Goal: Task Accomplishment & Management: Complete application form

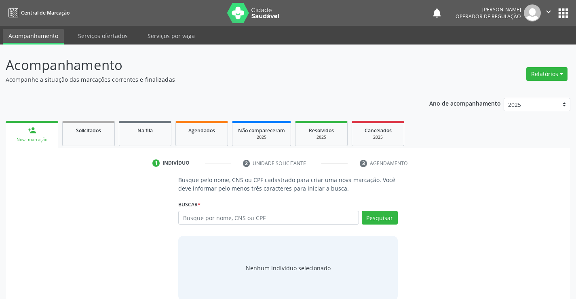
click at [220, 218] on input "text" at bounding box center [268, 218] width 180 height 14
click at [146, 132] on span "Na fila" at bounding box center [145, 130] width 15 height 7
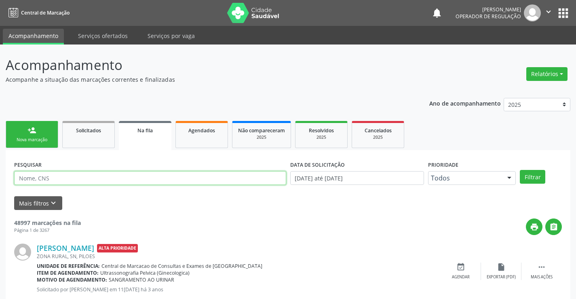
click at [196, 175] on input "text" at bounding box center [150, 178] width 272 height 14
type input "707609254950897"
click at [520, 170] on button "Filtrar" at bounding box center [532, 177] width 25 height 14
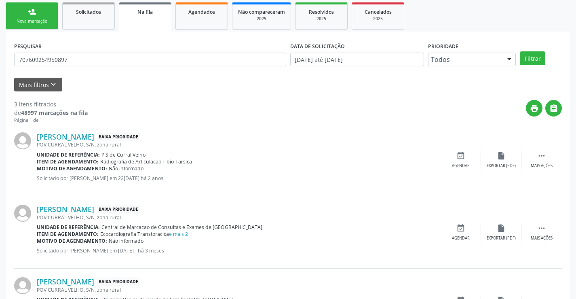
scroll to position [175, 0]
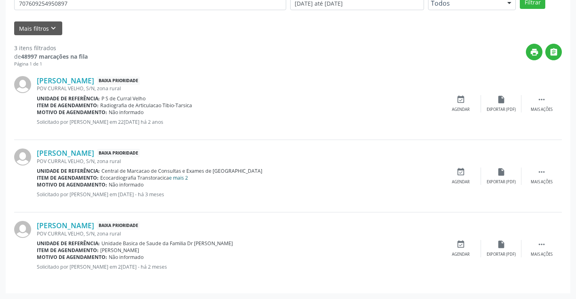
click at [187, 175] on link "e mais 2" at bounding box center [178, 177] width 19 height 7
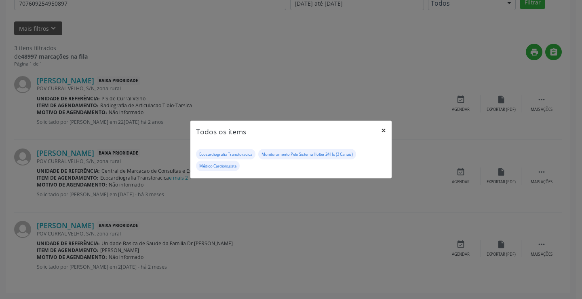
click at [386, 131] on button "×" at bounding box center [384, 131] width 16 height 20
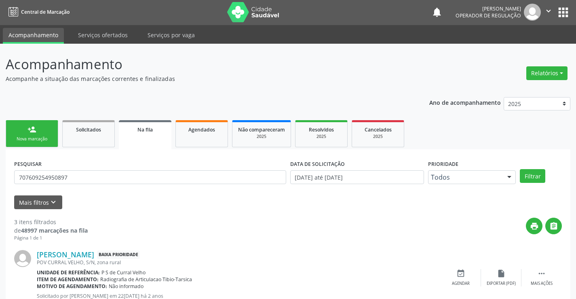
scroll to position [0, 0]
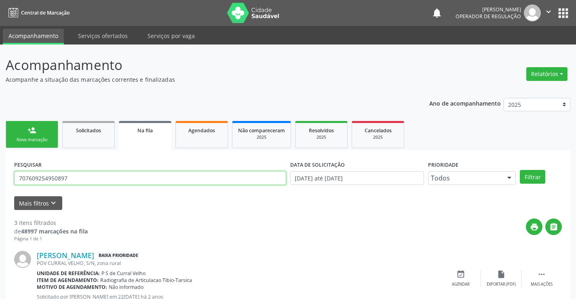
drag, startPoint x: 78, startPoint y: 180, endPoint x: 0, endPoint y: 180, distance: 78.1
click at [0, 180] on div "Acompanhamento Acompanhe a situação das marcações correntes e finalizadas Relat…" at bounding box center [288, 258] width 576 height 429
click at [49, 130] on link "person_add Nova marcação" at bounding box center [32, 134] width 53 height 27
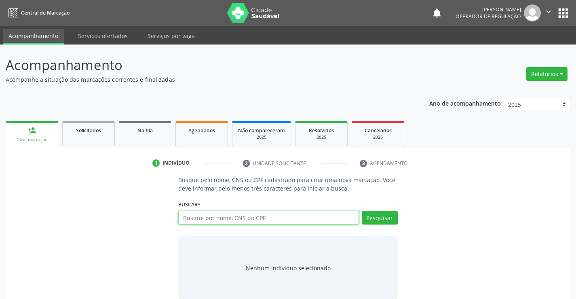
click at [203, 213] on input "text" at bounding box center [268, 218] width 180 height 14
type input "707005859929333"
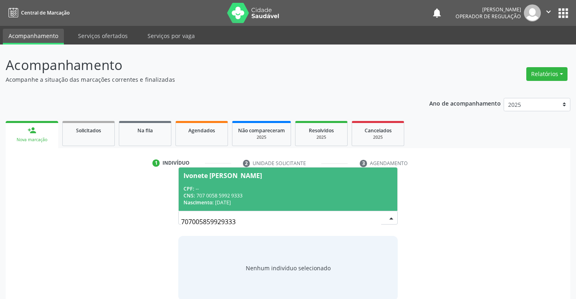
click at [250, 193] on div "CNS: 707 0058 5992 9333" at bounding box center [288, 195] width 209 height 7
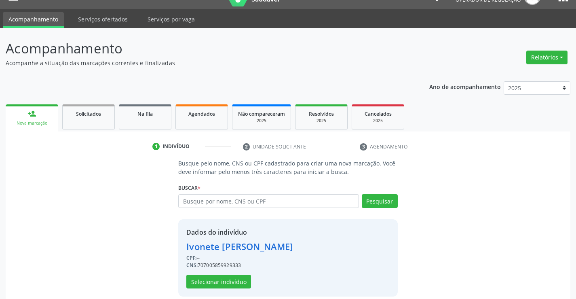
scroll to position [25, 0]
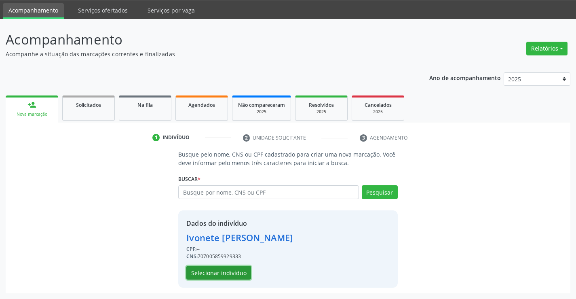
click at [209, 272] on button "Selecionar indivíduo" at bounding box center [218, 273] width 65 height 14
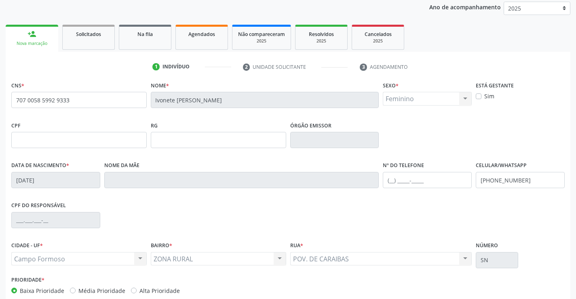
scroll to position [140, 0]
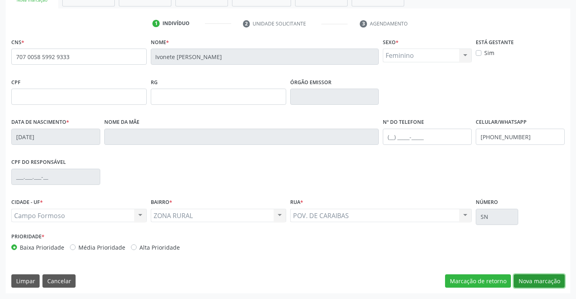
click at [527, 281] on button "Nova marcação" at bounding box center [539, 281] width 51 height 14
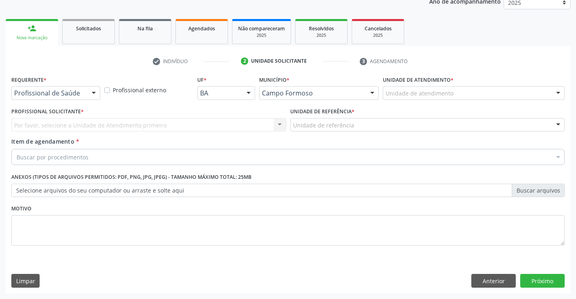
scroll to position [102, 0]
click at [89, 93] on div at bounding box center [94, 94] width 12 height 14
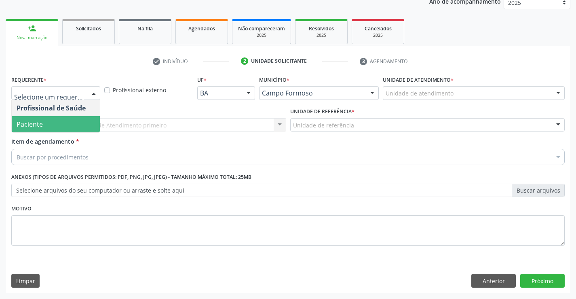
click at [47, 121] on span "Paciente" at bounding box center [56, 124] width 88 height 16
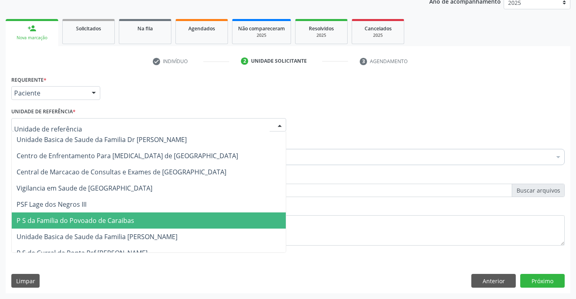
click at [66, 227] on span "P S da Familia do Povoado de Caraibas" at bounding box center [149, 220] width 274 height 16
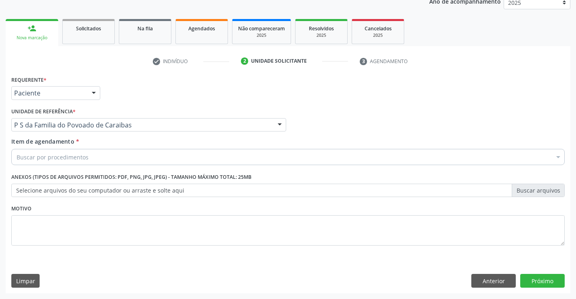
click at [17, 156] on input "Item de agendamento *" at bounding box center [17, 157] width 0 height 16
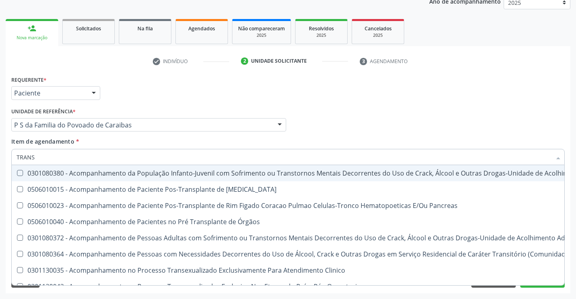
type input "TRANSV"
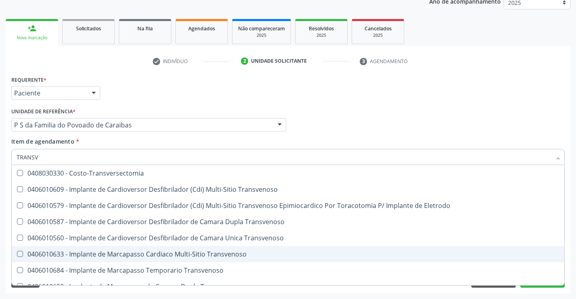
scroll to position [90, 0]
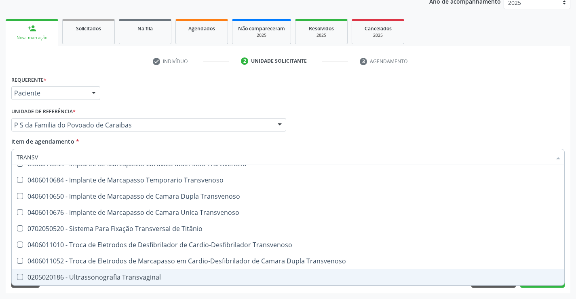
click at [122, 278] on div "0205020186 - Ultrassonografia Transvaginal" at bounding box center [288, 277] width 543 height 6
checkbox Transvaginal "true"
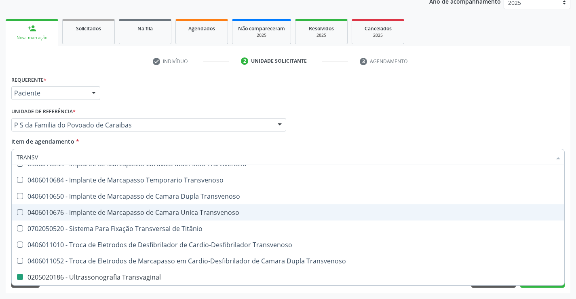
click at [496, 87] on div "Requerente * Paciente Profissional de Saúde Paciente Nenhum resultado encontrad…" at bounding box center [288, 90] width 558 height 32
checkbox Transvenoso "true"
checkbox Transvaginal "false"
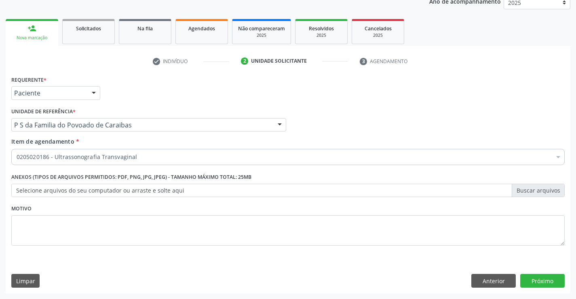
scroll to position [0, 0]
click at [528, 279] on button "Próximo" at bounding box center [542, 281] width 44 height 14
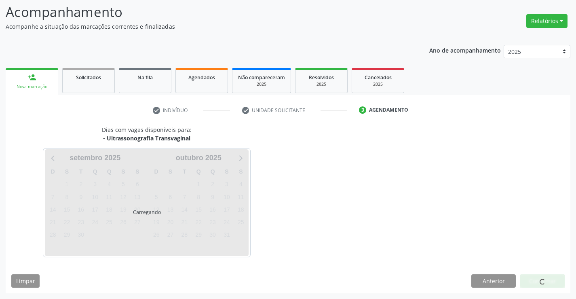
scroll to position [53, 0]
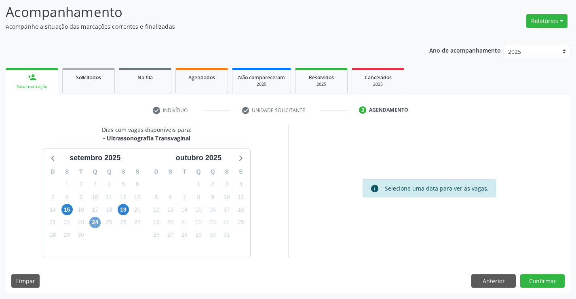
click at [92, 224] on span "24" at bounding box center [94, 222] width 11 height 11
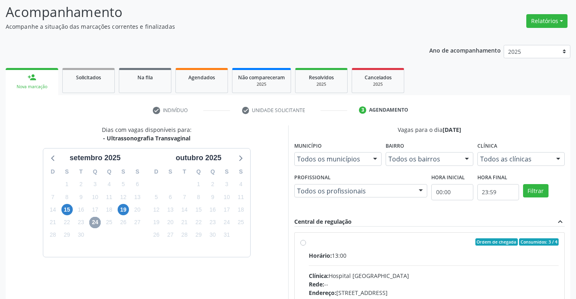
scroll to position [170, 0]
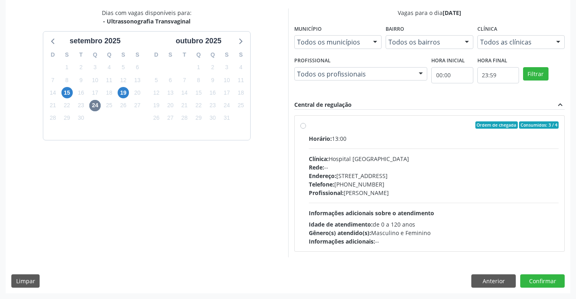
click at [404, 180] on div "Telefone: [PHONE_NUMBER]" at bounding box center [434, 184] width 250 height 8
click at [306, 129] on input "Ordem de chegada Consumidos: 3 / 4 Horário: 13:00 Clínica: Hospital [GEOGRAPHIC…" at bounding box center [303, 124] width 6 height 7
radio input "true"
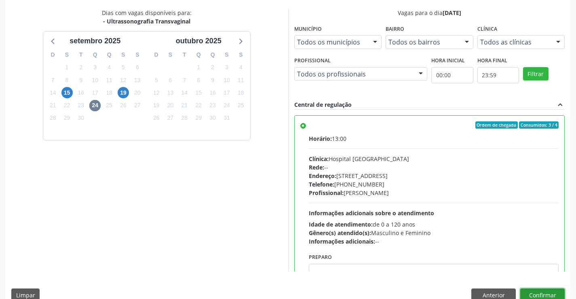
click at [534, 291] on button "Confirmar" at bounding box center [542, 295] width 44 height 14
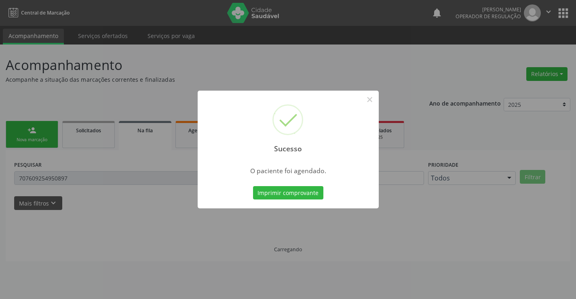
scroll to position [0, 0]
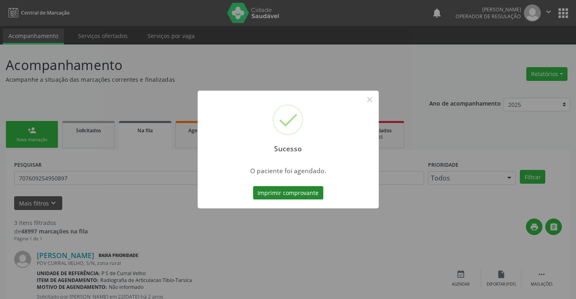
click at [317, 197] on button "Imprimir comprovante" at bounding box center [288, 193] width 70 height 14
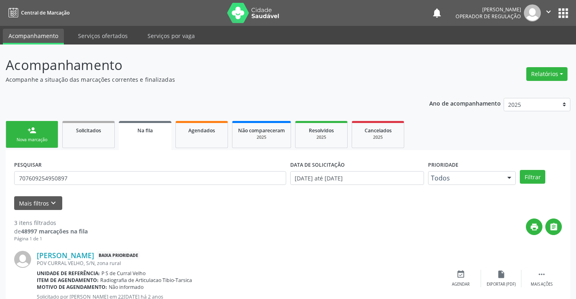
click at [26, 136] on link "person_add Nova marcação" at bounding box center [32, 134] width 53 height 27
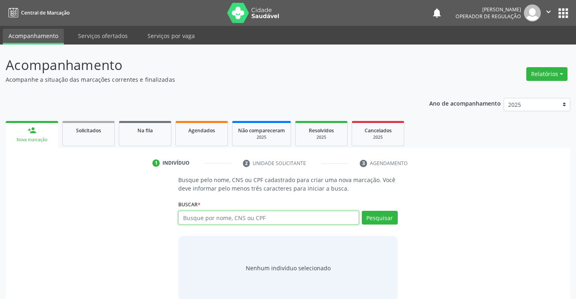
click at [250, 220] on input "text" at bounding box center [268, 218] width 180 height 14
type input "700507453316960"
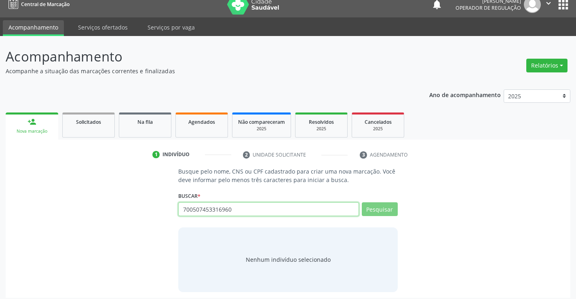
scroll to position [13, 0]
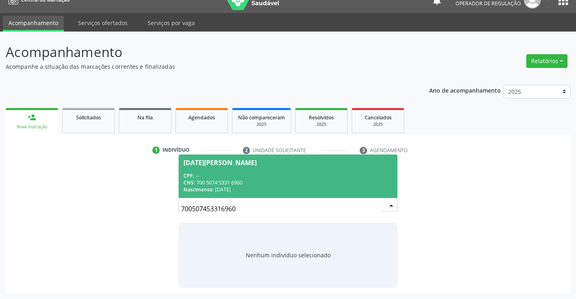
click at [255, 177] on div "CPF: --" at bounding box center [288, 175] width 209 height 7
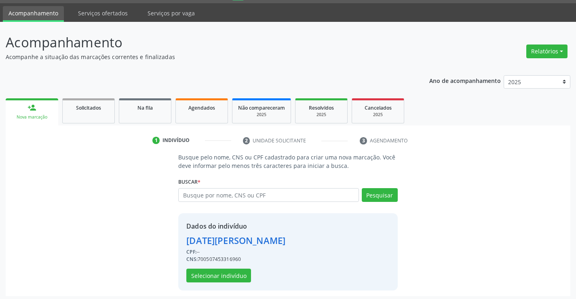
scroll to position [25, 0]
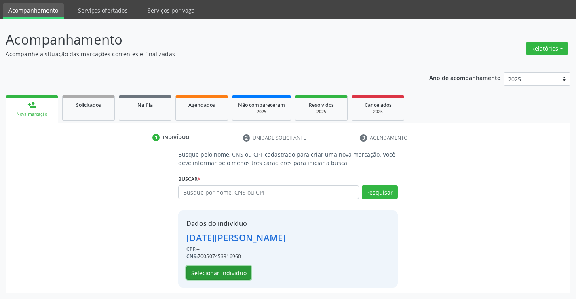
click at [233, 278] on button "Selecionar indivíduo" at bounding box center [218, 273] width 65 height 14
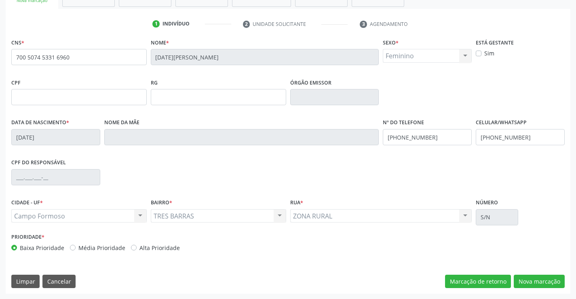
scroll to position [140, 0]
click at [547, 285] on button "Nova marcação" at bounding box center [539, 281] width 51 height 14
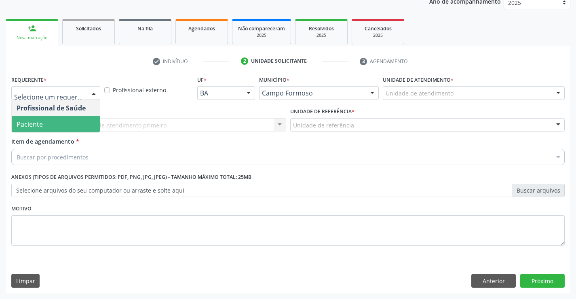
click at [38, 125] on span "Paciente" at bounding box center [30, 124] width 26 height 9
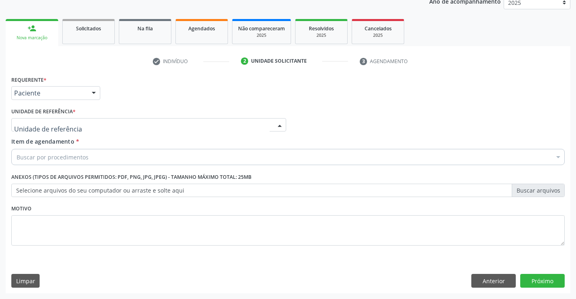
click at [117, 121] on div at bounding box center [148, 125] width 275 height 14
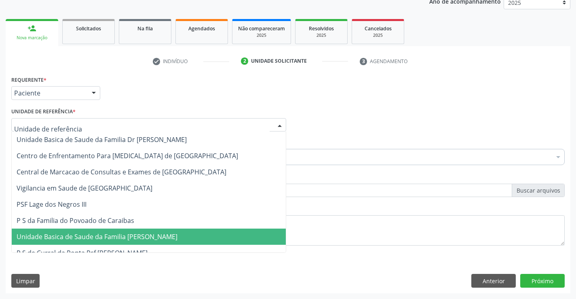
click at [146, 231] on span "Unidade Basica de Saude da Familia [PERSON_NAME]" at bounding box center [149, 236] width 274 height 16
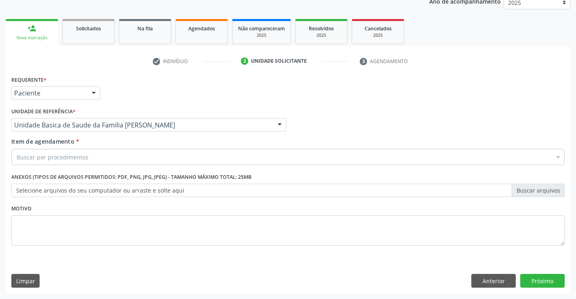
click at [119, 152] on div "Buscar por procedimentos" at bounding box center [288, 157] width 554 height 16
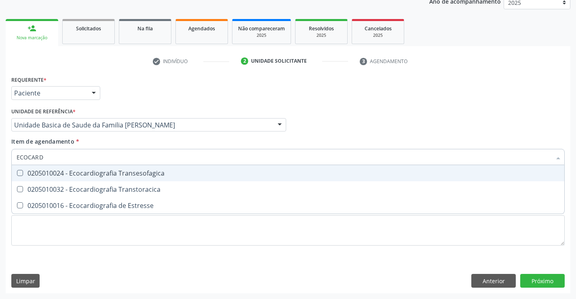
type input "ECOCARDI"
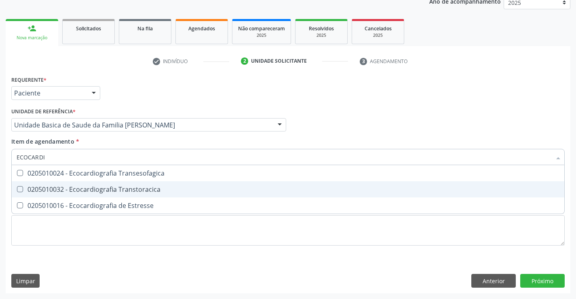
click at [124, 187] on div "0205010032 - Ecocardiografia Transtoracica" at bounding box center [288, 189] width 543 height 6
checkbox Transtoracica "true"
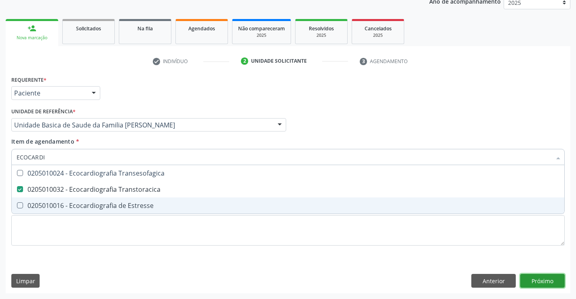
click at [542, 275] on div "Requerente * Paciente Profissional de Saúde Paciente Nenhum resultado encontrad…" at bounding box center [288, 184] width 565 height 220
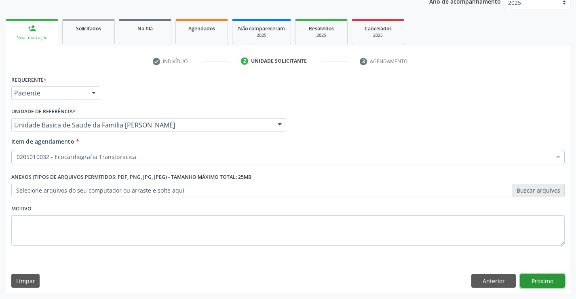
click at [527, 278] on button "Próximo" at bounding box center [542, 281] width 44 height 14
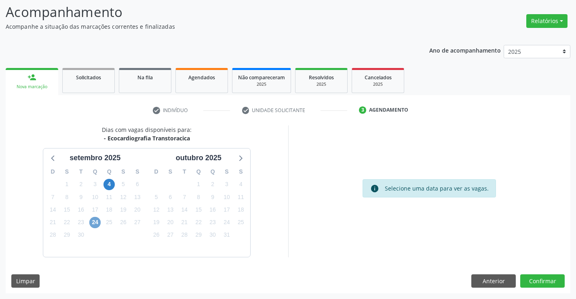
click at [95, 226] on span "24" at bounding box center [94, 222] width 11 height 11
click at [95, 220] on span "24" at bounding box center [94, 222] width 11 height 11
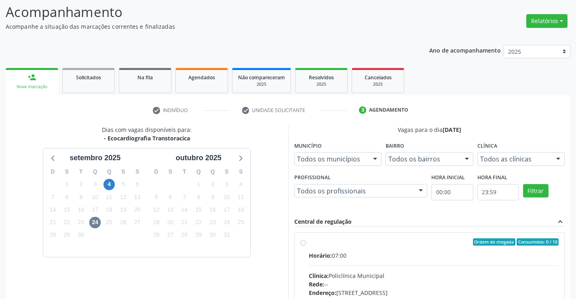
click at [306, 245] on input "Ordem de chegada Consumidos: 0 / 10 Horário: 07:00 Clínica: Policlínica Municip…" at bounding box center [303, 241] width 6 height 7
radio input "true"
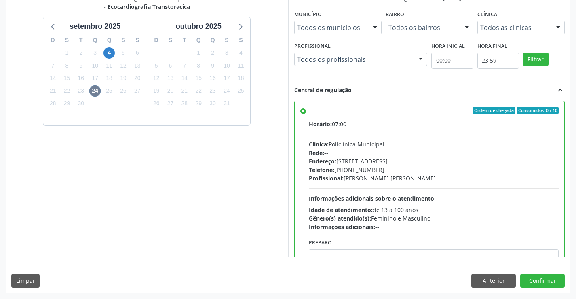
click at [535, 273] on div "Dias com vagas disponíveis para: - Ecocardiografia Transtoracica se[DATE] S T Q…" at bounding box center [288, 143] width 565 height 299
click at [534, 279] on button "Confirmar" at bounding box center [542, 281] width 44 height 14
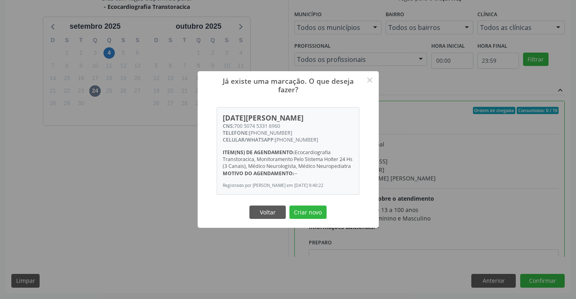
click at [314, 220] on div "Voltar Criar novo" at bounding box center [288, 211] width 81 height 17
click at [316, 219] on button "Criar novo" at bounding box center [308, 212] width 37 height 14
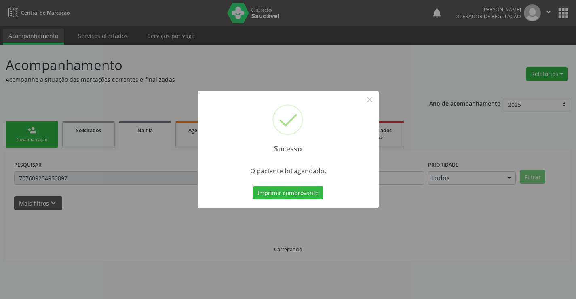
scroll to position [0, 0]
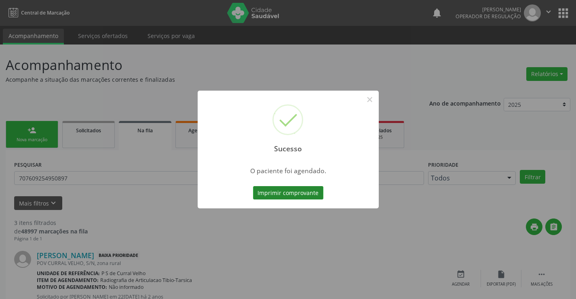
click at [314, 194] on button "Imprimir comprovante" at bounding box center [288, 193] width 70 height 14
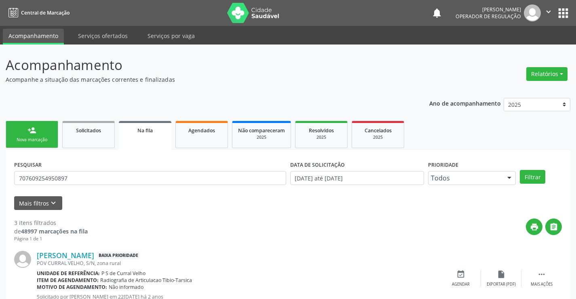
click at [38, 138] on div "Nova marcação" at bounding box center [32, 140] width 40 height 6
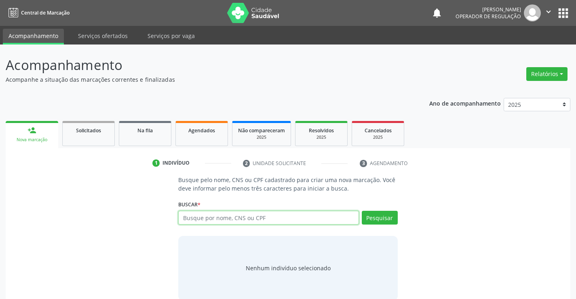
click at [206, 220] on input "text" at bounding box center [268, 218] width 180 height 14
type input "706404685535081"
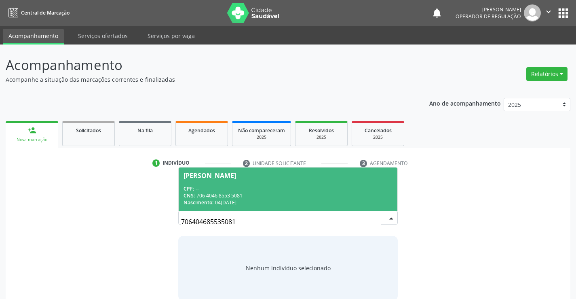
click at [241, 188] on div "CPF: --" at bounding box center [288, 188] width 209 height 7
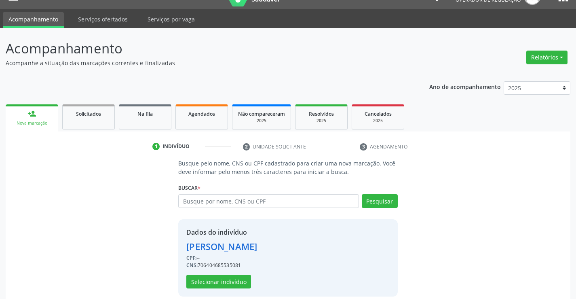
scroll to position [25, 0]
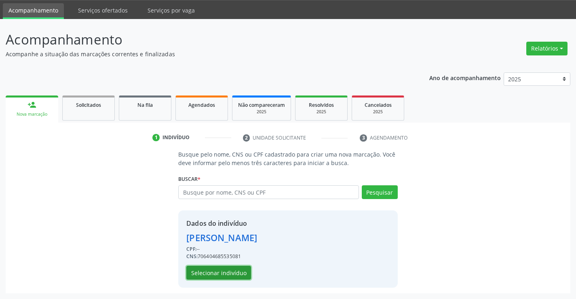
click at [224, 270] on button "Selecionar indivíduo" at bounding box center [218, 273] width 65 height 14
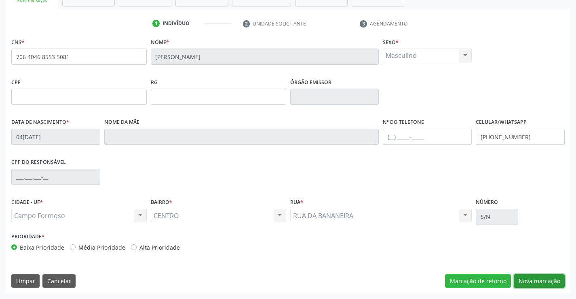
click at [532, 283] on button "Nova marcação" at bounding box center [539, 281] width 51 height 14
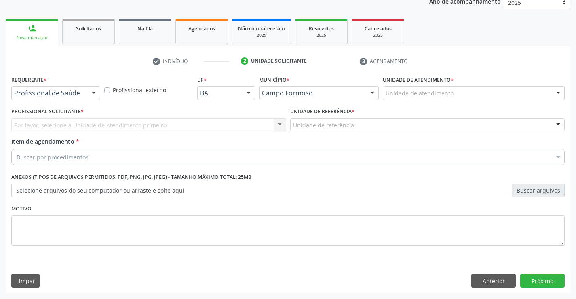
click at [91, 91] on div at bounding box center [94, 94] width 12 height 14
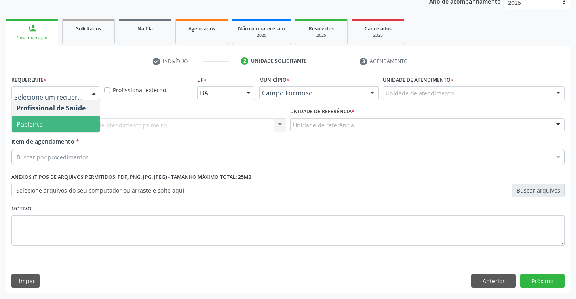
click at [71, 120] on span "Paciente" at bounding box center [56, 124] width 88 height 16
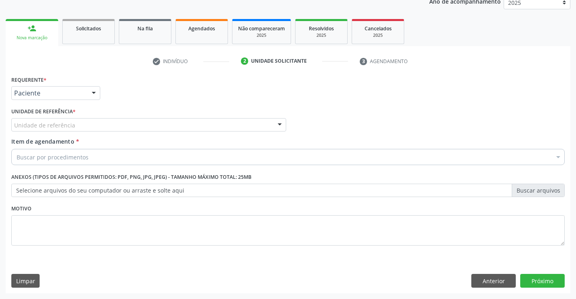
click at [119, 126] on div "Unidade de referência" at bounding box center [148, 125] width 275 height 14
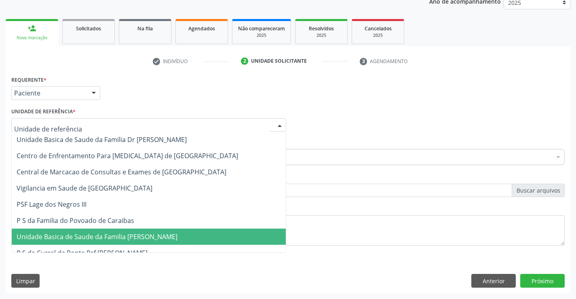
click at [118, 235] on span "Unidade Basica de Saude da Familia [PERSON_NAME]" at bounding box center [97, 236] width 161 height 9
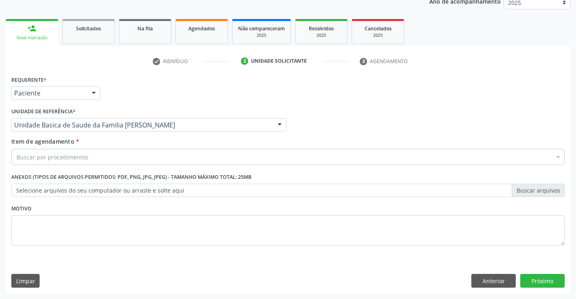
click at [95, 157] on div "Buscar por procedimentos" at bounding box center [288, 157] width 554 height 16
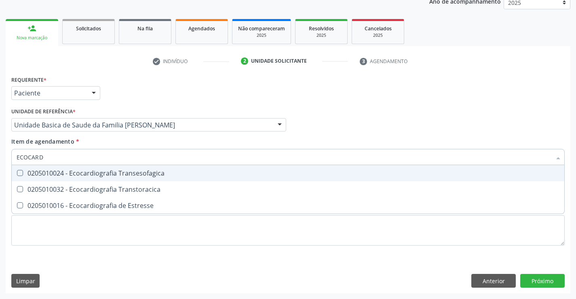
type input "ECOCARDI"
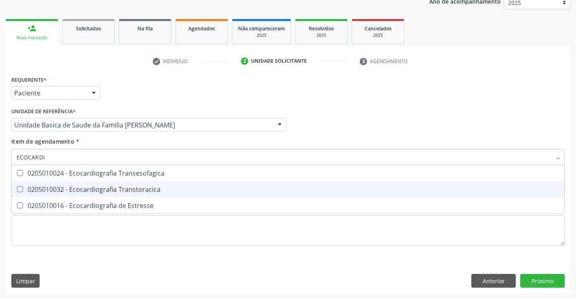
click at [95, 189] on div "0205010032 - Ecocardiografia Transtoracica" at bounding box center [288, 189] width 543 height 6
checkbox Transtoracica "true"
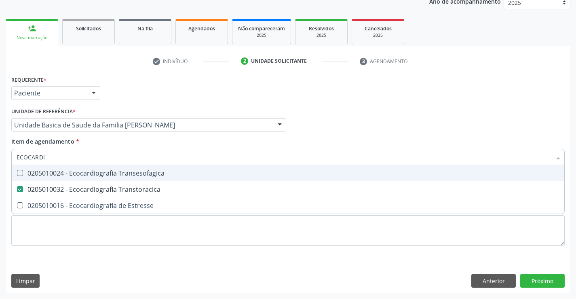
click at [428, 126] on div "Profissional Solicitante Por favor, selecione a Unidade de Atendimento primeiro…" at bounding box center [288, 122] width 558 height 32
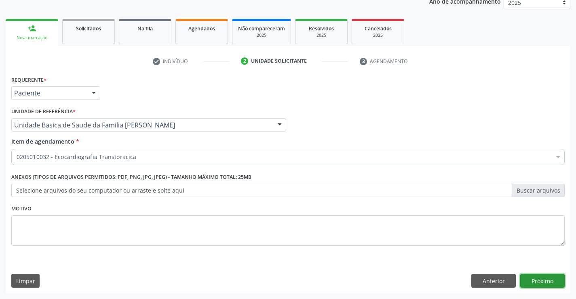
click at [537, 282] on button "Próximo" at bounding box center [542, 281] width 44 height 14
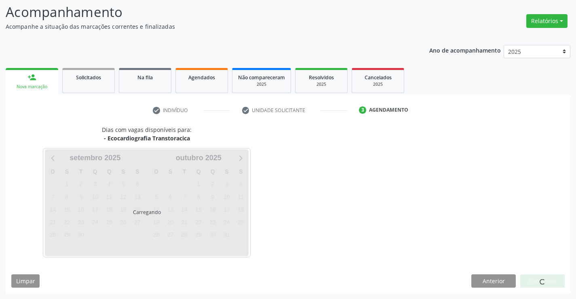
scroll to position [53, 0]
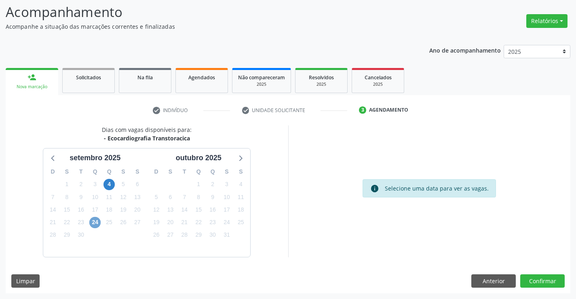
click at [97, 222] on span "24" at bounding box center [94, 222] width 11 height 11
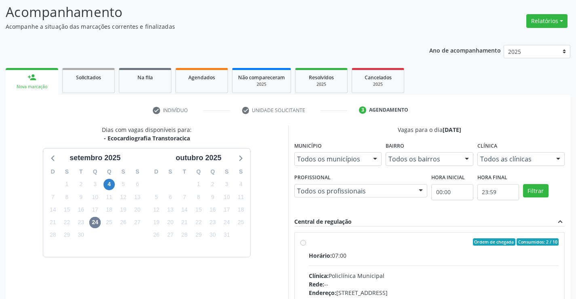
click at [306, 245] on input "Ordem de chegada Consumidos: 2 / 10 Horário: 07:00 Clínica: Policlínica Municip…" at bounding box center [303, 241] width 6 height 7
radio input "true"
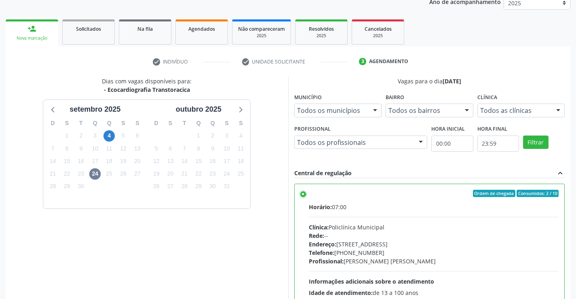
scroll to position [184, 0]
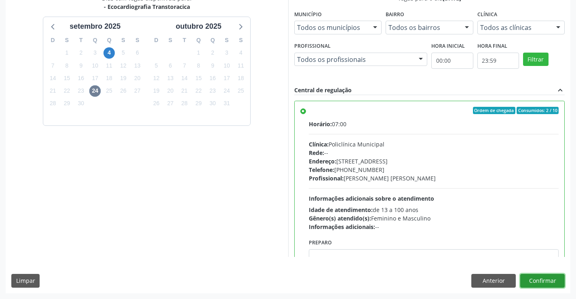
click at [551, 279] on button "Confirmar" at bounding box center [542, 281] width 44 height 14
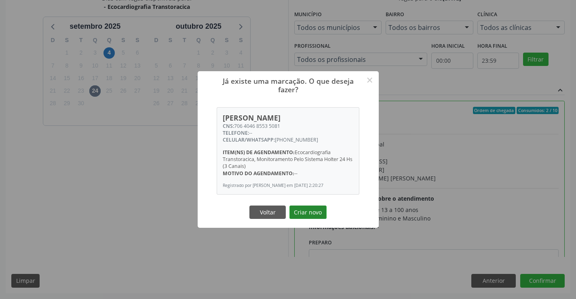
click at [309, 211] on button "Criar novo" at bounding box center [308, 212] width 37 height 14
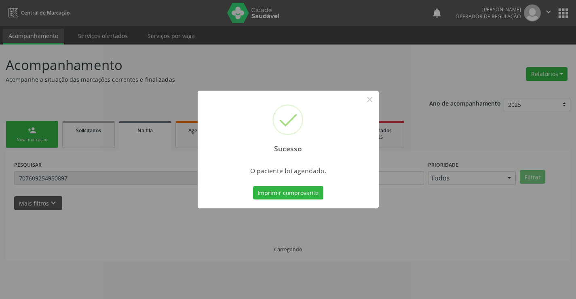
scroll to position [0, 0]
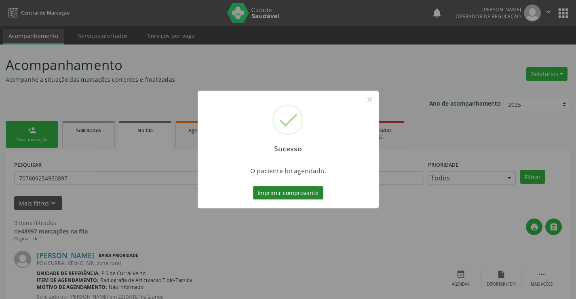
click at [313, 195] on button "Imprimir comprovante" at bounding box center [288, 193] width 70 height 14
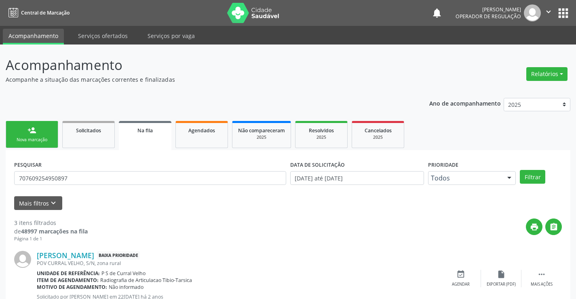
click at [30, 140] on div "Nova marcação" at bounding box center [32, 140] width 40 height 6
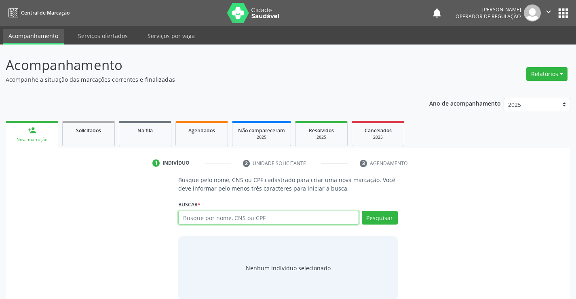
click at [235, 216] on input "text" at bounding box center [268, 218] width 180 height 14
type input "707005859929333"
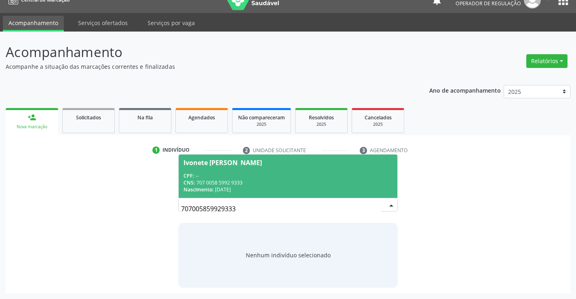
click at [255, 173] on div "CPF: --" at bounding box center [288, 175] width 209 height 7
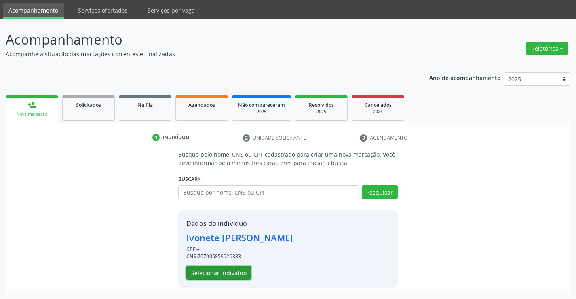
click at [238, 273] on button "Selecionar indivíduo" at bounding box center [218, 273] width 65 height 14
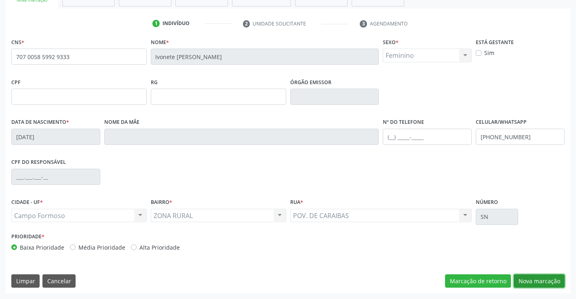
click at [527, 283] on button "Nova marcação" at bounding box center [539, 281] width 51 height 14
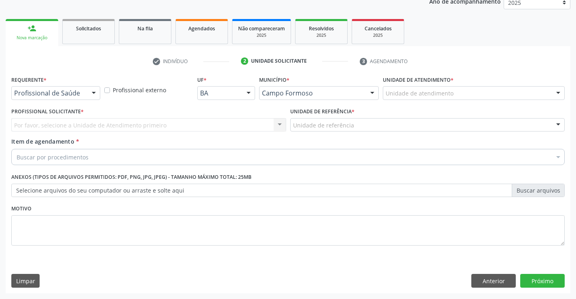
click at [91, 89] on div at bounding box center [94, 94] width 12 height 14
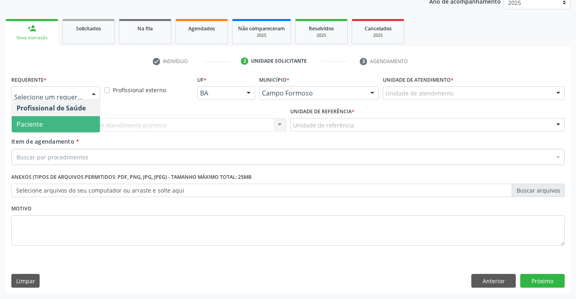
click at [71, 121] on span "Paciente" at bounding box center [56, 124] width 88 height 16
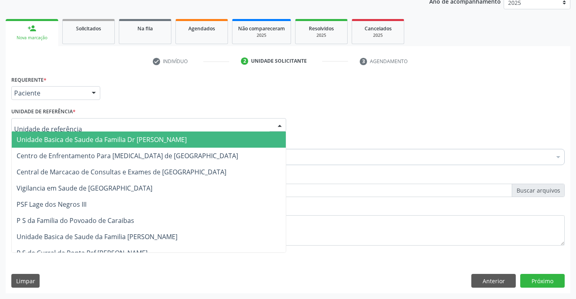
click at [121, 121] on div at bounding box center [148, 125] width 275 height 14
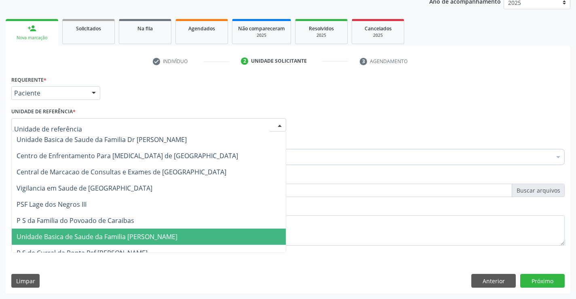
click at [125, 239] on span "Unidade Basica de Saude da Familia [PERSON_NAME]" at bounding box center [97, 236] width 161 height 9
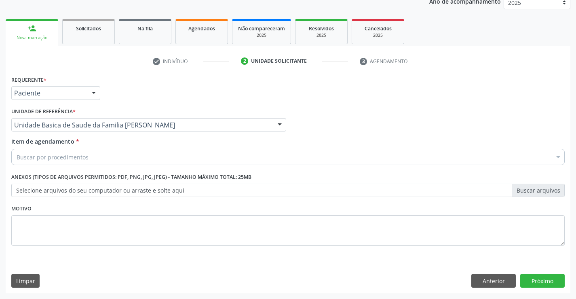
click at [126, 154] on div "Buscar por procedimentos" at bounding box center [288, 157] width 554 height 16
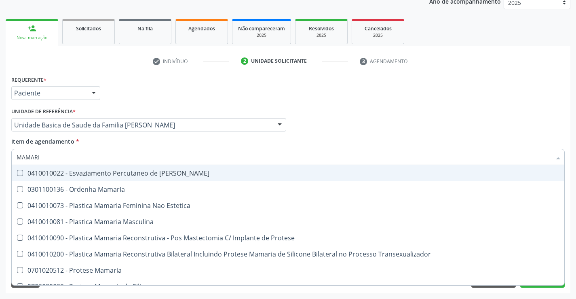
type input "MAMARIA"
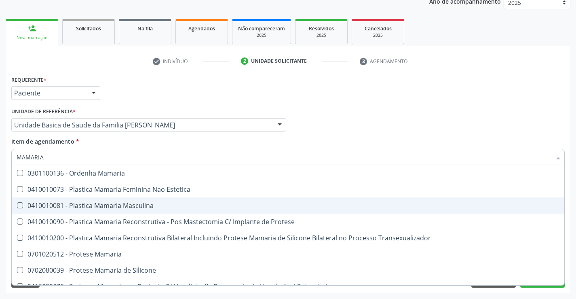
scroll to position [25, 0]
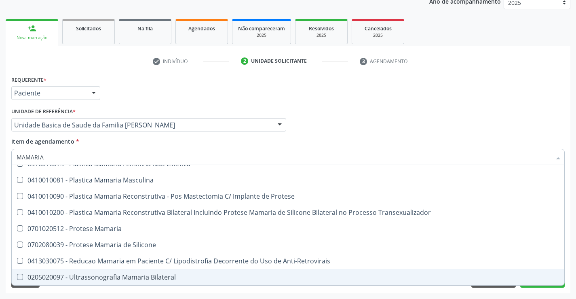
click at [141, 277] on div "0205020097 - Ultrassonografia Mamaria Bilateral" at bounding box center [288, 277] width 543 height 6
checkbox Bilateral "true"
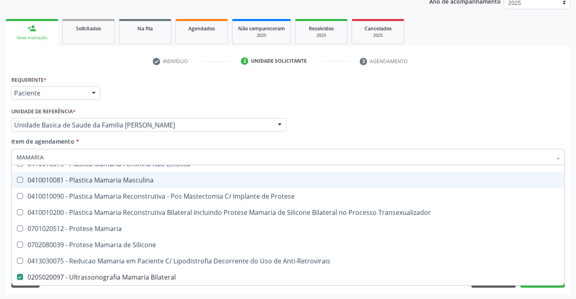
click at [402, 108] on div "Profissional Solicitante Por favor, selecione a Unidade de Atendimento primeiro…" at bounding box center [288, 122] width 558 height 32
checkbox Estetica "true"
checkbox Bilateral "false"
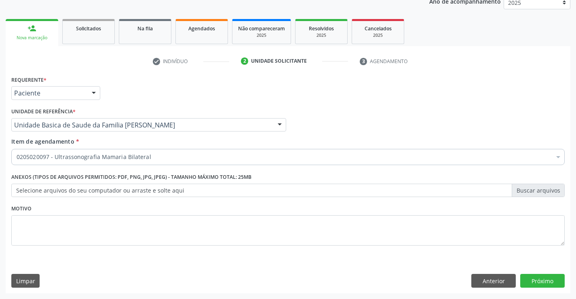
scroll to position [0, 0]
click at [544, 282] on button "Próximo" at bounding box center [542, 281] width 44 height 14
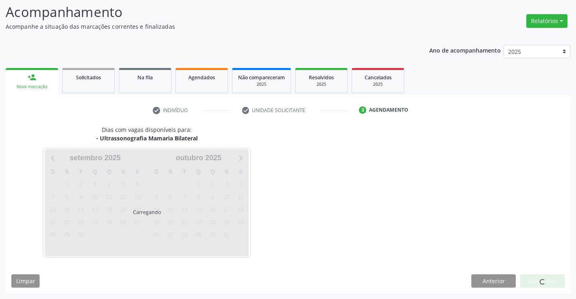
scroll to position [53, 0]
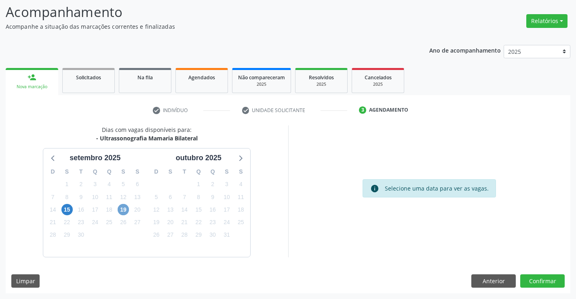
click at [126, 211] on span "19" at bounding box center [123, 209] width 11 height 11
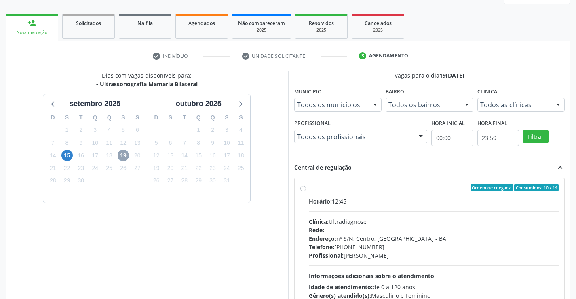
scroll to position [170, 0]
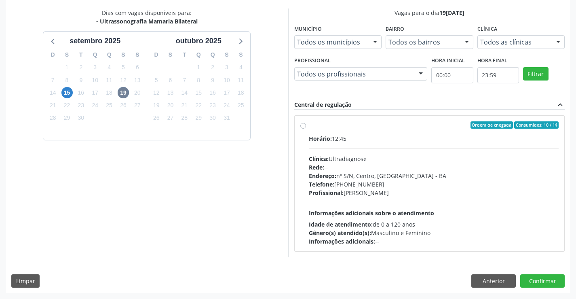
click at [342, 176] on div "Endereço: nº S/N, Centro, Campo Formoso - BA" at bounding box center [434, 175] width 250 height 8
click at [306, 129] on input "Ordem de chegada Consumidos: 10 / 14 Horário: 12:45 Clínica: Ultradiagnose Rede…" at bounding box center [303, 124] width 6 height 7
radio input "true"
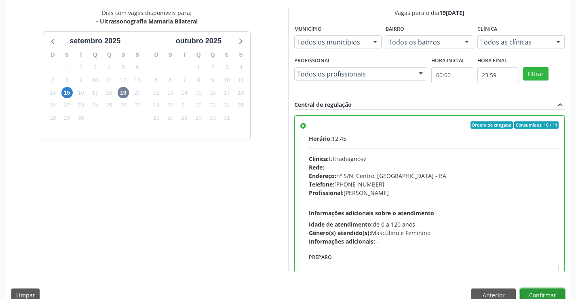
click at [526, 294] on button "Confirmar" at bounding box center [542, 295] width 44 height 14
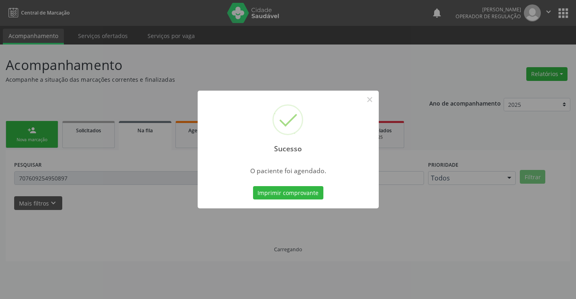
scroll to position [0, 0]
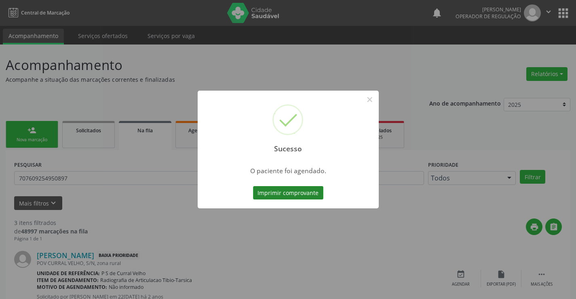
click at [275, 193] on button "Imprimir comprovante" at bounding box center [288, 193] width 70 height 14
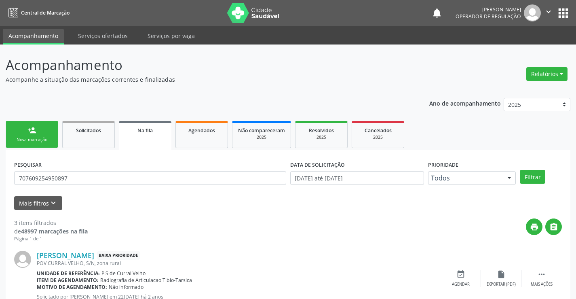
click at [36, 140] on div "Nova marcação" at bounding box center [32, 140] width 40 height 6
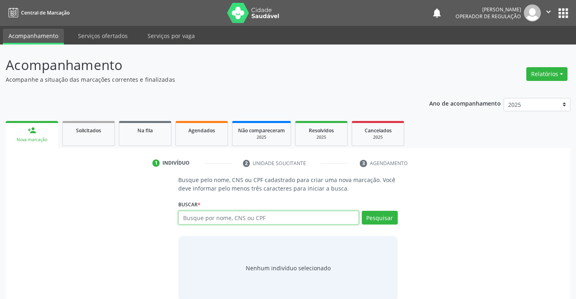
click at [210, 218] on input "text" at bounding box center [268, 218] width 180 height 14
type input "7"
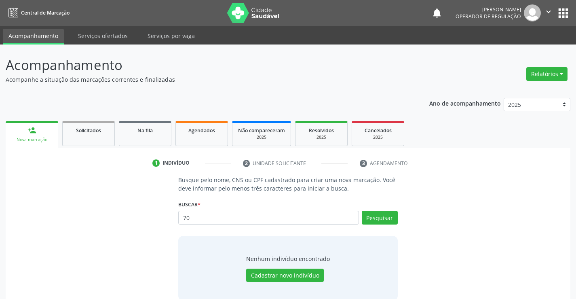
type input "7"
type input "703408818618100"
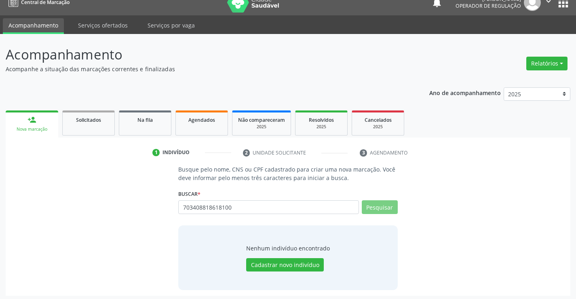
scroll to position [13, 0]
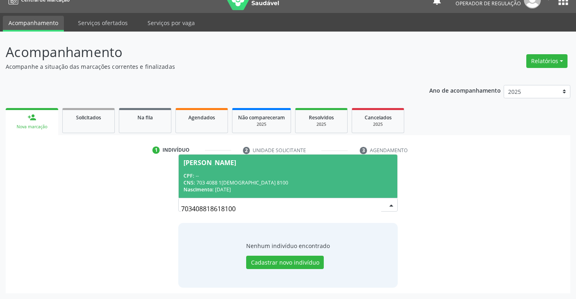
click at [236, 165] on div "Maria Aparecida de Souza" at bounding box center [210, 162] width 53 height 6
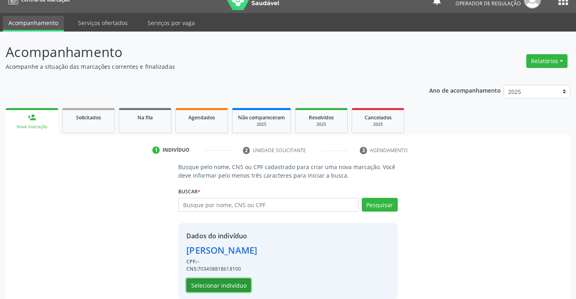
click at [234, 286] on button "Selecionar indivíduo" at bounding box center [218, 285] width 65 height 14
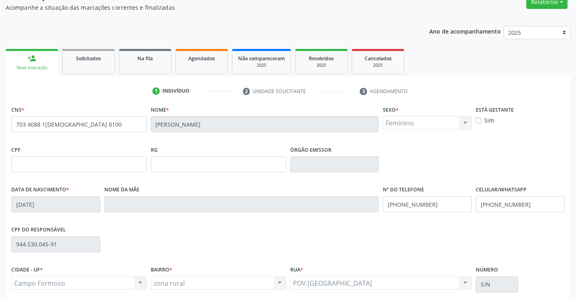
scroll to position [140, 0]
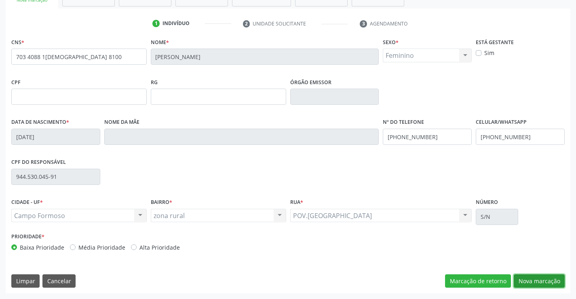
click at [539, 278] on button "Nova marcação" at bounding box center [539, 281] width 51 height 14
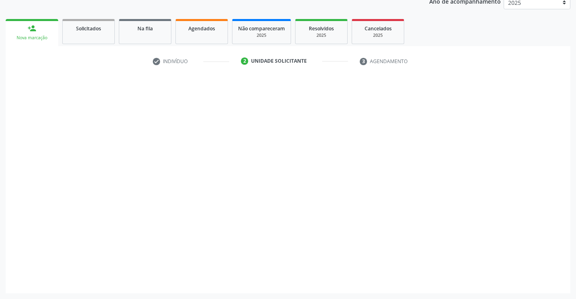
scroll to position [102, 0]
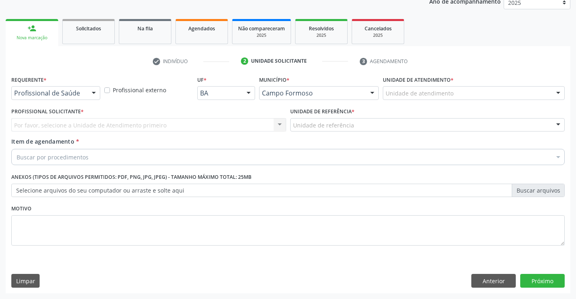
click at [89, 94] on div at bounding box center [94, 94] width 12 height 14
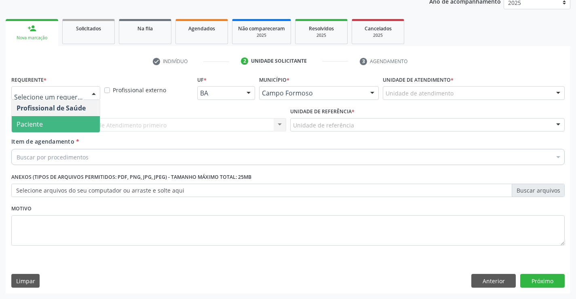
click at [45, 124] on span "Paciente" at bounding box center [56, 124] width 88 height 16
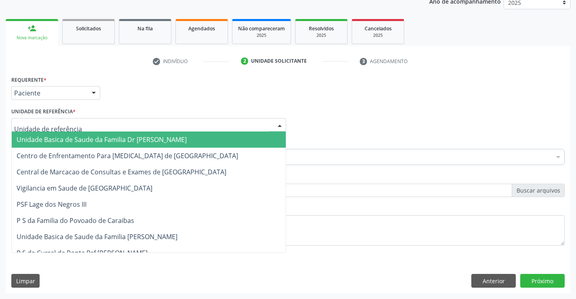
click at [66, 120] on div at bounding box center [148, 125] width 275 height 14
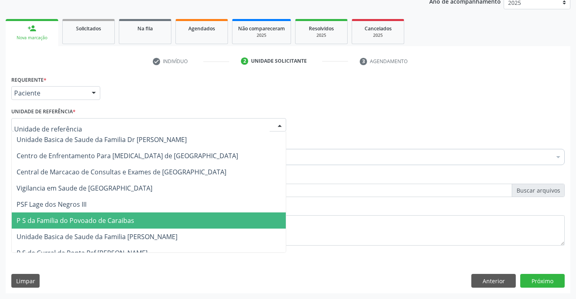
click at [87, 228] on span "P S da Familia do Povoado de Caraibas" at bounding box center [149, 220] width 274 height 16
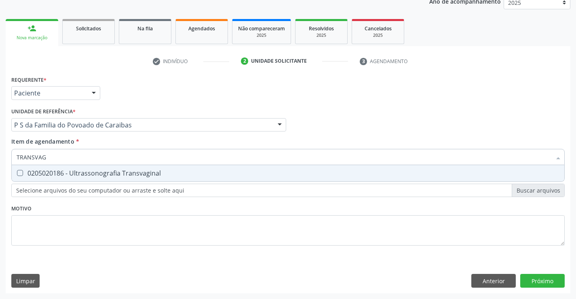
drag, startPoint x: 66, startPoint y: 157, endPoint x: 0, endPoint y: 155, distance: 66.4
click at [0, 155] on div "Acompanhamento Acompanhe a situação das marcações correntes e finalizadas Relat…" at bounding box center [288, 121] width 576 height 356
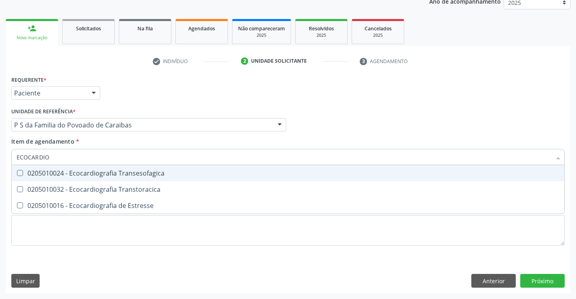
type input "ECOCARDIOL"
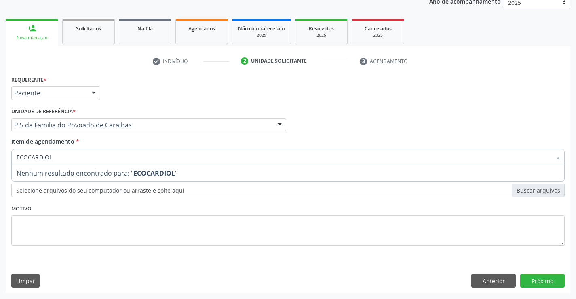
drag, startPoint x: 76, startPoint y: 160, endPoint x: 0, endPoint y: 157, distance: 75.7
click at [0, 157] on div "Acompanhamento Acompanhe a situação das marcações correntes e finalizadas Relat…" at bounding box center [288, 121] width 576 height 356
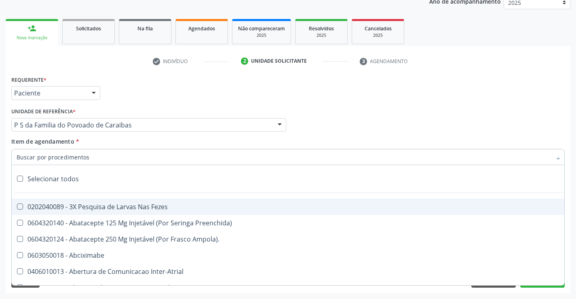
click at [37, 159] on input "Item de agendamento *" at bounding box center [284, 157] width 535 height 16
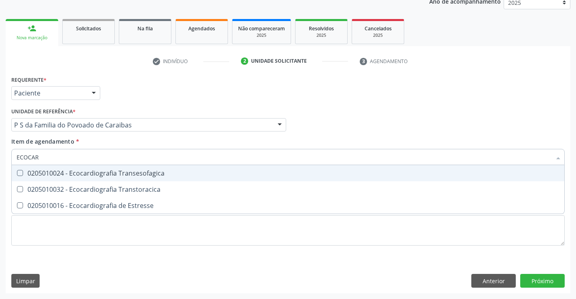
type input "ECOCARD"
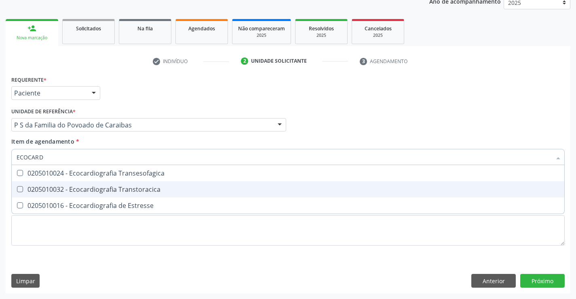
click at [62, 193] on div "0205010032 - Ecocardiografia Transtoracica" at bounding box center [288, 189] width 543 height 6
checkbox Transtoracica "true"
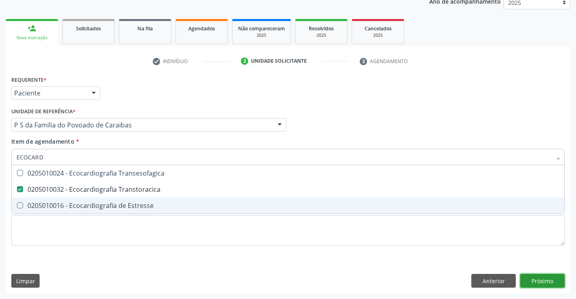
click at [544, 280] on div "Requerente * Paciente Profissional de Saúde Paciente Nenhum resultado encontrad…" at bounding box center [288, 184] width 565 height 220
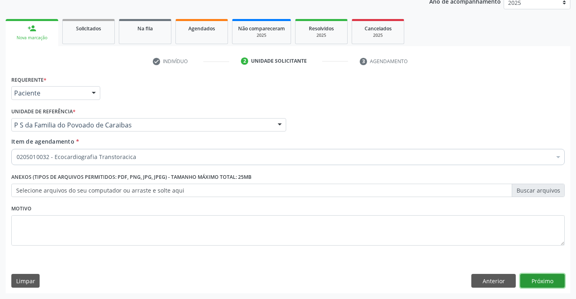
click at [544, 280] on button "Próximo" at bounding box center [542, 281] width 44 height 14
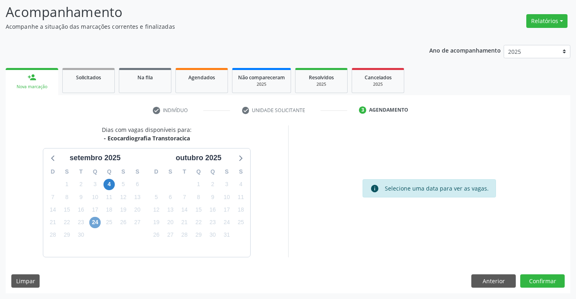
click at [99, 224] on span "24" at bounding box center [94, 222] width 11 height 11
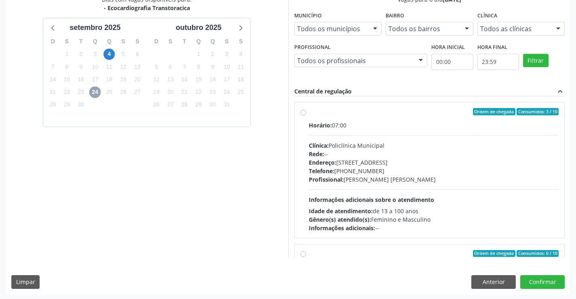
scroll to position [184, 0]
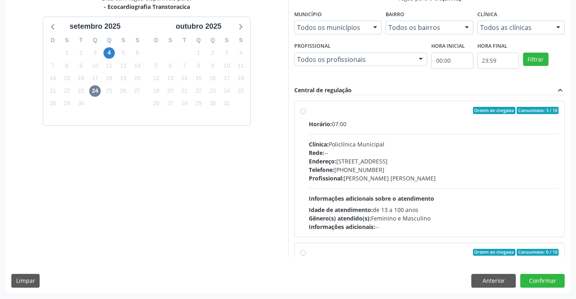
click at [418, 173] on div "Telefone: [PHONE_NUMBER]" at bounding box center [434, 169] width 250 height 8
click at [306, 114] on input "Ordem de chegada Consumidos: 3 / 10 Horário: 07:00 Clínica: Policlínica Municip…" at bounding box center [303, 110] width 6 height 7
radio input "true"
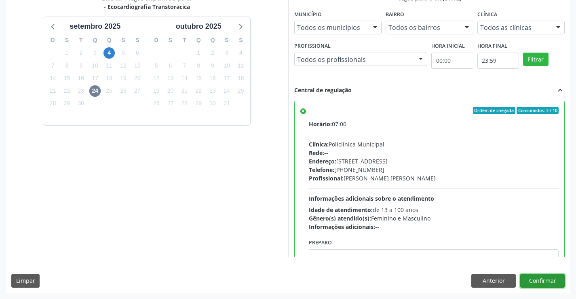
click at [537, 285] on button "Confirmar" at bounding box center [542, 281] width 44 height 14
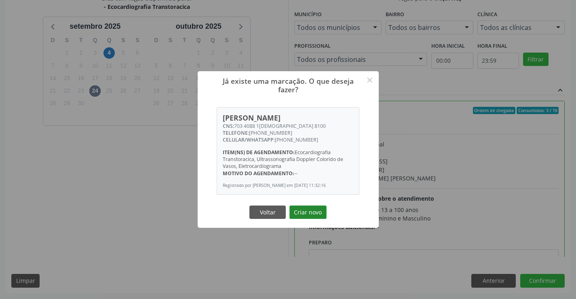
click at [312, 218] on button "Criar novo" at bounding box center [308, 212] width 37 height 14
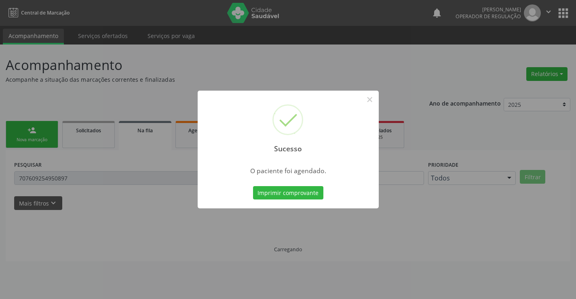
scroll to position [0, 0]
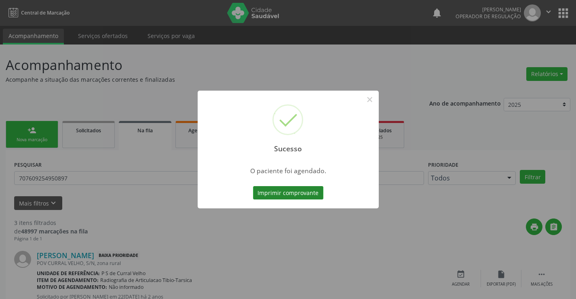
click at [308, 193] on button "Imprimir comprovante" at bounding box center [288, 193] width 70 height 14
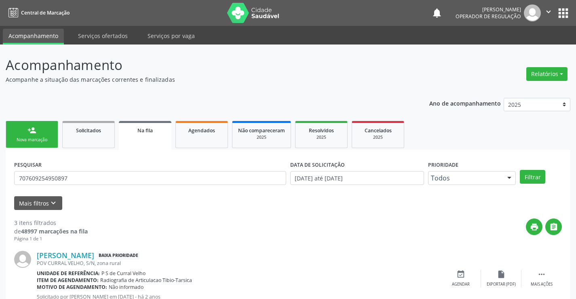
click at [38, 133] on link "person_add Nova marcação" at bounding box center [32, 134] width 53 height 27
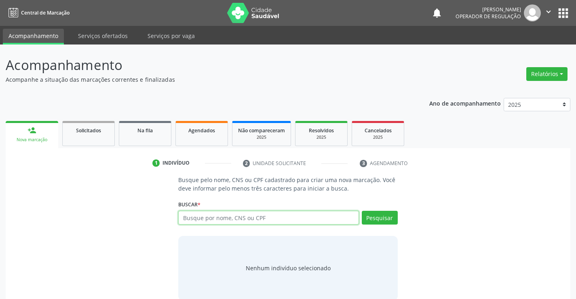
click at [208, 220] on input "text" at bounding box center [268, 218] width 180 height 14
type input "701805234511079"
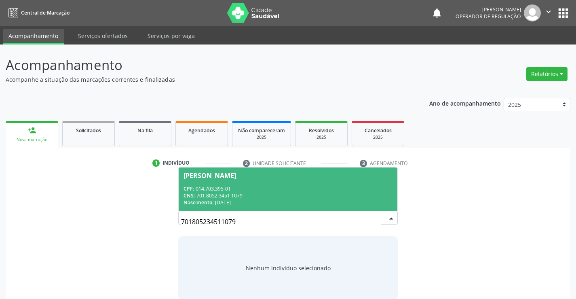
click at [274, 192] on div "CNS: 701 8052 3451 1079" at bounding box center [288, 195] width 209 height 7
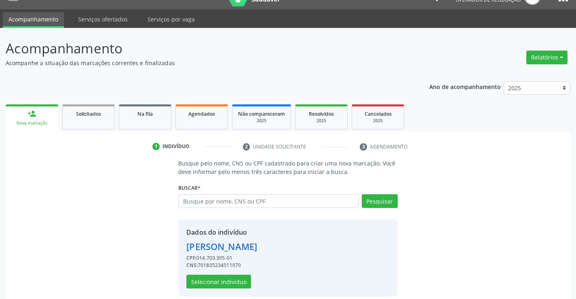
scroll to position [25, 0]
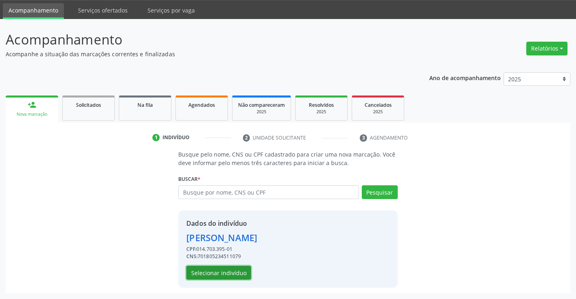
click at [235, 272] on button "Selecionar indivíduo" at bounding box center [218, 273] width 65 height 14
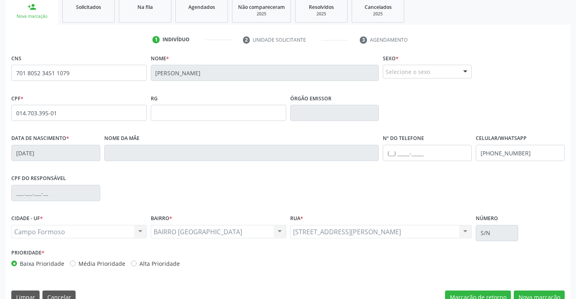
scroll to position [140, 0]
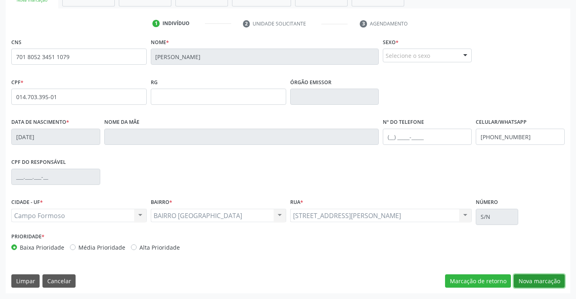
click at [525, 277] on button "Nova marcação" at bounding box center [539, 281] width 51 height 14
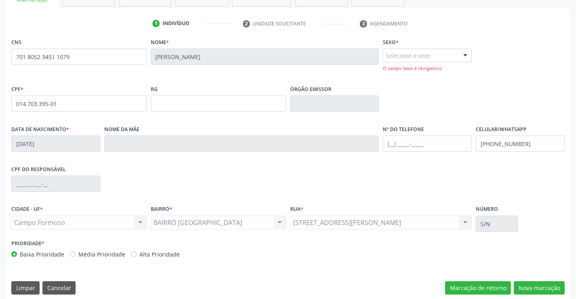
click at [458, 51] on div "Selecione o sexo Masculino Feminino Nenhum resultado encontrado para: " " Não h…" at bounding box center [427, 56] width 89 height 14
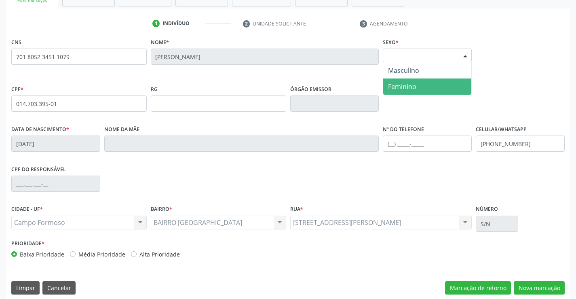
click at [418, 83] on span "Feminino" at bounding box center [427, 86] width 88 height 16
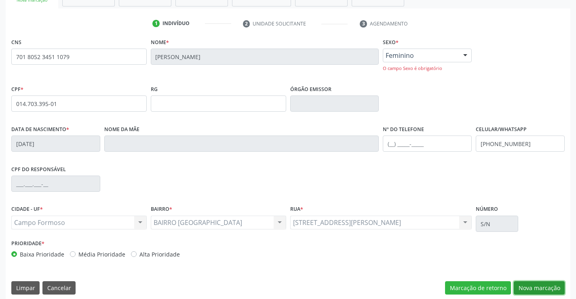
click at [548, 288] on button "Nova marcação" at bounding box center [539, 288] width 51 height 14
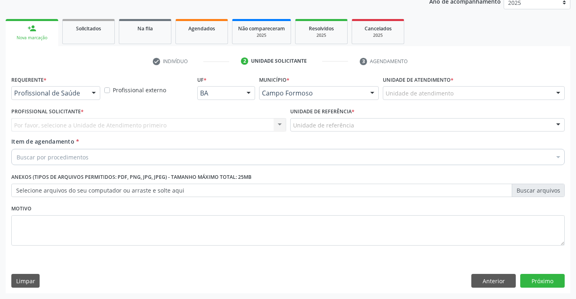
click at [88, 93] on div at bounding box center [94, 94] width 12 height 14
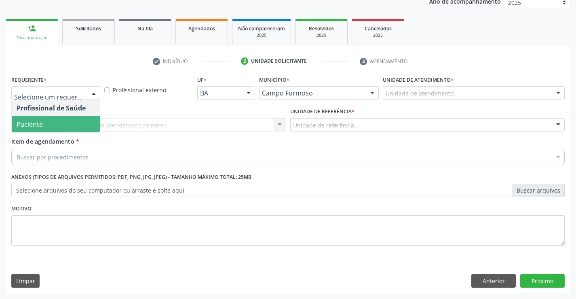
click at [60, 121] on span "Paciente" at bounding box center [56, 124] width 88 height 16
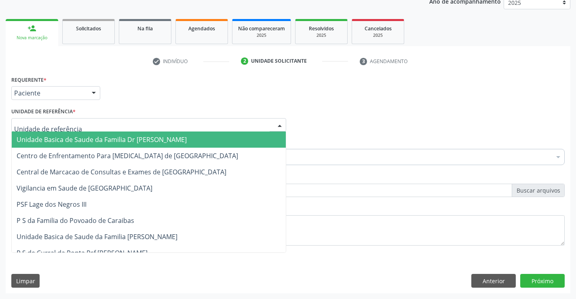
click at [99, 129] on div at bounding box center [148, 125] width 275 height 14
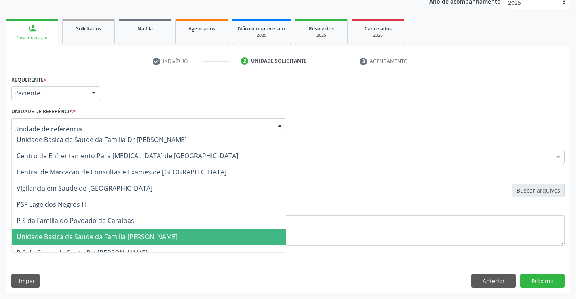
click at [117, 235] on span "Unidade Basica de Saude da Familia [PERSON_NAME]" at bounding box center [97, 236] width 161 height 9
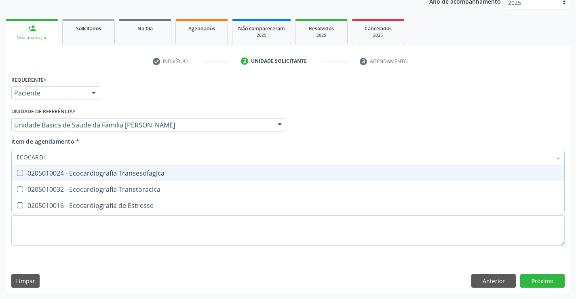
type input "ECOCARDIO"
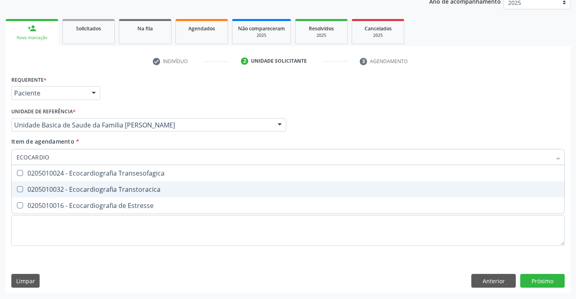
click at [79, 189] on div "0205010032 - Ecocardiografia Transtoracica" at bounding box center [288, 189] width 543 height 6
checkbox Transtoracica "true"
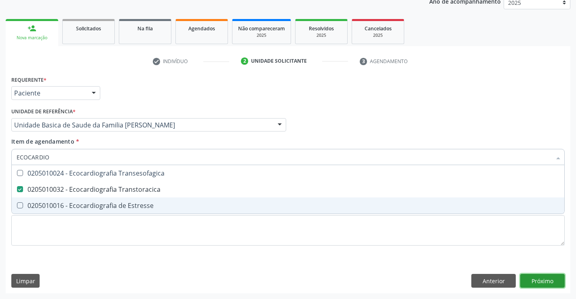
click at [546, 279] on div "Requerente * Paciente Profissional de Saúde Paciente Nenhum resultado encontrad…" at bounding box center [288, 184] width 565 height 220
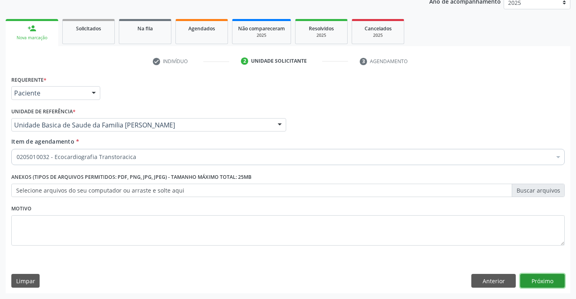
click at [549, 280] on button "Próximo" at bounding box center [542, 281] width 44 height 14
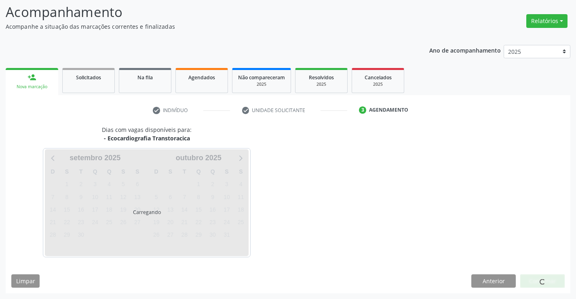
scroll to position [53, 0]
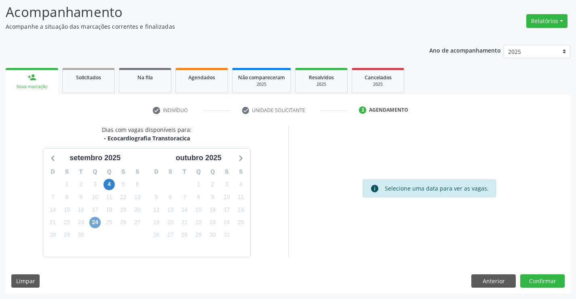
click at [93, 220] on span "24" at bounding box center [94, 222] width 11 height 11
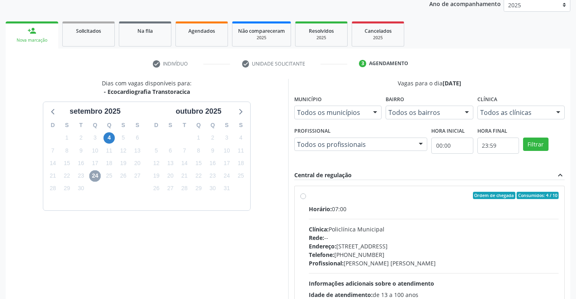
scroll to position [184, 0]
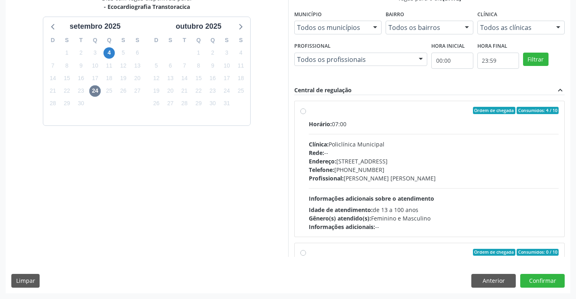
click at [425, 177] on div "Profissional: Vanessa Horta Leite Viana" at bounding box center [434, 178] width 250 height 8
click at [306, 114] on input "Ordem de chegada Consumidos: 4 / 10 Horário: 07:00 Clínica: Policlínica Municip…" at bounding box center [303, 110] width 6 height 7
radio input "true"
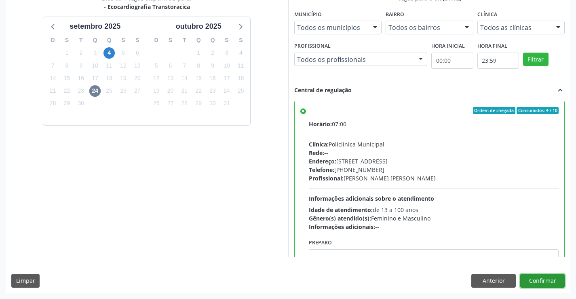
click at [546, 283] on button "Confirmar" at bounding box center [542, 281] width 44 height 14
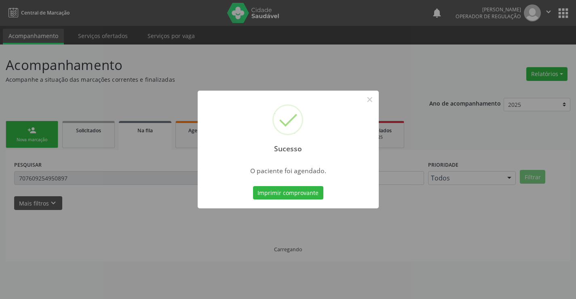
scroll to position [0, 0]
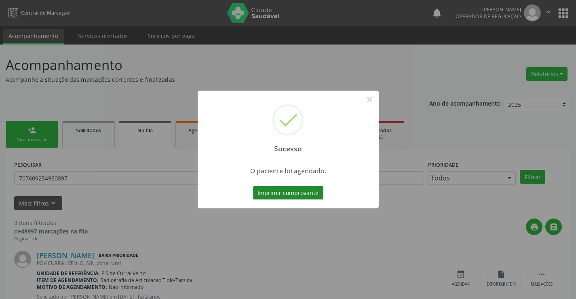
click at [302, 194] on button "Imprimir comprovante" at bounding box center [288, 193] width 70 height 14
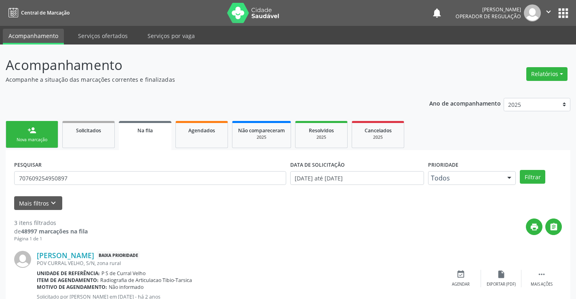
click at [40, 137] on div "Nova marcação" at bounding box center [32, 140] width 40 height 6
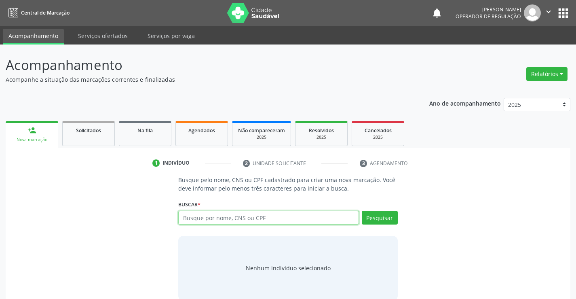
click at [253, 221] on input "text" at bounding box center [268, 218] width 180 height 14
type input "708505376056975"
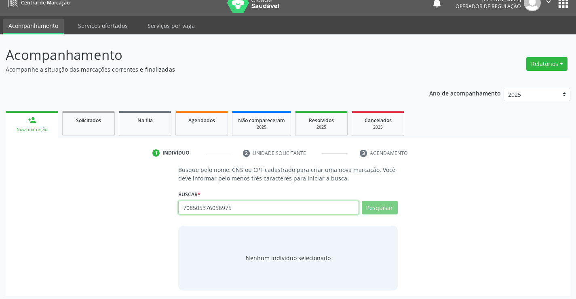
scroll to position [13, 0]
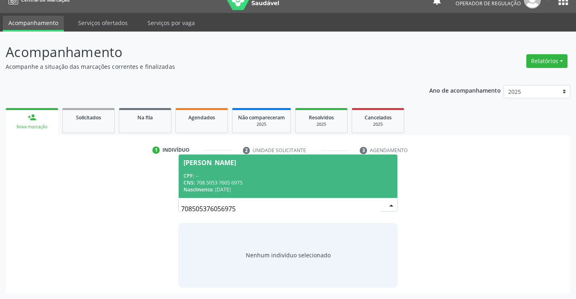
click at [222, 186] on div "CNS: 708 5053 7605 6975" at bounding box center [288, 182] width 209 height 7
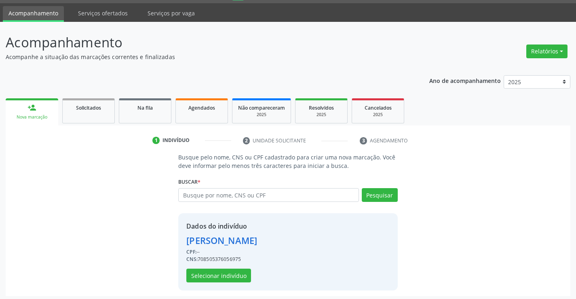
scroll to position [25, 0]
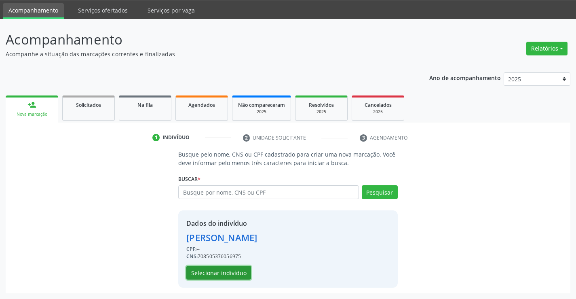
click at [220, 274] on button "Selecionar indivíduo" at bounding box center [218, 273] width 65 height 14
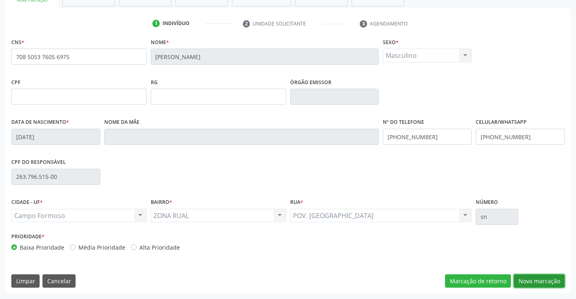
click at [542, 282] on button "Nova marcação" at bounding box center [539, 281] width 51 height 14
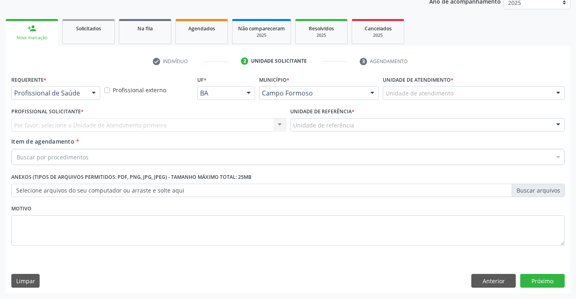
click at [85, 92] on div "Profissional de Saúde Profissional de Saúde Paciente Nenhum resultado encontrad…" at bounding box center [55, 93] width 89 height 14
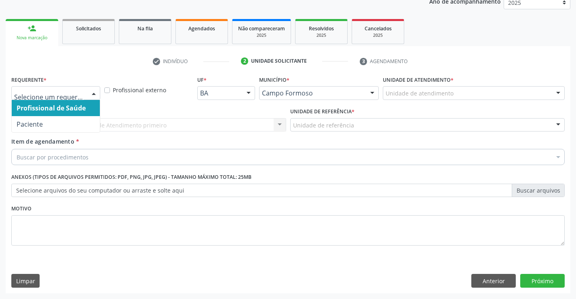
drag, startPoint x: 29, startPoint y: 119, endPoint x: 82, endPoint y: 120, distance: 53.0
click at [29, 120] on span "Paciente" at bounding box center [30, 124] width 26 height 9
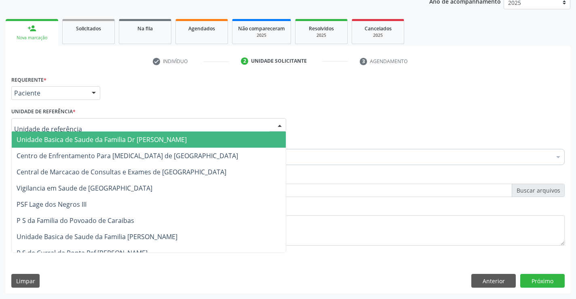
click at [90, 123] on div at bounding box center [148, 125] width 275 height 14
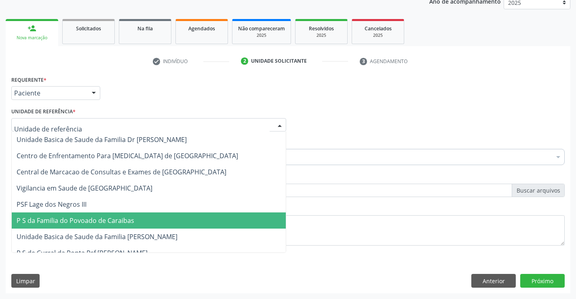
click at [92, 227] on span "P S da Familia do Povoado de Caraibas" at bounding box center [149, 220] width 274 height 16
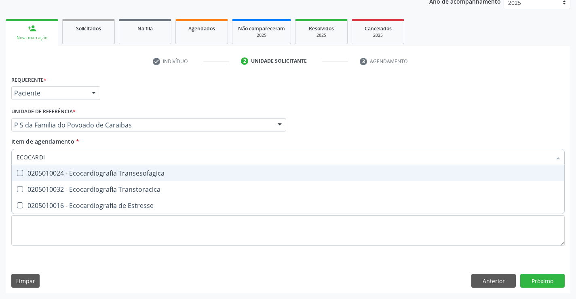
type input "ECOCARDIO"
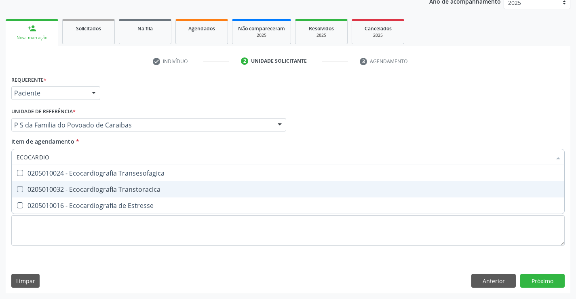
click at [78, 189] on div "0205010032 - Ecocardiografia Transtoracica" at bounding box center [288, 189] width 543 height 6
checkbox Transtoracica "true"
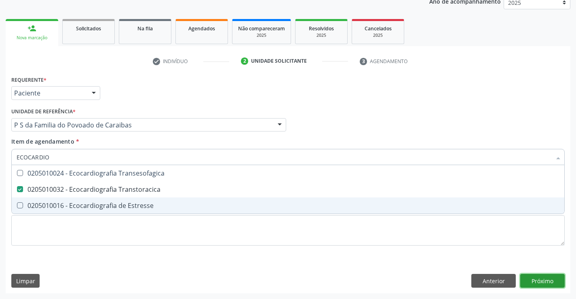
click at [544, 277] on div "Requerente * Paciente Profissional de Saúde Paciente Nenhum resultado encontrad…" at bounding box center [288, 184] width 565 height 220
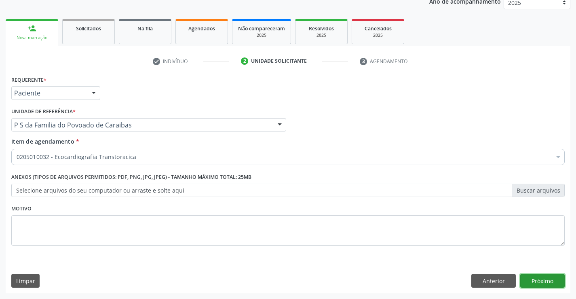
click at [544, 277] on button "Próximo" at bounding box center [542, 281] width 44 height 14
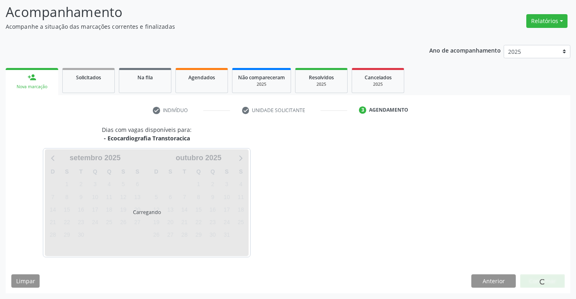
scroll to position [53, 0]
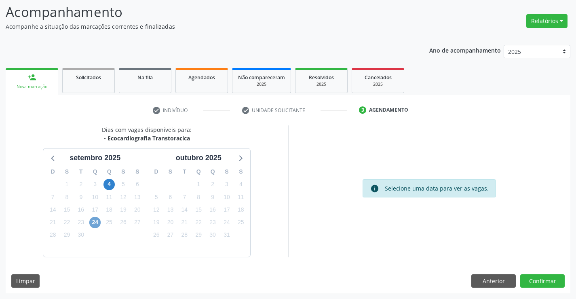
click at [96, 221] on span "24" at bounding box center [94, 222] width 11 height 11
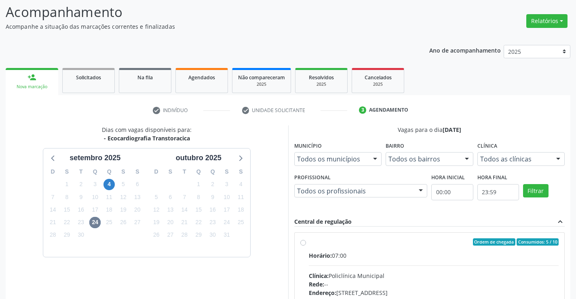
click at [349, 250] on label "Ordem de chegada Consumidos: 5 / 10 Horário: 07:00 Clínica: Policlínica Municip…" at bounding box center [434, 300] width 250 height 124
click at [306, 245] on input "Ordem de chegada Consumidos: 5 / 10 Horário: 07:00 Clínica: Policlínica Municip…" at bounding box center [303, 241] width 6 height 7
radio input "true"
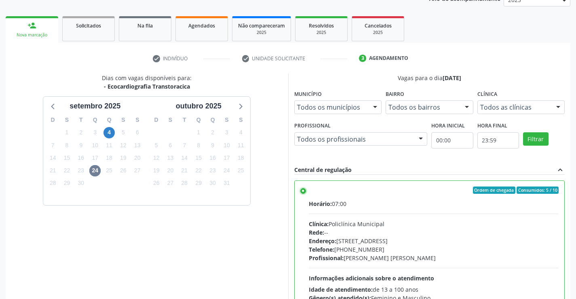
scroll to position [184, 0]
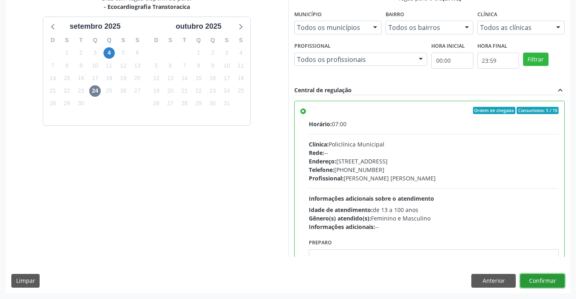
click at [533, 282] on button "Confirmar" at bounding box center [542, 281] width 44 height 14
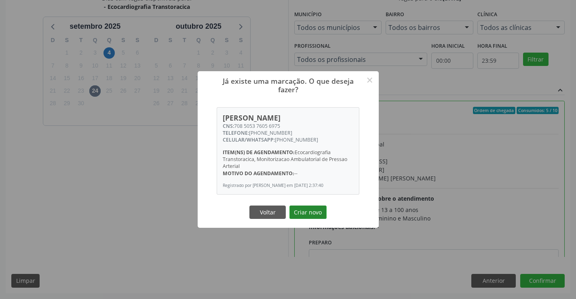
click at [309, 212] on button "Criar novo" at bounding box center [308, 212] width 37 height 14
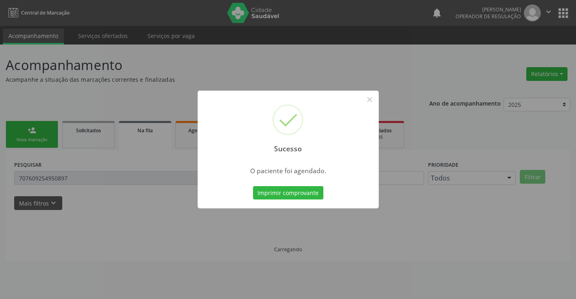
scroll to position [0, 0]
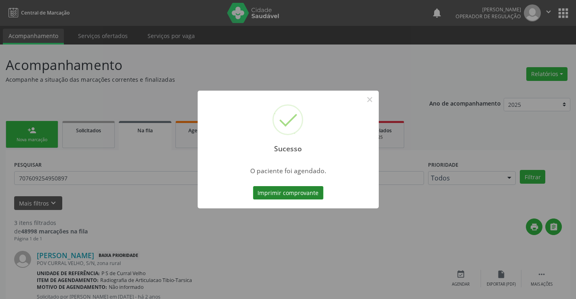
click at [299, 195] on button "Imprimir comprovante" at bounding box center [288, 193] width 70 height 14
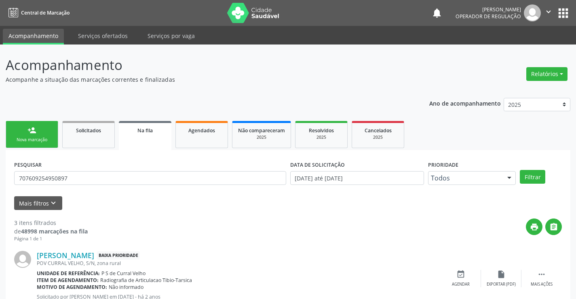
click at [46, 137] on div "Nova marcação" at bounding box center [32, 140] width 40 height 6
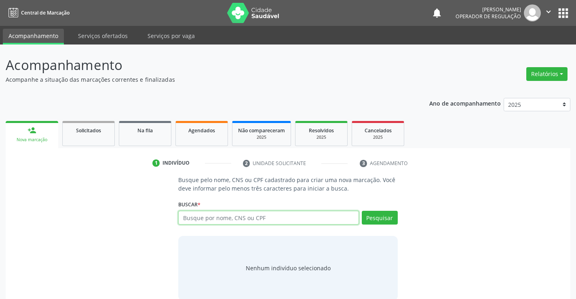
click at [215, 218] on input "text" at bounding box center [268, 218] width 180 height 14
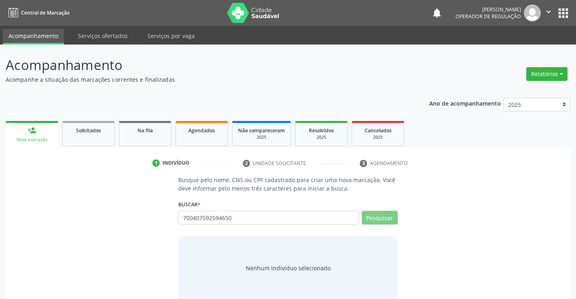
click at [436, 183] on div "Busque pelo nome, CNS ou CPF cadastrado para criar uma nova marcação. Você deve…" at bounding box center [288, 238] width 554 height 125
click at [434, 183] on div "Busque pelo nome, CNS ou CPF cadastrado para criar uma nova marcação. Você deve…" at bounding box center [288, 238] width 554 height 125
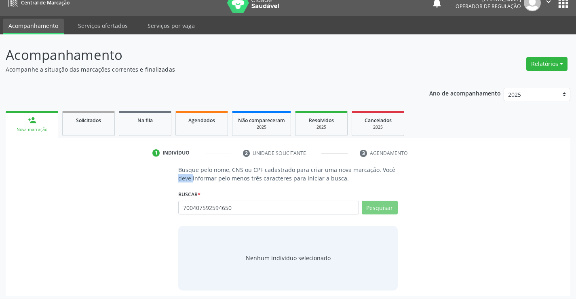
scroll to position [13, 0]
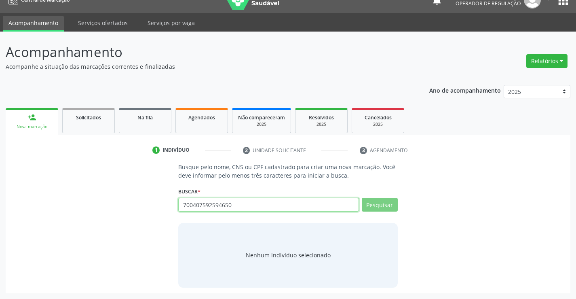
click at [253, 206] on input "700407592594650" at bounding box center [268, 205] width 180 height 14
type input "700407592594650"
click at [389, 203] on button "Pesquisar" at bounding box center [380, 205] width 36 height 14
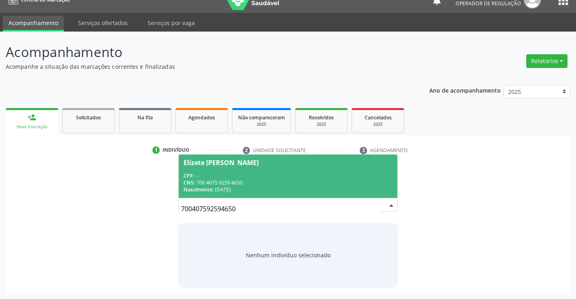
click at [224, 173] on div "CPF: --" at bounding box center [288, 175] width 209 height 7
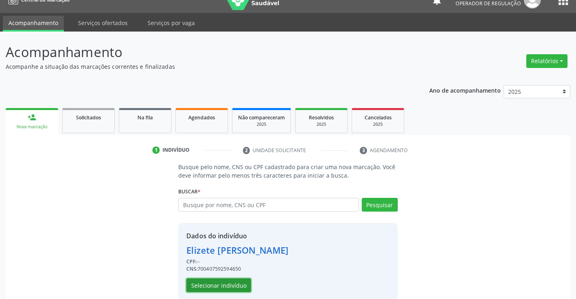
click at [209, 288] on button "Selecionar indivíduo" at bounding box center [218, 285] width 65 height 14
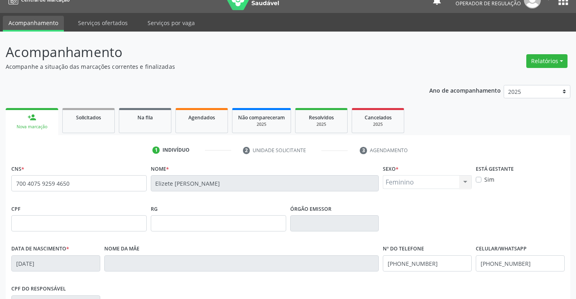
scroll to position [53, 0]
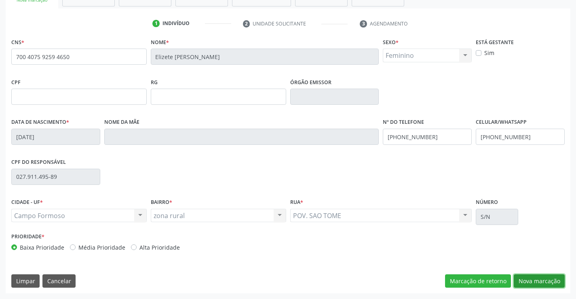
click at [538, 285] on button "Nova marcação" at bounding box center [539, 281] width 51 height 14
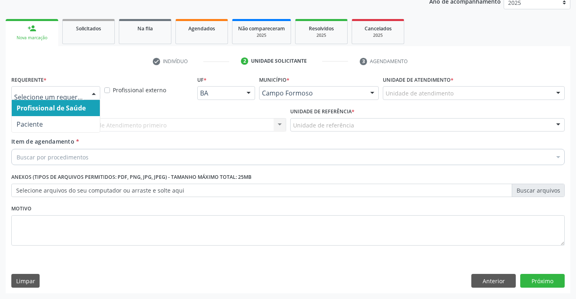
click at [91, 93] on div at bounding box center [94, 94] width 12 height 14
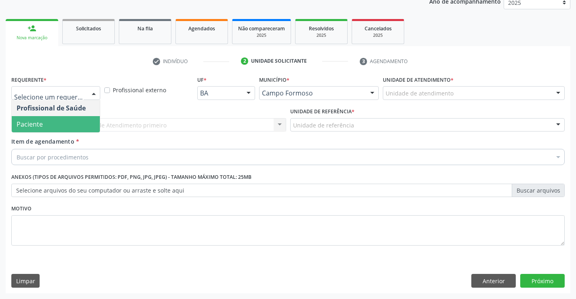
click at [48, 127] on span "Paciente" at bounding box center [56, 124] width 88 height 16
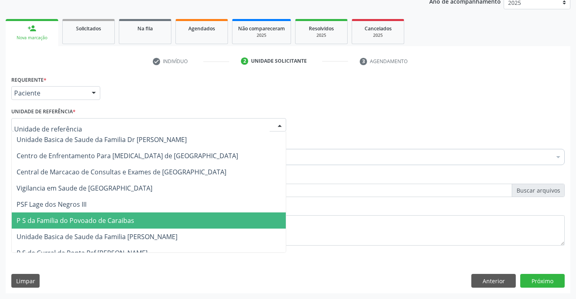
click at [90, 218] on span "P S da Familia do Povoado de Caraibas" at bounding box center [76, 220] width 118 height 9
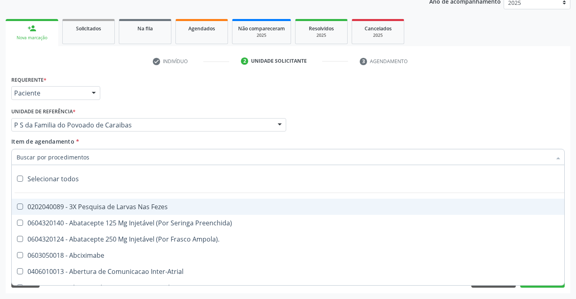
click at [72, 157] on input "Item de agendamento *" at bounding box center [284, 157] width 535 height 16
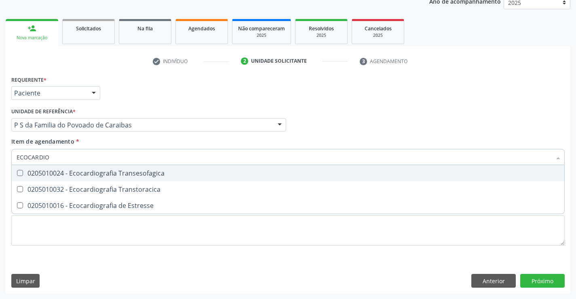
type input "ECOCARDIOG"
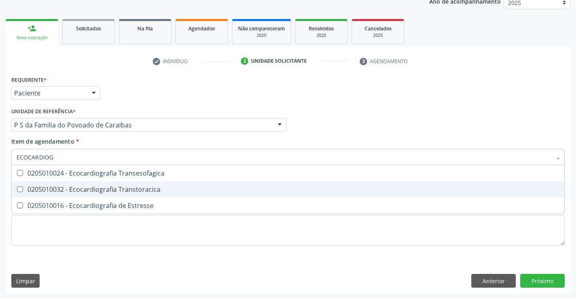
click at [71, 195] on span "0205010032 - Ecocardiografia Transtoracica" at bounding box center [288, 189] width 553 height 16
checkbox Transtoracica "false"
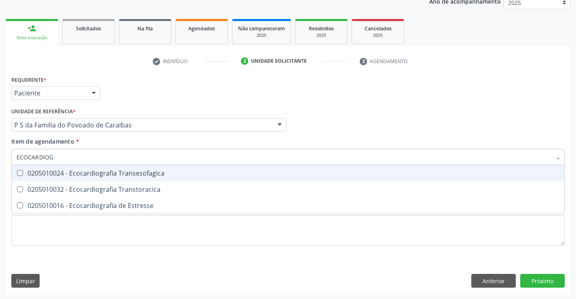
click at [350, 110] on div "Profissional Solicitante Por favor, selecione a Unidade de Atendimento primeiro…" at bounding box center [288, 122] width 558 height 32
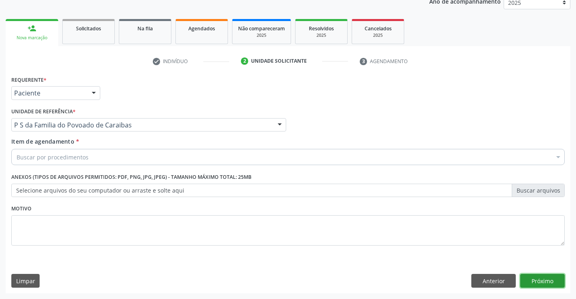
click at [538, 278] on button "Próximo" at bounding box center [542, 281] width 44 height 14
click at [538, 278] on div "Requerente * Paciente Profissional de Saúde Paciente Nenhum resultado encontrad…" at bounding box center [288, 184] width 565 height 220
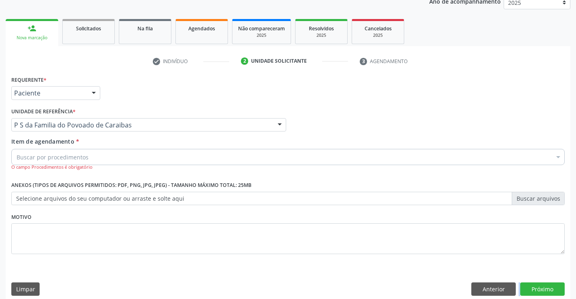
click at [157, 159] on div "Buscar por procedimentos" at bounding box center [288, 157] width 554 height 16
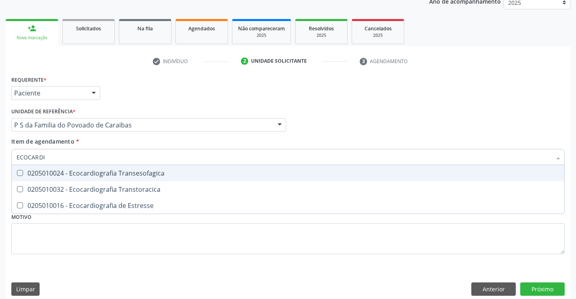
type input "ECOCARDIO"
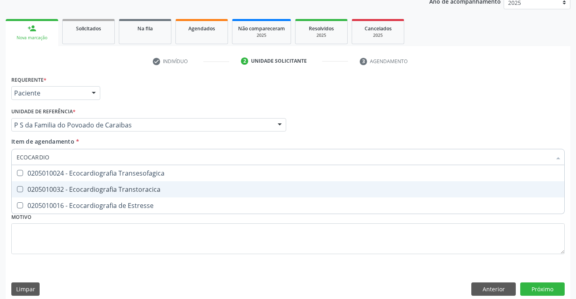
click at [141, 190] on div "0205010032 - Ecocardiografia Transtoracica" at bounding box center [288, 189] width 543 height 6
checkbox Transtoracica "true"
click at [538, 287] on button "Próximo" at bounding box center [542, 289] width 44 height 14
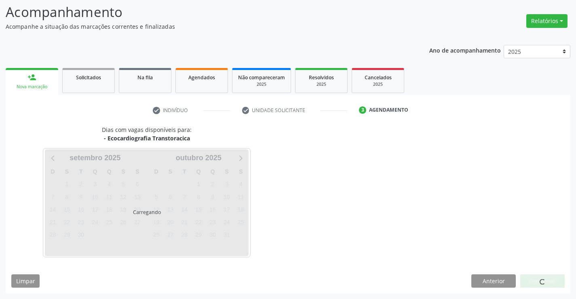
scroll to position [53, 0]
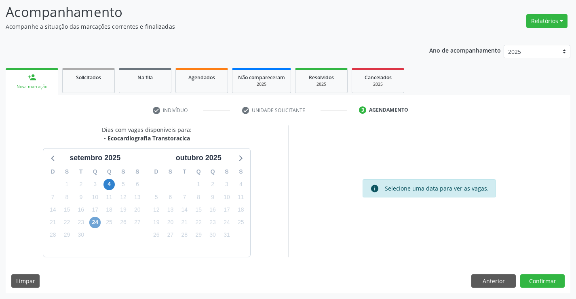
click at [94, 225] on span "24" at bounding box center [94, 222] width 11 height 11
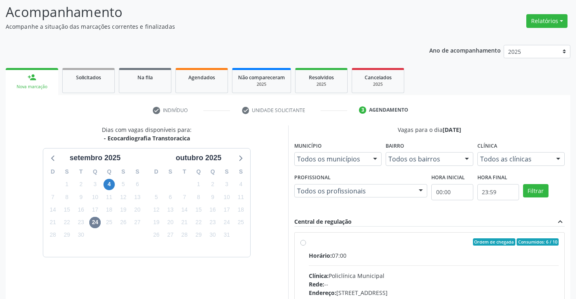
click at [371, 258] on div "Horário: 07:00" at bounding box center [434, 255] width 250 height 8
click at [306, 245] on input "Ordem de chegada Consumidos: 6 / 10 Horário: 07:00 Clínica: Policlínica Municip…" at bounding box center [303, 241] width 6 height 7
radio input "true"
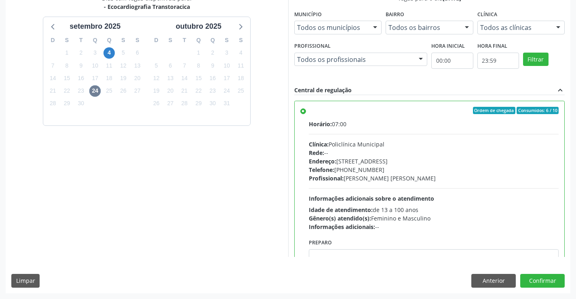
click at [540, 271] on div "Dias com vagas disponíveis para: - Ecocardiografia Transtoracica se[DATE] S T Q…" at bounding box center [288, 143] width 565 height 299
click at [529, 277] on button "Confirmar" at bounding box center [542, 281] width 44 height 14
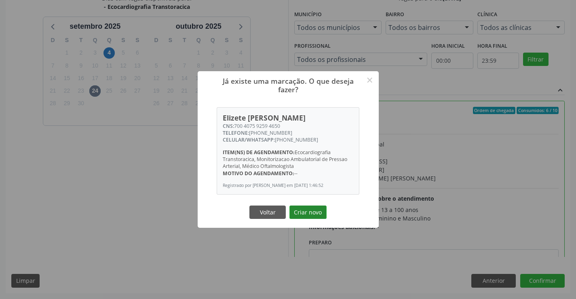
click at [308, 214] on button "Criar novo" at bounding box center [308, 212] width 37 height 14
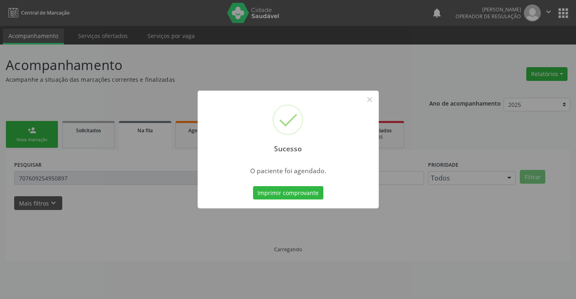
scroll to position [0, 0]
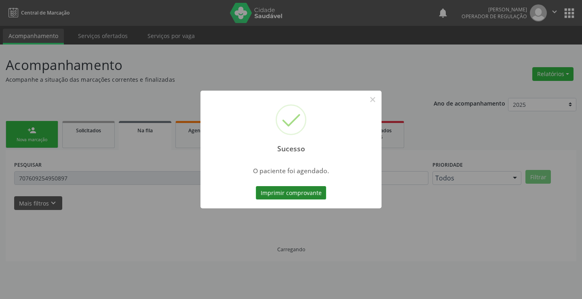
click at [298, 195] on button "Imprimir comprovante" at bounding box center [291, 193] width 70 height 14
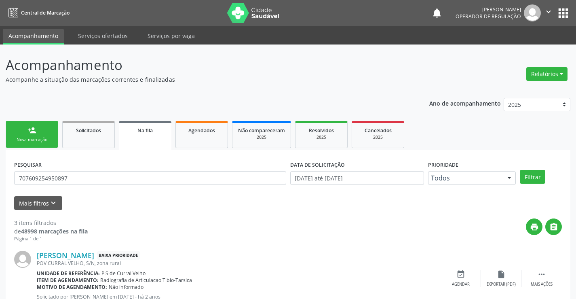
click at [38, 134] on link "person_add Nova marcação" at bounding box center [32, 134] width 53 height 27
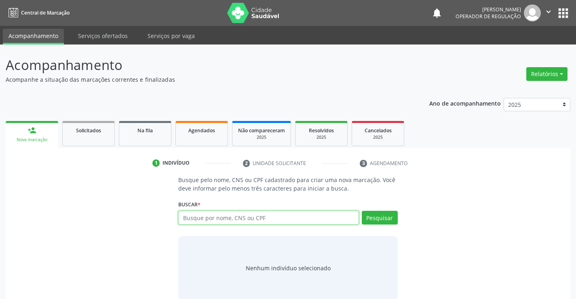
click at [246, 217] on input "text" at bounding box center [268, 218] width 180 height 14
type input "700102859907290"
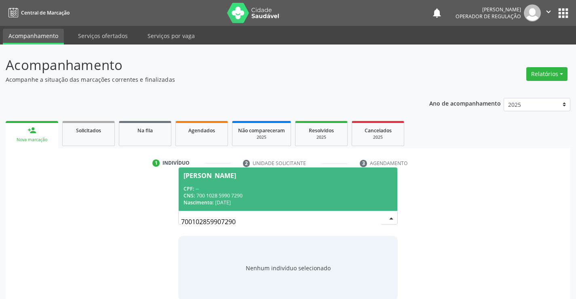
click at [264, 192] on div "CNS: 700 1028 5990 7290" at bounding box center [288, 195] width 209 height 7
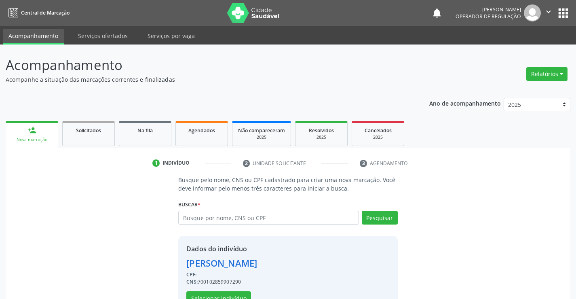
scroll to position [25, 0]
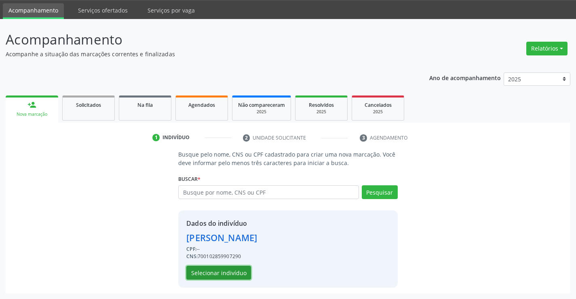
click at [228, 270] on button "Selecionar indivíduo" at bounding box center [218, 273] width 65 height 14
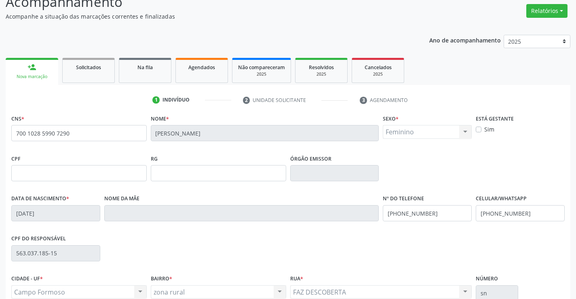
scroll to position [140, 0]
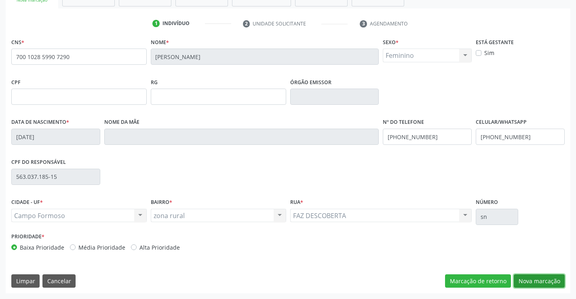
click at [530, 279] on button "Nova marcação" at bounding box center [539, 281] width 51 height 14
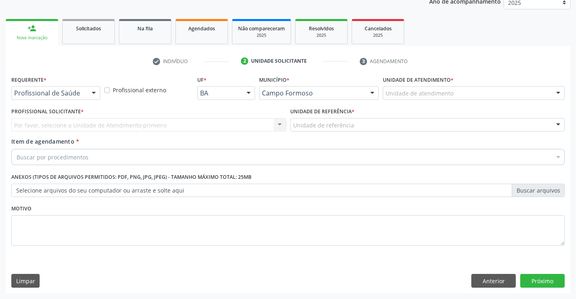
scroll to position [102, 0]
click at [95, 92] on div at bounding box center [94, 94] width 12 height 14
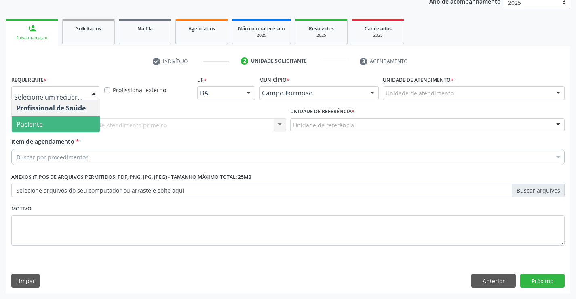
click at [54, 122] on span "Paciente" at bounding box center [56, 124] width 88 height 16
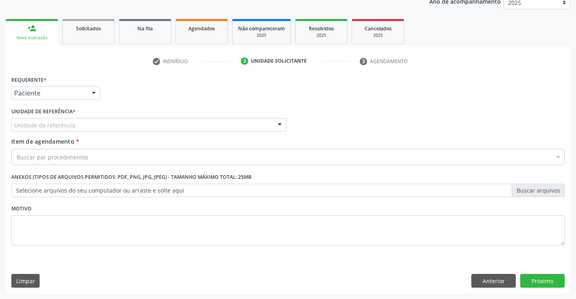
click at [84, 126] on div "Unidade de referência" at bounding box center [148, 125] width 275 height 14
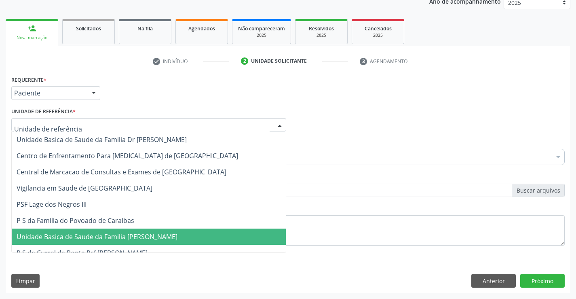
click at [74, 237] on span "Unidade Basica de Saude da Familia [PERSON_NAME]" at bounding box center [97, 236] width 161 height 9
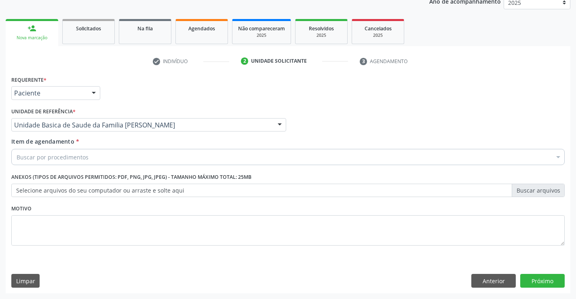
click at [74, 151] on div "Buscar por procedimentos" at bounding box center [288, 157] width 554 height 16
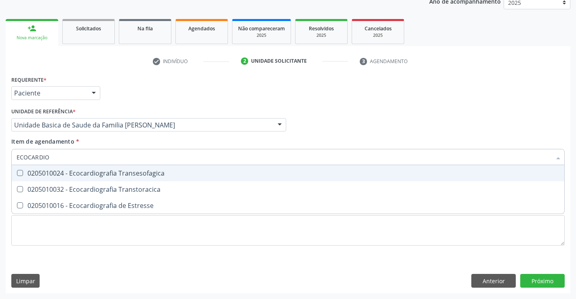
type input "ECOCARDIOG"
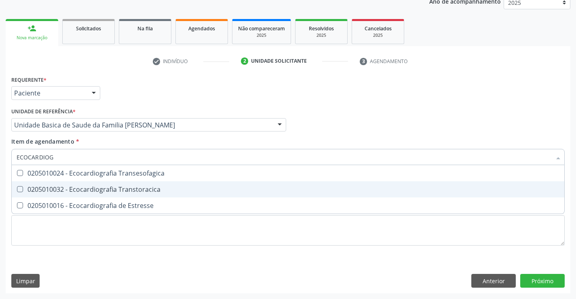
click at [70, 189] on div "0205010032 - Ecocardiografia Transtoracica" at bounding box center [288, 189] width 543 height 6
checkbox Transtoracica "true"
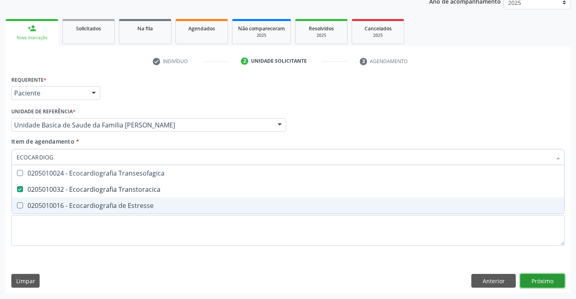
click at [534, 283] on div "Requerente * Paciente Profissional de Saúde Paciente Nenhum resultado encontrad…" at bounding box center [288, 184] width 565 height 220
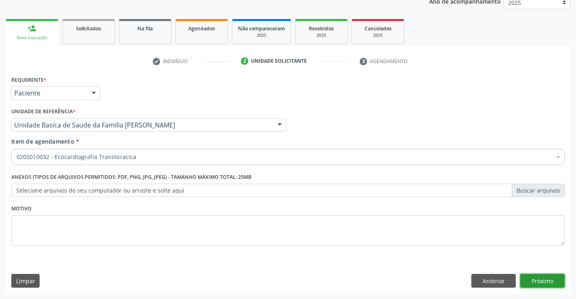
click at [533, 281] on button "Próximo" at bounding box center [542, 281] width 44 height 14
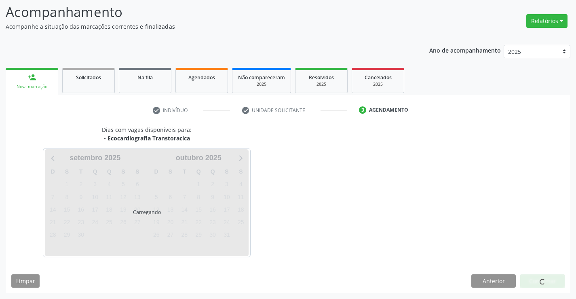
scroll to position [53, 0]
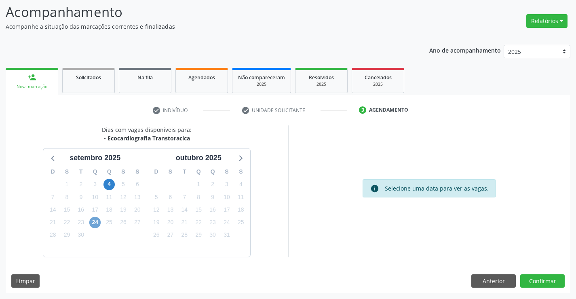
click at [93, 222] on span "24" at bounding box center [94, 222] width 11 height 11
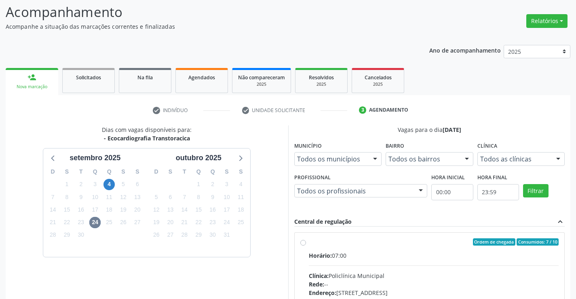
click at [306, 245] on input "Ordem de chegada Consumidos: 7 / 10 Horário: 07:00 Clínica: Policlínica Municip…" at bounding box center [303, 241] width 6 height 7
radio input "true"
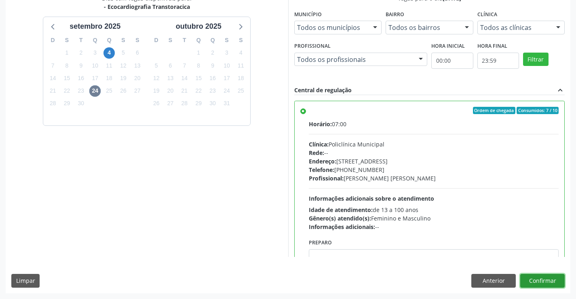
click at [529, 282] on button "Confirmar" at bounding box center [542, 281] width 44 height 14
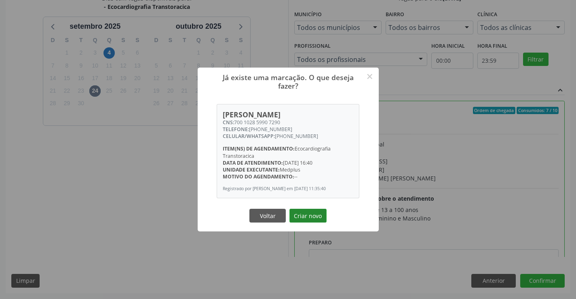
click at [307, 214] on button "Criar novo" at bounding box center [308, 216] width 37 height 14
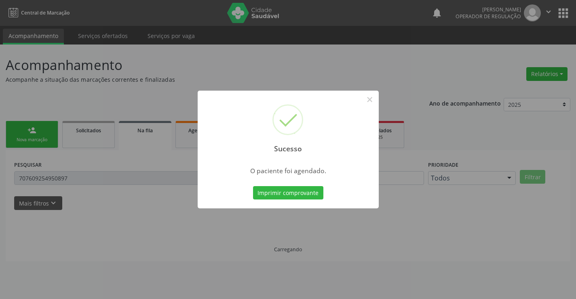
scroll to position [0, 0]
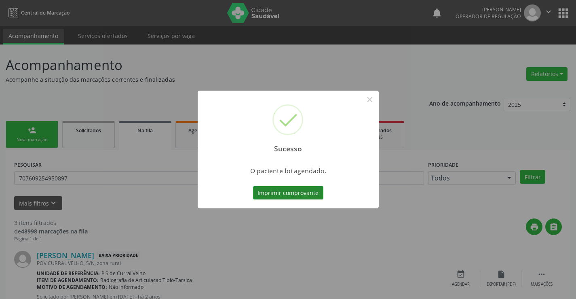
click at [276, 196] on button "Imprimir comprovante" at bounding box center [288, 193] width 70 height 14
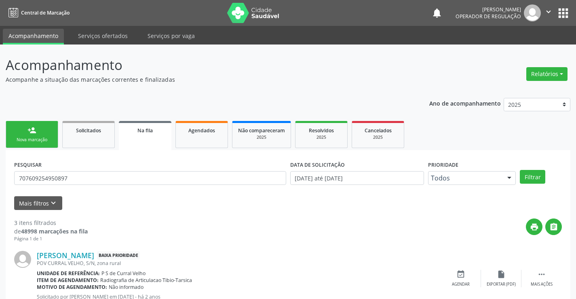
click at [42, 127] on link "person_add Nova marcação" at bounding box center [32, 134] width 53 height 27
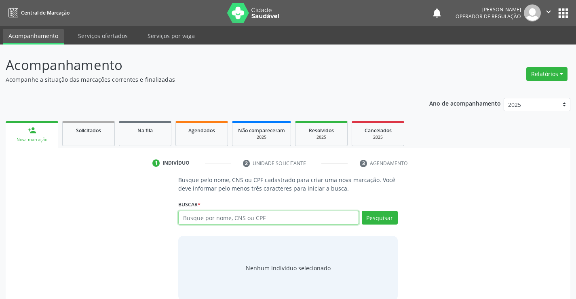
click at [245, 220] on input "text" at bounding box center [268, 218] width 180 height 14
type input "702405090135026"
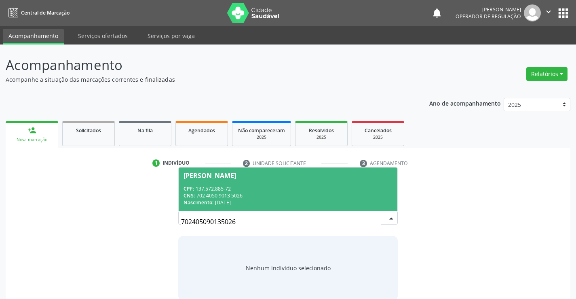
click at [238, 182] on span "Vicente Lopes de Souza CPF: 137.572.885-72 CNS: 702 4050 9013 5026 Nascimento: …" at bounding box center [288, 188] width 218 height 43
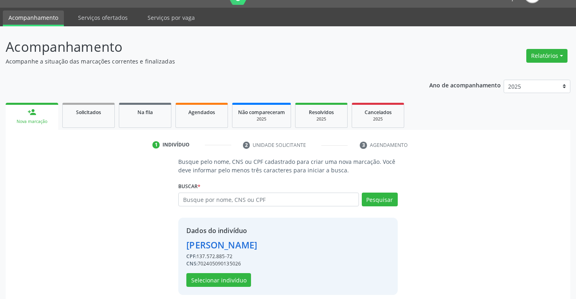
scroll to position [25, 0]
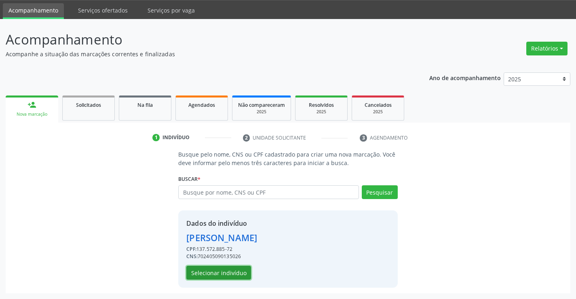
click at [194, 271] on button "Selecionar indivíduo" at bounding box center [218, 273] width 65 height 14
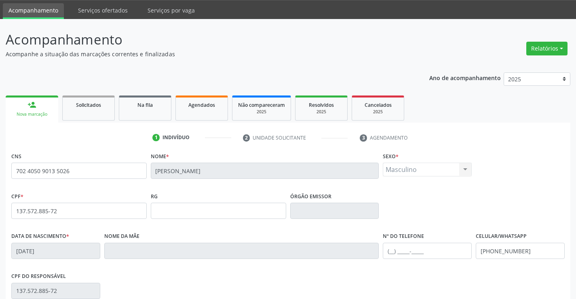
scroll to position [140, 0]
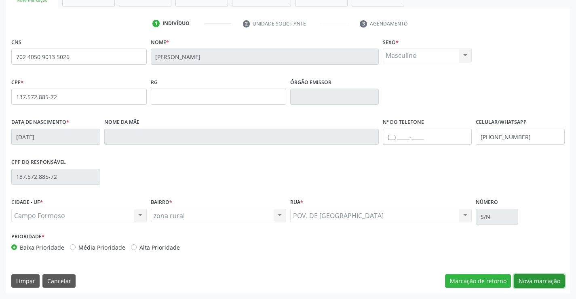
click at [528, 281] on button "Nova marcação" at bounding box center [539, 281] width 51 height 14
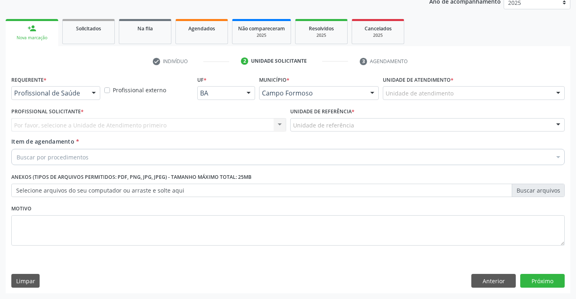
scroll to position [102, 0]
click at [95, 93] on div at bounding box center [94, 94] width 12 height 14
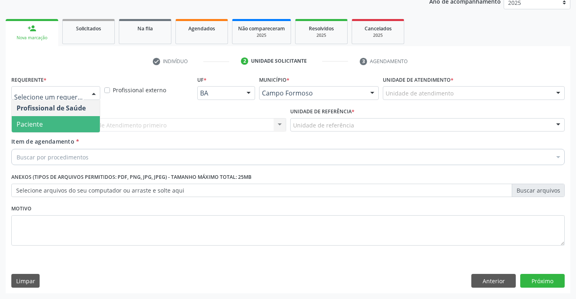
click at [65, 119] on span "Paciente" at bounding box center [56, 124] width 88 height 16
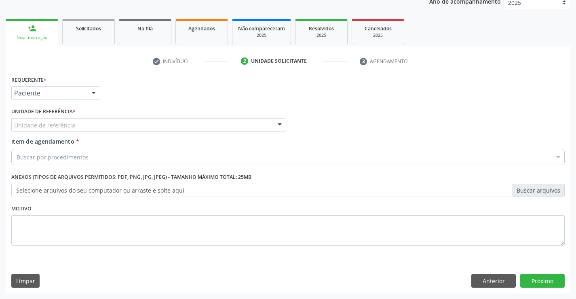
click at [91, 122] on div "Unidade de referência" at bounding box center [148, 125] width 275 height 14
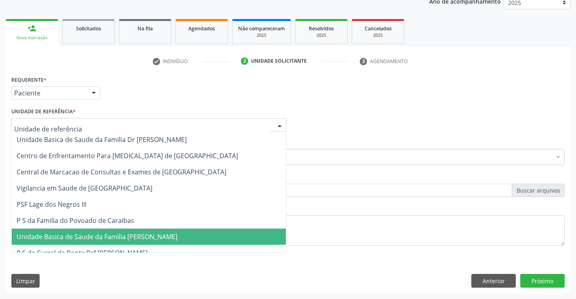
click at [118, 229] on span "Unidade Basica de Saude da Familia [PERSON_NAME]" at bounding box center [149, 236] width 274 height 16
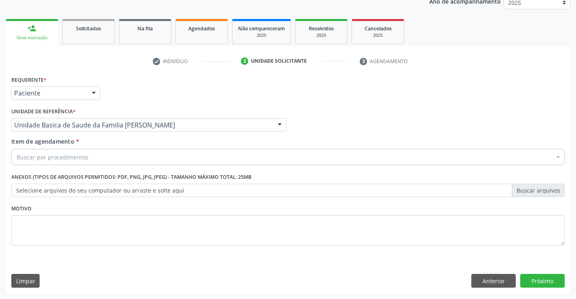
click at [112, 159] on div "Buscar por procedimentos" at bounding box center [288, 157] width 554 height 16
click at [17, 159] on input "Item de agendamento *" at bounding box center [17, 157] width 0 height 16
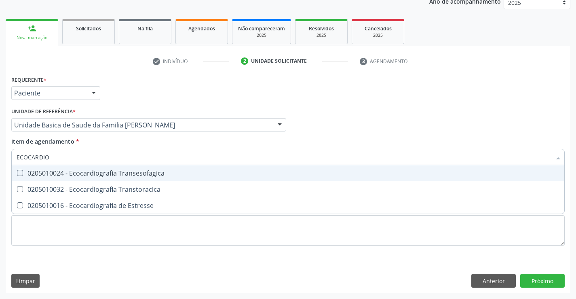
type input "ECOCARDIOG"
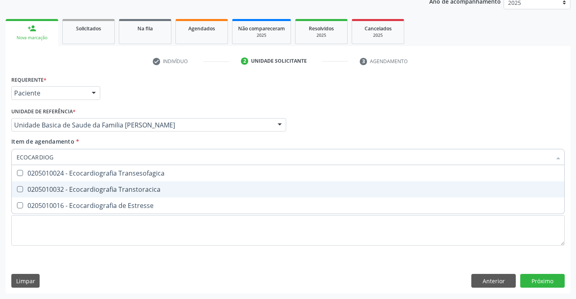
click at [108, 193] on div "0205010032 - Ecocardiografia Transtoracica" at bounding box center [288, 189] width 543 height 6
checkbox Transtoracica "true"
click at [537, 280] on div "Requerente * Paciente Profissional de Saúde Paciente Nenhum resultado encontrad…" at bounding box center [288, 184] width 565 height 220
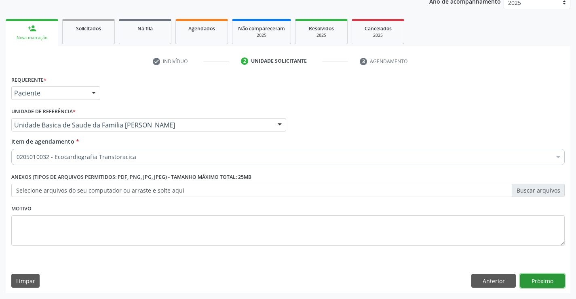
click at [537, 280] on button "Próximo" at bounding box center [542, 281] width 44 height 14
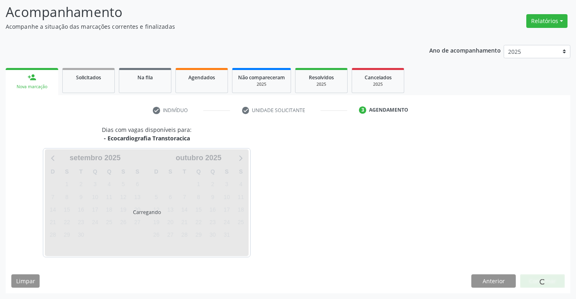
scroll to position [53, 0]
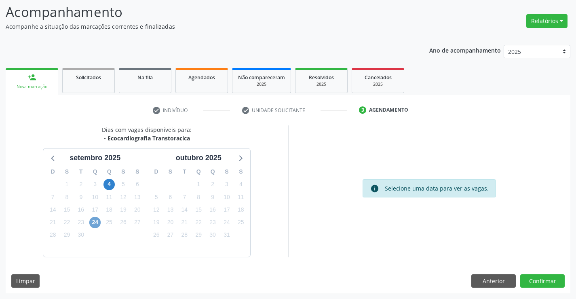
click at [97, 222] on span "24" at bounding box center [94, 222] width 11 height 11
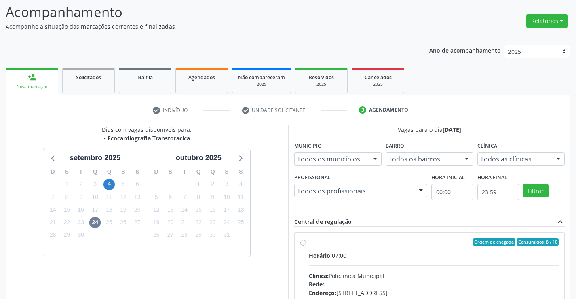
click at [306, 245] on input "Ordem de chegada Consumidos: 8 / 10 Horário: 07:00 Clínica: Policlínica Municip…" at bounding box center [303, 241] width 6 height 7
radio input "true"
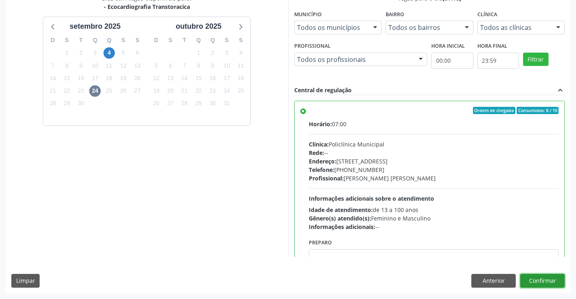
click at [540, 281] on button "Confirmar" at bounding box center [542, 281] width 44 height 14
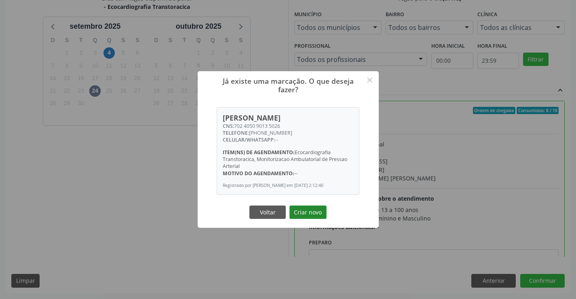
click at [304, 207] on button "Criar novo" at bounding box center [308, 212] width 37 height 14
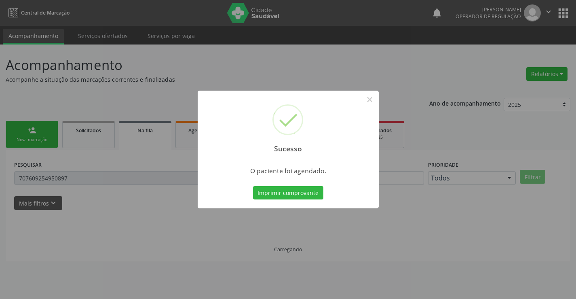
scroll to position [0, 0]
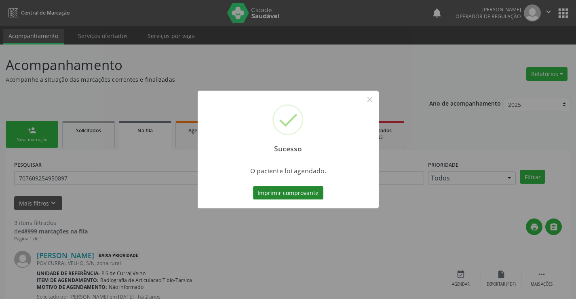
click at [283, 187] on button "Imprimir comprovante" at bounding box center [288, 193] width 70 height 14
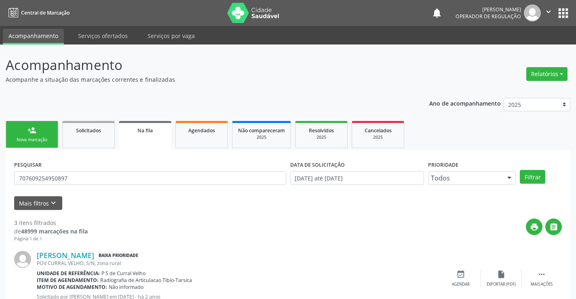
click at [30, 133] on div "person_add" at bounding box center [32, 130] width 9 height 9
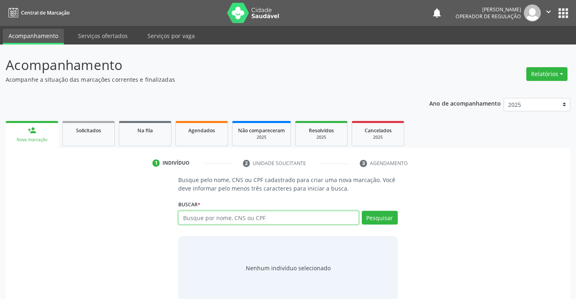
click at [265, 214] on input "text" at bounding box center [268, 218] width 180 height 14
type input "700503386058752"
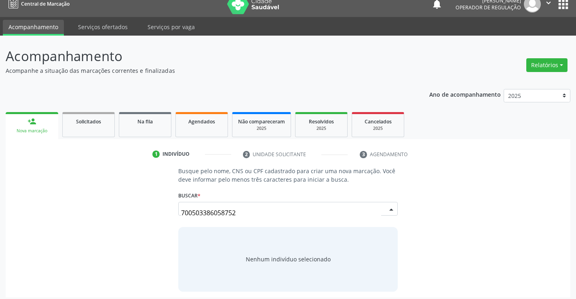
scroll to position [13, 0]
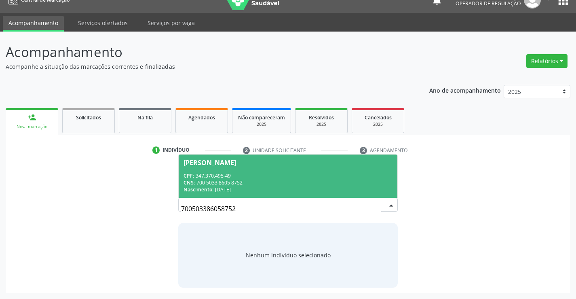
click at [265, 184] on div "CNS: 700 5033 8605 8752" at bounding box center [288, 182] width 209 height 7
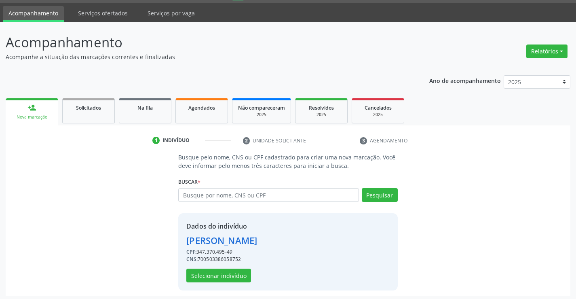
scroll to position [25, 0]
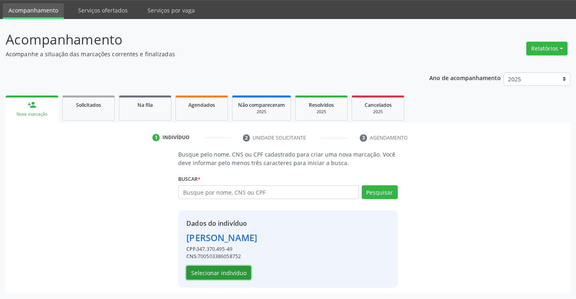
click at [235, 271] on button "Selecionar indivíduo" at bounding box center [218, 273] width 65 height 14
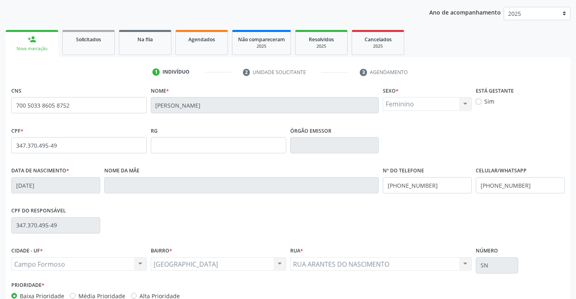
scroll to position [140, 0]
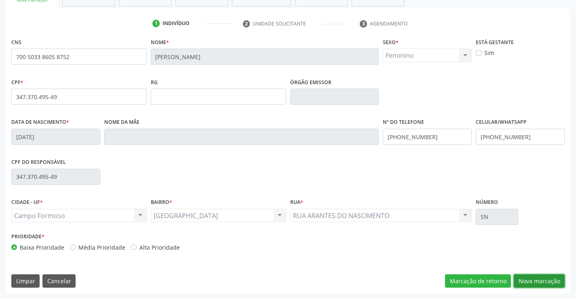
click at [537, 277] on button "Nova marcação" at bounding box center [539, 281] width 51 height 14
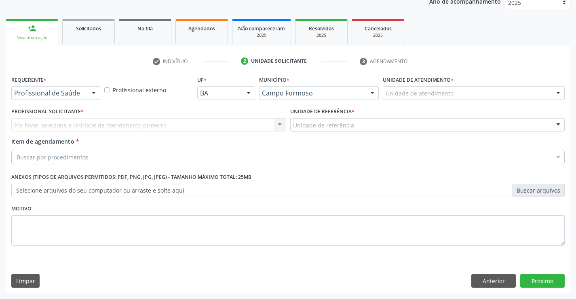
scroll to position [102, 0]
click at [96, 94] on div at bounding box center [94, 94] width 12 height 14
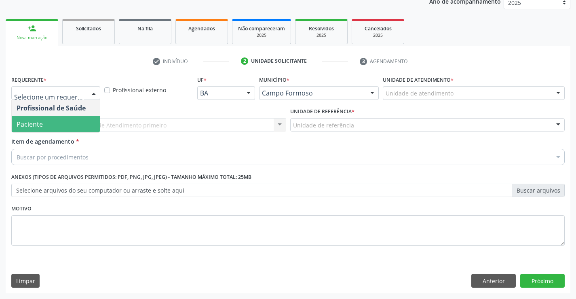
click at [28, 122] on span "Paciente" at bounding box center [30, 124] width 26 height 9
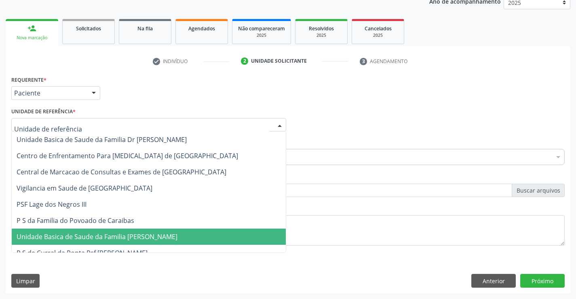
click at [95, 233] on span "Unidade Basica de Saude da Familia [PERSON_NAME]" at bounding box center [97, 236] width 161 height 9
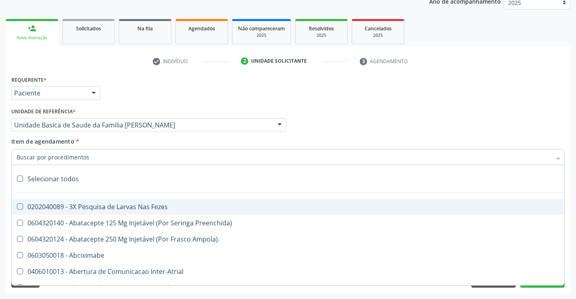
click at [86, 157] on input "Item de agendamento *" at bounding box center [284, 157] width 535 height 16
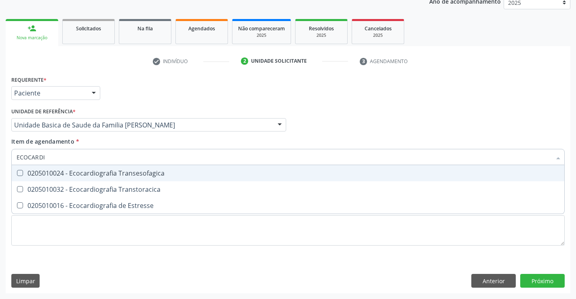
type input "ECOCARDIO"
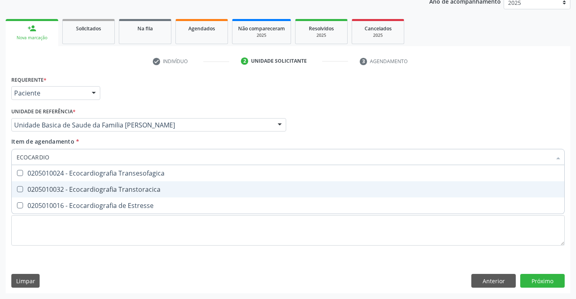
click at [92, 188] on div "0205010032 - Ecocardiografia Transtoracica" at bounding box center [288, 189] width 543 height 6
checkbox Transtoracica "true"
click at [533, 279] on div "Requerente * Paciente Profissional de Saúde Paciente Nenhum resultado encontrad…" at bounding box center [288, 184] width 565 height 220
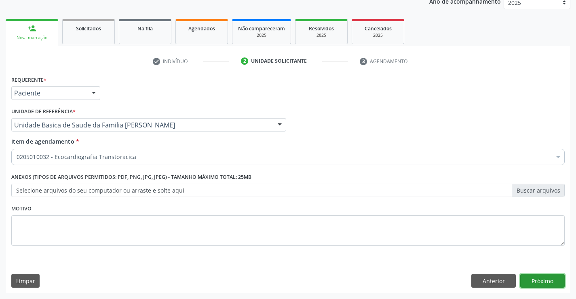
click at [533, 279] on button "Próximo" at bounding box center [542, 281] width 44 height 14
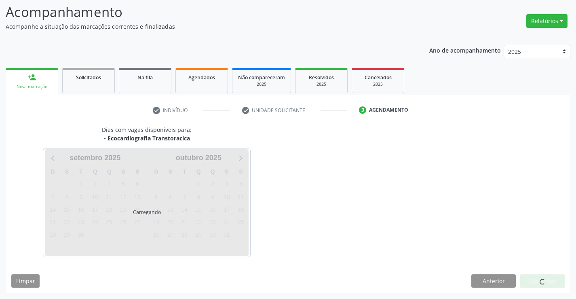
scroll to position [53, 0]
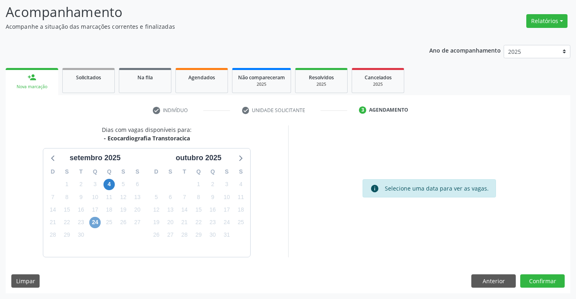
click at [93, 221] on span "24" at bounding box center [94, 222] width 11 height 11
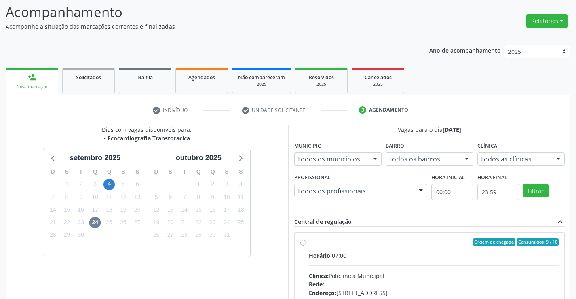
click at [306, 245] on input "Ordem de chegada Consumidos: 9 / 10 Horário: 07:00 Clínica: Policlínica Municip…" at bounding box center [303, 241] width 6 height 7
radio input "true"
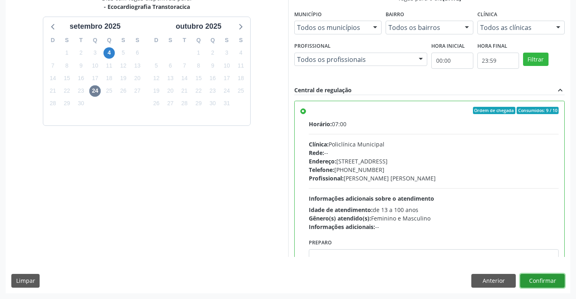
click at [546, 280] on button "Confirmar" at bounding box center [542, 281] width 44 height 14
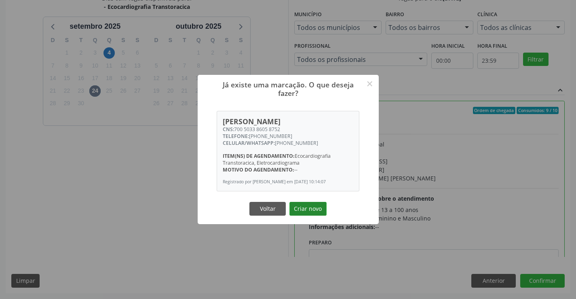
click at [299, 211] on button "Criar novo" at bounding box center [308, 209] width 37 height 14
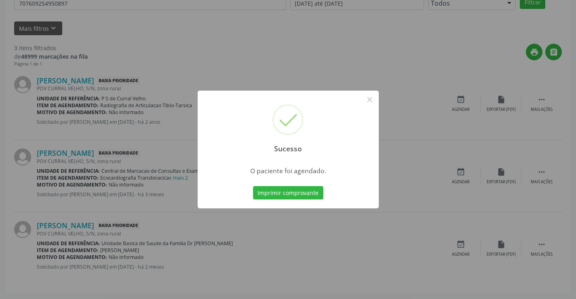
scroll to position [0, 0]
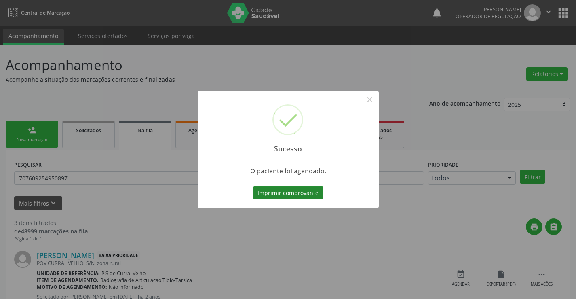
click at [306, 194] on button "Imprimir comprovante" at bounding box center [288, 193] width 70 height 14
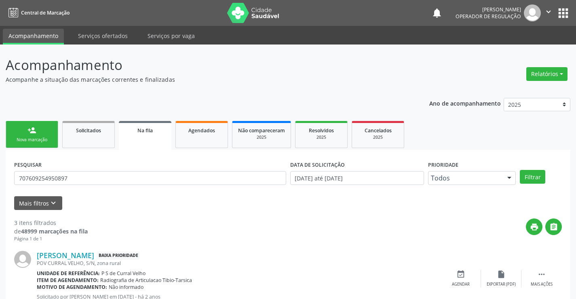
click at [40, 138] on div "Nova marcação" at bounding box center [32, 140] width 40 height 6
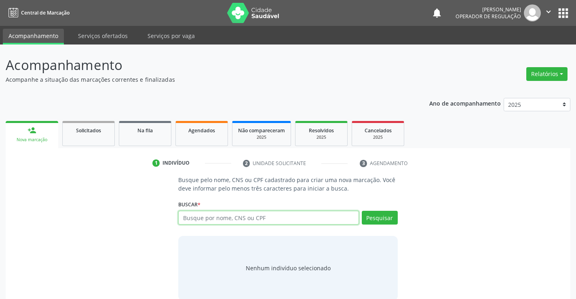
click at [222, 222] on input "text" at bounding box center [268, 218] width 180 height 14
type input "701408621453036"
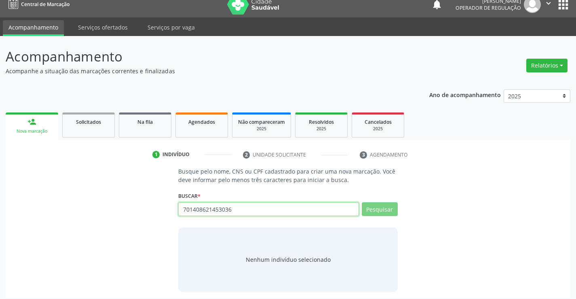
scroll to position [13, 0]
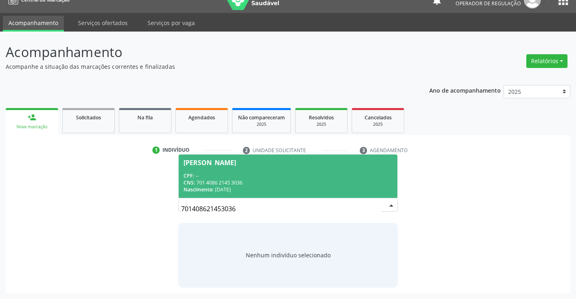
click at [280, 182] on div "CNS: 701 4086 2145 3036" at bounding box center [288, 182] width 209 height 7
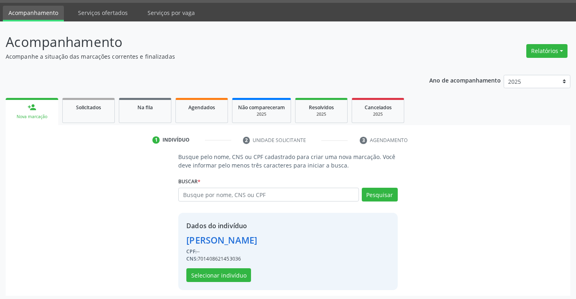
scroll to position [25, 0]
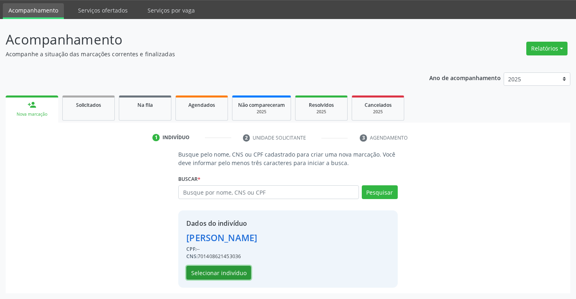
click at [225, 271] on button "Selecionar indivíduo" at bounding box center [218, 273] width 65 height 14
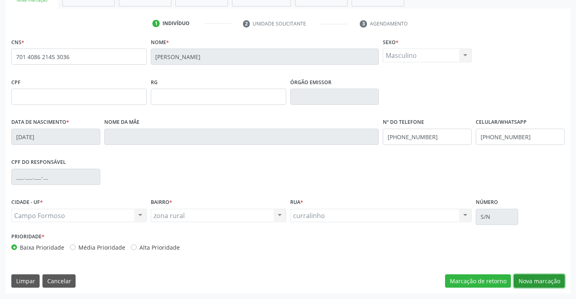
click at [531, 281] on button "Nova marcação" at bounding box center [539, 281] width 51 height 14
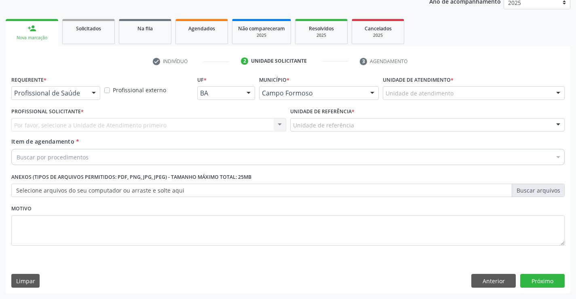
scroll to position [102, 0]
click at [94, 89] on div at bounding box center [94, 94] width 12 height 14
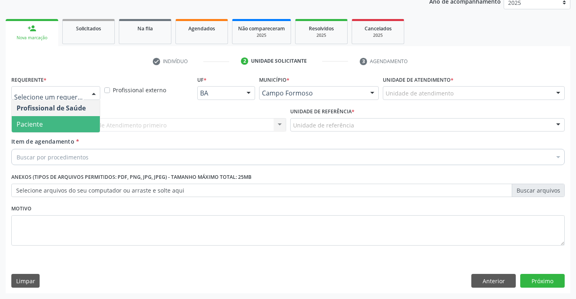
click at [85, 119] on span "Paciente" at bounding box center [56, 124] width 88 height 16
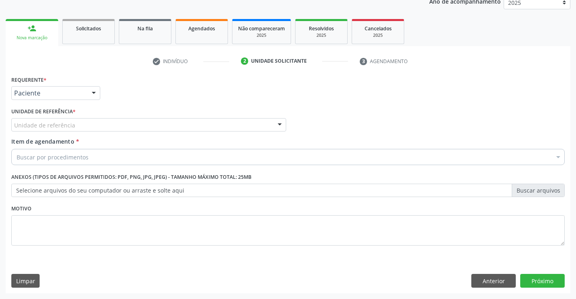
click at [108, 122] on div "Unidade de referência" at bounding box center [148, 125] width 275 height 14
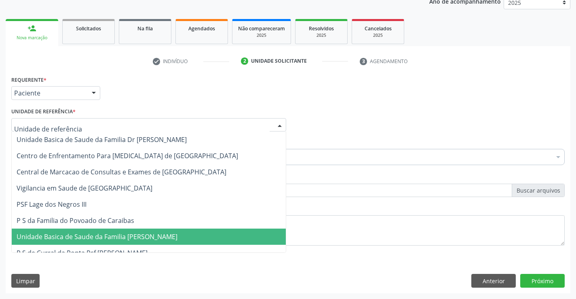
click at [126, 241] on span "Unidade Basica de Saude da Familia [PERSON_NAME]" at bounding box center [97, 236] width 161 height 9
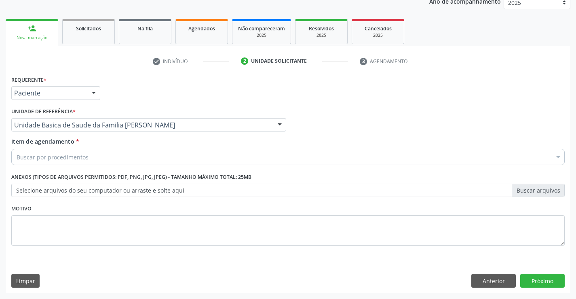
click at [147, 157] on div "Buscar por procedimentos" at bounding box center [288, 157] width 554 height 16
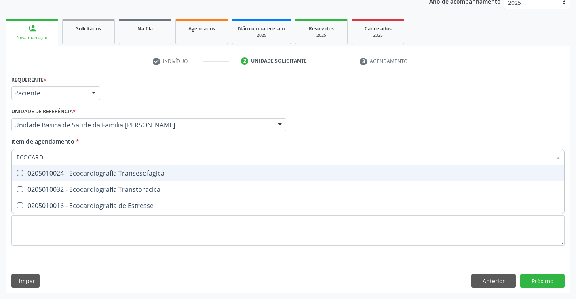
type input "ECOCARDIO"
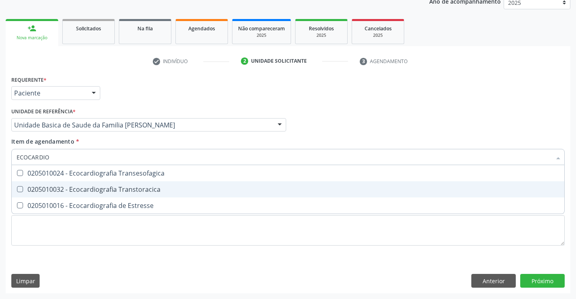
click at [131, 191] on div "0205010032 - Ecocardiografia Transtoracica" at bounding box center [288, 189] width 543 height 6
checkbox Transtoracica "true"
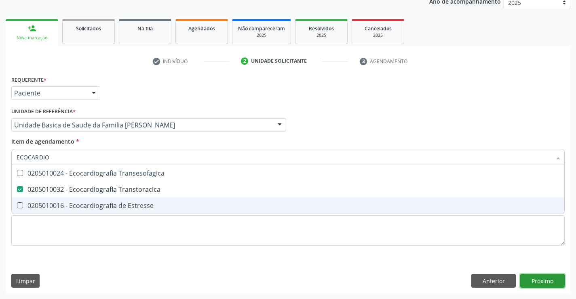
click at [535, 277] on div "Requerente * Paciente Profissional de Saúde Paciente Nenhum resultado encontrad…" at bounding box center [288, 184] width 565 height 220
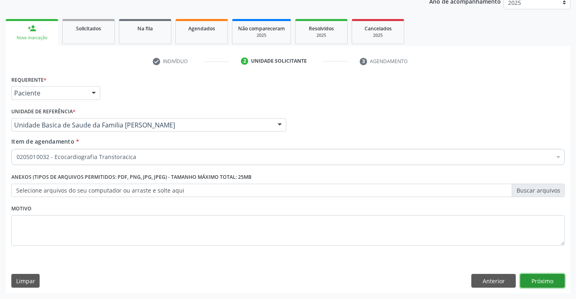
click at [535, 277] on button "Próximo" at bounding box center [542, 281] width 44 height 14
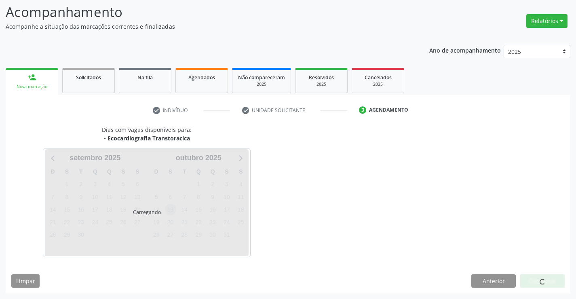
scroll to position [53, 0]
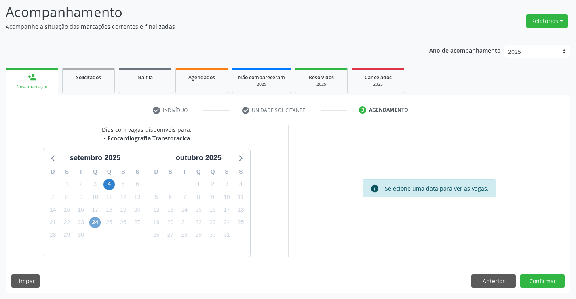
click at [93, 222] on span "24" at bounding box center [94, 222] width 11 height 11
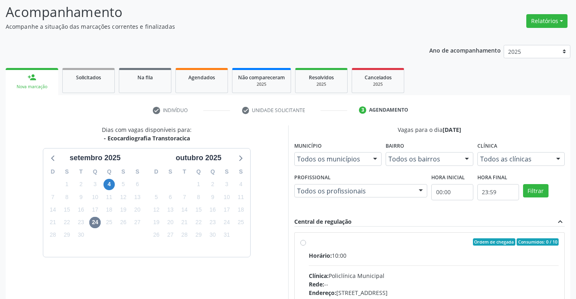
click at [306, 245] on input "Ordem de chegada Consumidos: 0 / 10 Horário: 10:00 Clínica: Policlínica Municip…" at bounding box center [303, 241] width 6 height 7
radio input "true"
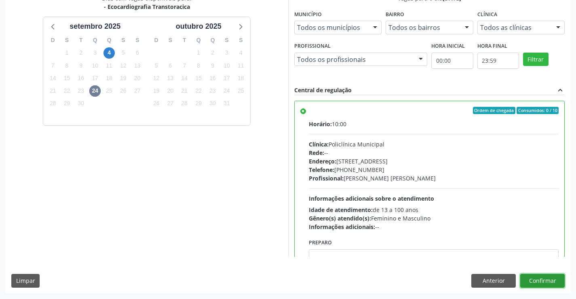
click at [534, 280] on button "Confirmar" at bounding box center [542, 281] width 44 height 14
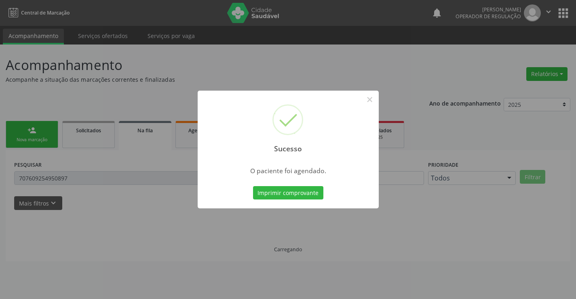
scroll to position [0, 0]
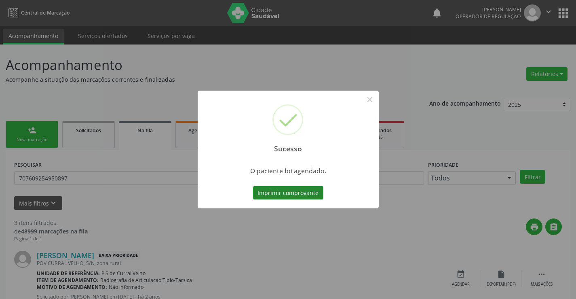
click at [290, 194] on button "Imprimir comprovante" at bounding box center [288, 193] width 70 height 14
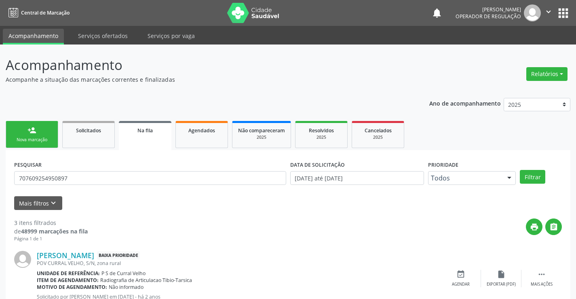
click at [29, 134] on div "person_add" at bounding box center [32, 130] width 9 height 9
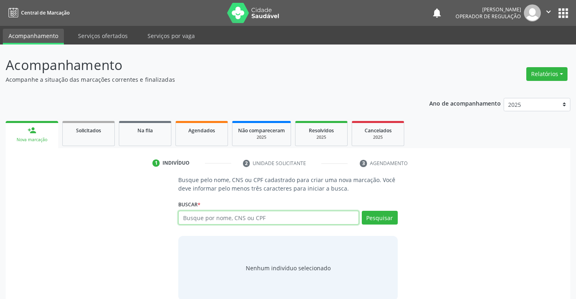
click at [212, 218] on input "text" at bounding box center [268, 218] width 180 height 14
type input "700806497350087"
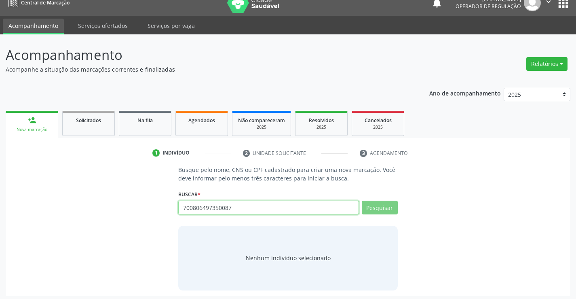
scroll to position [13, 0]
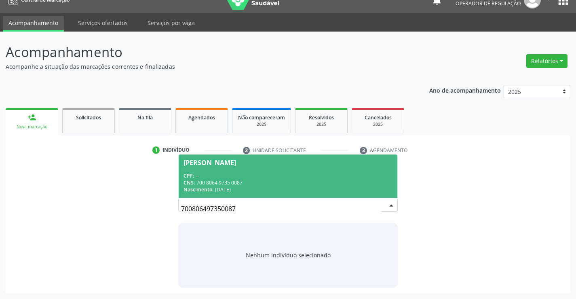
click at [246, 176] on div "CPF: --" at bounding box center [288, 175] width 209 height 7
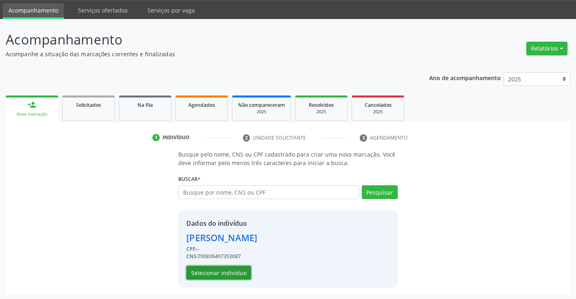
click at [220, 275] on button "Selecionar indivíduo" at bounding box center [218, 273] width 65 height 14
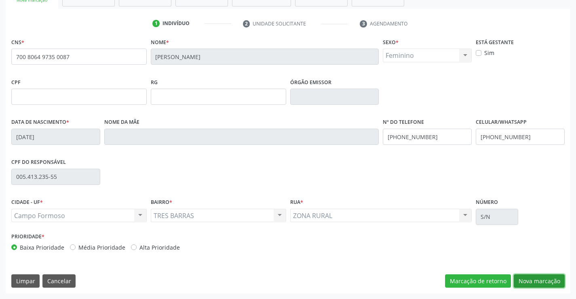
click at [537, 281] on button "Nova marcação" at bounding box center [539, 281] width 51 height 14
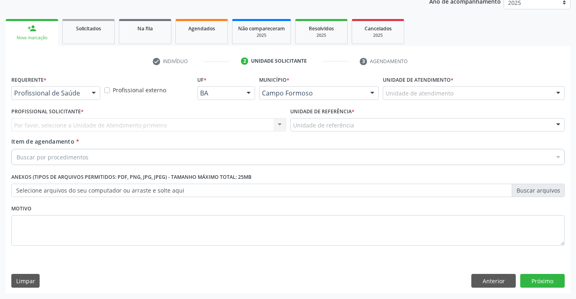
click at [91, 93] on div at bounding box center [94, 94] width 12 height 14
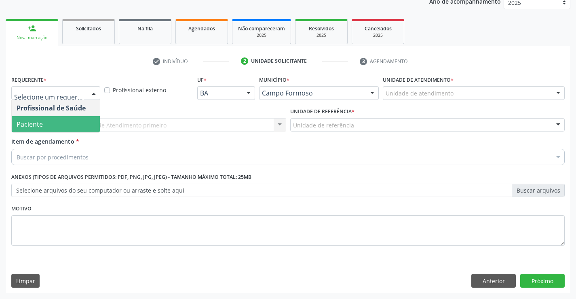
click at [42, 122] on span "Paciente" at bounding box center [56, 124] width 88 height 16
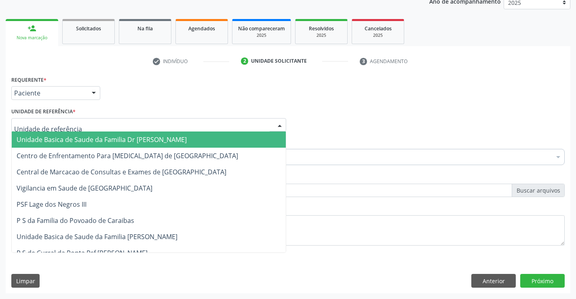
click at [81, 128] on div at bounding box center [148, 125] width 275 height 14
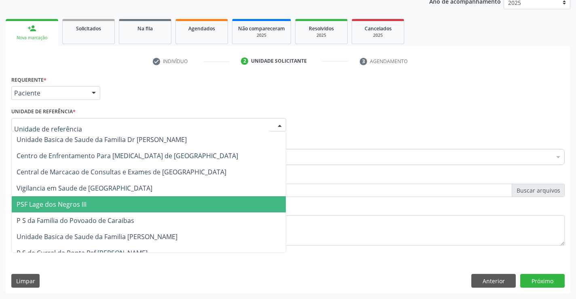
click at [80, 208] on span "PSF Lage dos Negros III" at bounding box center [52, 204] width 70 height 9
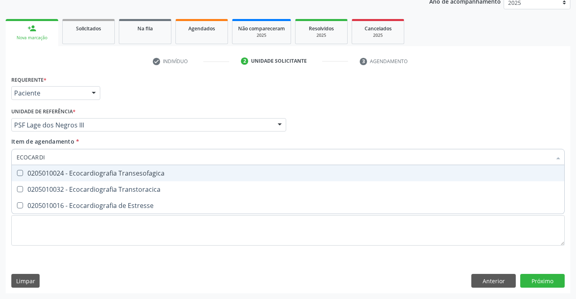
type input "ECOCARDIO"
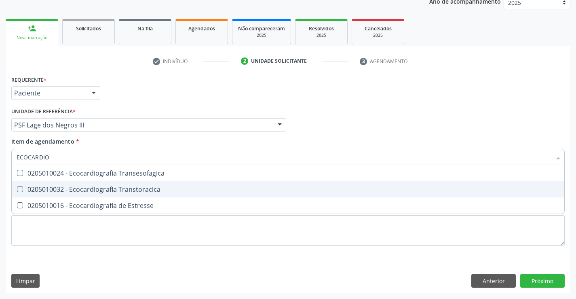
click at [72, 197] on span "0205010032 - Ecocardiografia Transtoracica" at bounding box center [288, 189] width 553 height 16
checkbox Transtoracica "true"
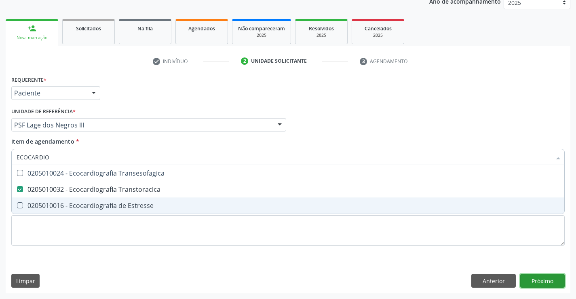
click at [553, 282] on div "Requerente * Paciente Profissional de Saúde Paciente Nenhum resultado encontrad…" at bounding box center [288, 184] width 565 height 220
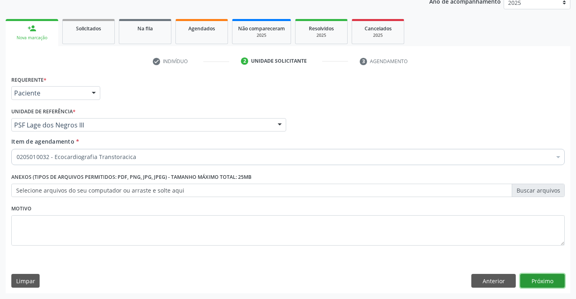
click at [553, 282] on button "Próximo" at bounding box center [542, 281] width 44 height 14
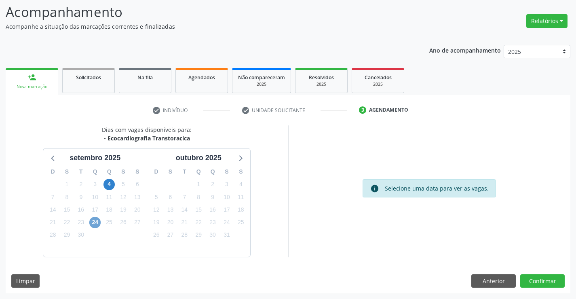
click at [97, 221] on span "24" at bounding box center [94, 222] width 11 height 11
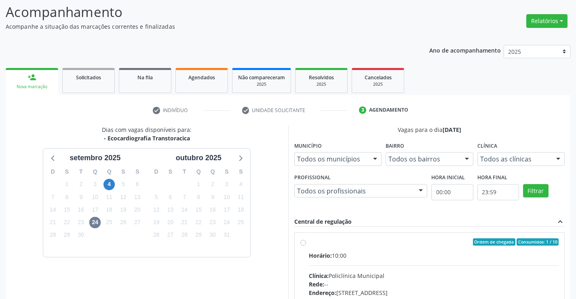
click at [306, 245] on input "Ordem de chegada Consumidos: 1 / 10 Horário: 10:00 Clínica: Policlínica Municip…" at bounding box center [303, 241] width 6 height 7
radio input "true"
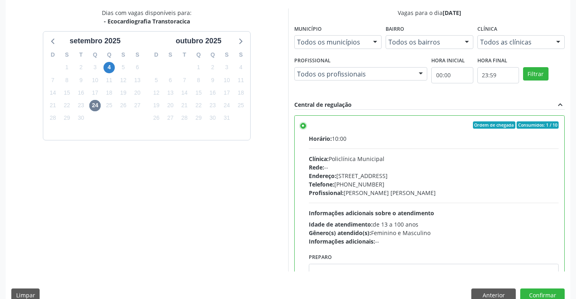
scroll to position [184, 0]
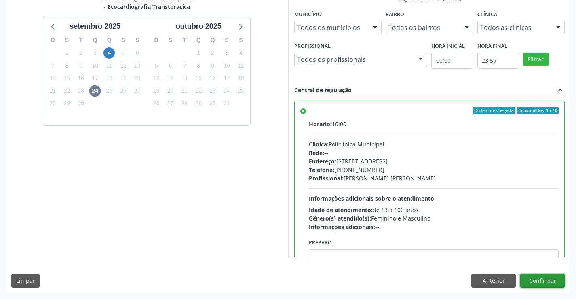
click at [535, 279] on button "Confirmar" at bounding box center [542, 281] width 44 height 14
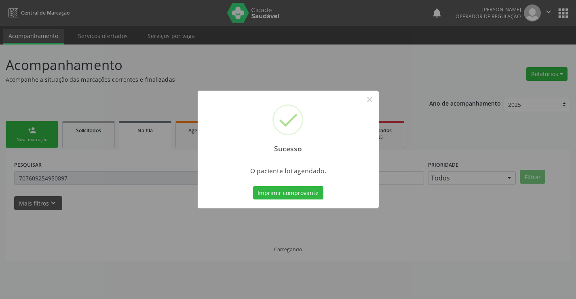
scroll to position [0, 0]
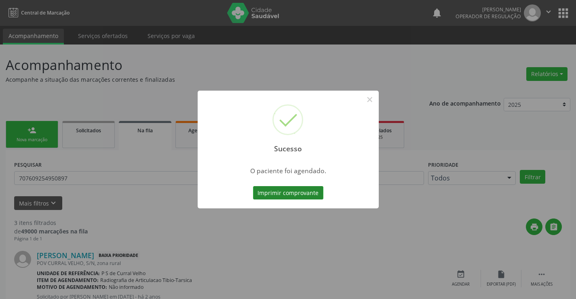
click at [269, 195] on button "Imprimir comprovante" at bounding box center [288, 193] width 70 height 14
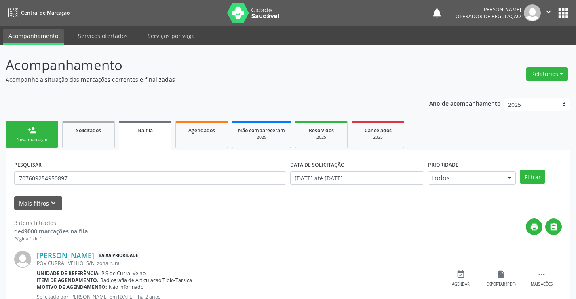
click at [38, 132] on link "person_add Nova marcação" at bounding box center [32, 134] width 53 height 27
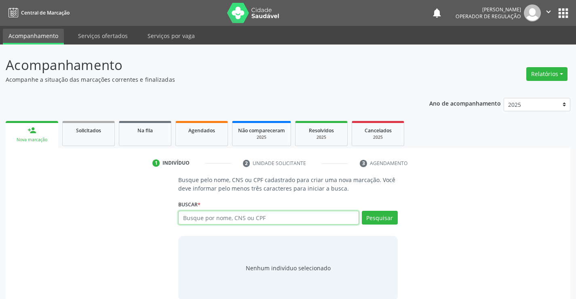
click at [214, 217] on input "text" at bounding box center [268, 218] width 180 height 14
type input "72001884966684"
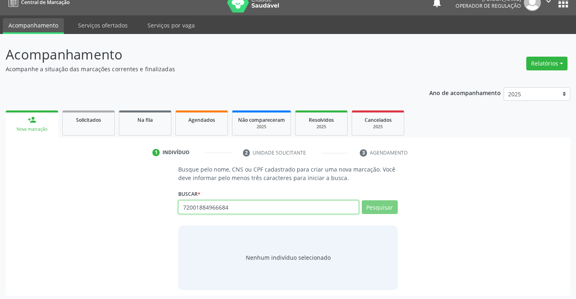
scroll to position [13, 0]
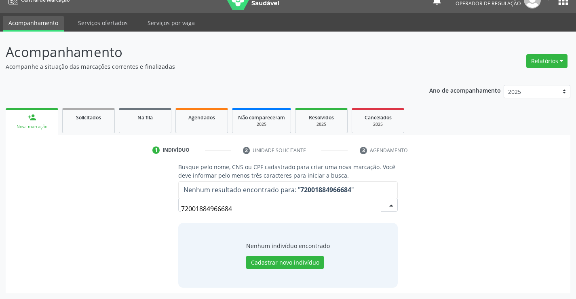
drag, startPoint x: 150, startPoint y: 211, endPoint x: 88, endPoint y: 212, distance: 62.3
click at [88, 212] on div "Busque pelo nome, CNS ou CPF cadastrado para criar uma nova marcação. Você deve…" at bounding box center [288, 225] width 554 height 125
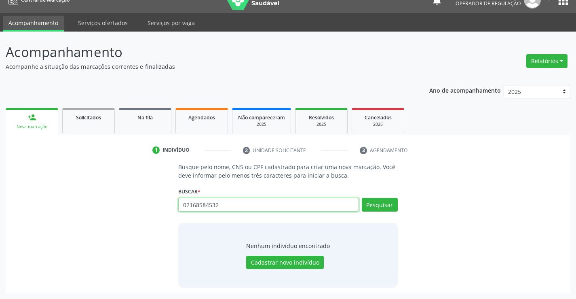
type input "02168584532"
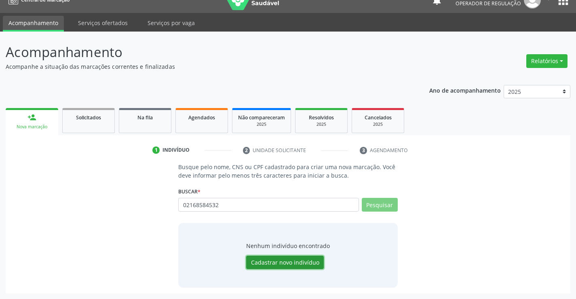
click at [291, 257] on button "Cadastrar novo indivíduo" at bounding box center [285, 263] width 78 height 14
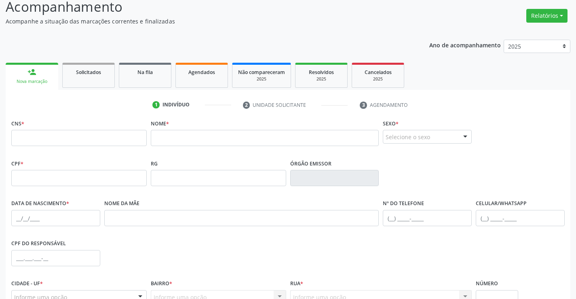
scroll to position [134, 0]
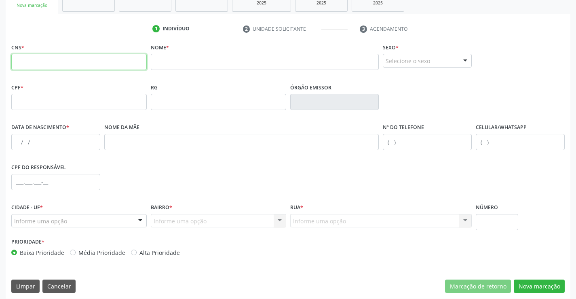
click at [83, 60] on input "text" at bounding box center [78, 62] width 135 height 16
type input "702 0018 8496 6684"
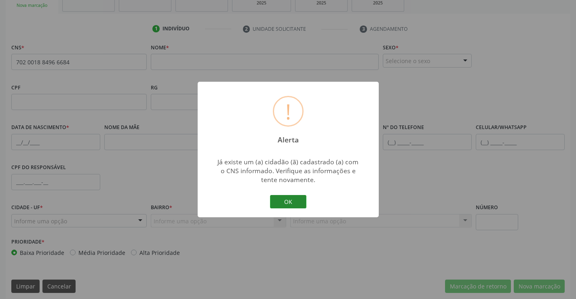
click at [290, 205] on button "OK" at bounding box center [288, 202] width 36 height 14
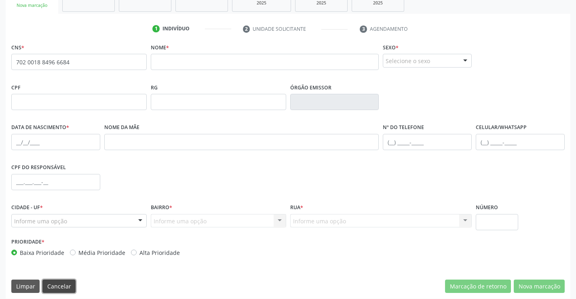
click at [57, 286] on button "Cancelar" at bounding box center [58, 286] width 33 height 14
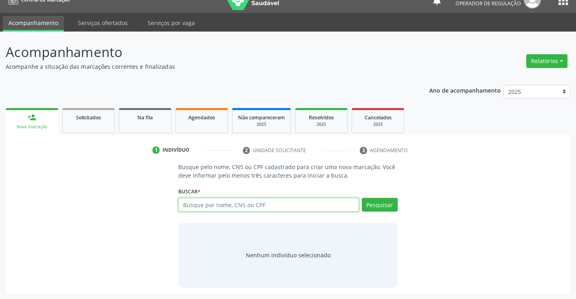
click at [195, 207] on input "text" at bounding box center [268, 205] width 180 height 14
type input "702001884966684"
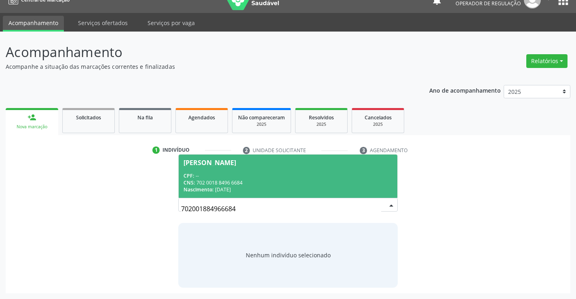
click at [293, 182] on div "CNS: 702 0018 8496 6684" at bounding box center [288, 182] width 209 height 7
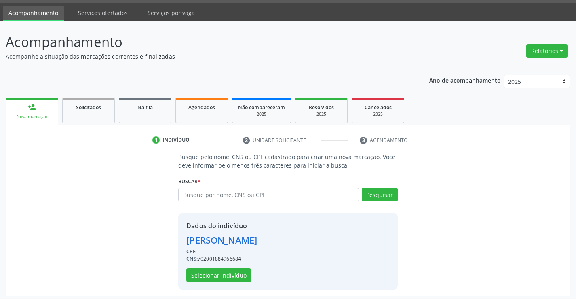
scroll to position [25, 0]
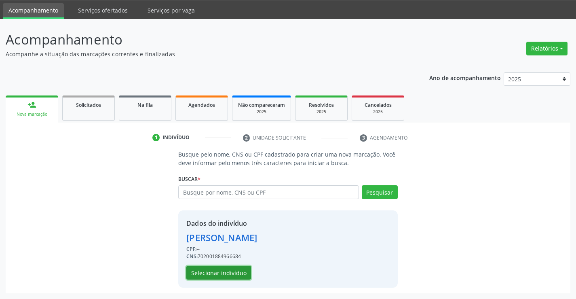
click at [225, 273] on button "Selecionar indivíduo" at bounding box center [218, 273] width 65 height 14
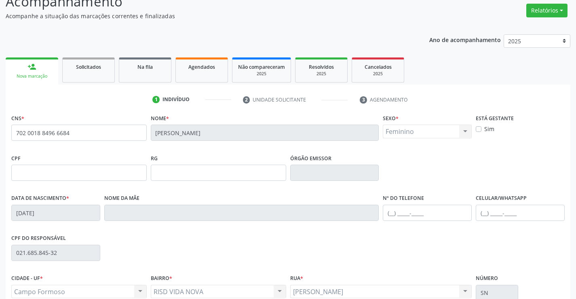
scroll to position [140, 0]
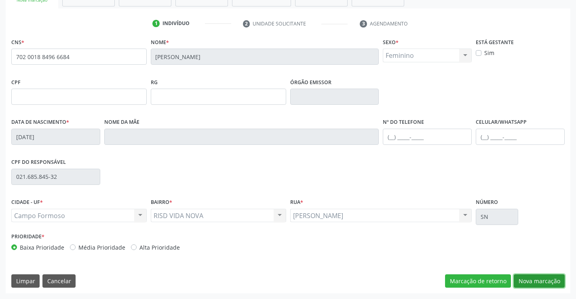
click at [541, 280] on button "Nova marcação" at bounding box center [539, 281] width 51 height 14
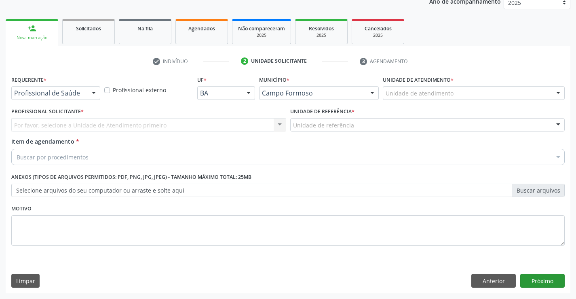
scroll to position [102, 0]
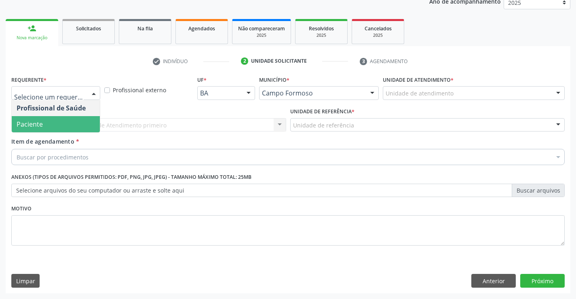
click at [47, 120] on span "Paciente" at bounding box center [56, 124] width 88 height 16
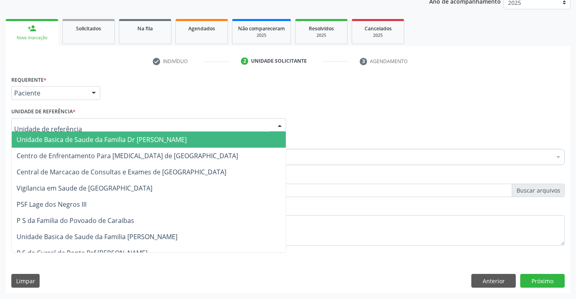
click at [81, 124] on div at bounding box center [148, 125] width 275 height 14
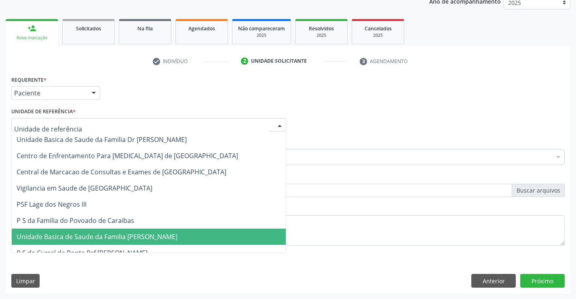
click at [96, 223] on span "P S da Familia do Povoado de Caraibas" at bounding box center [76, 220] width 118 height 9
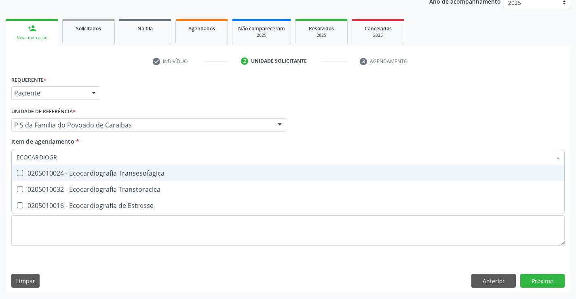
type input "ECOCARDIOGRA"
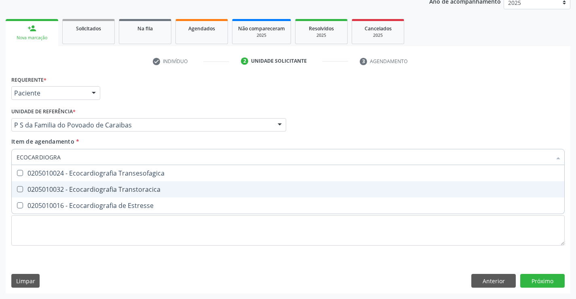
click at [75, 192] on div "0205010032 - Ecocardiografia Transtoracica" at bounding box center [288, 189] width 543 height 6
checkbox Transtoracica "true"
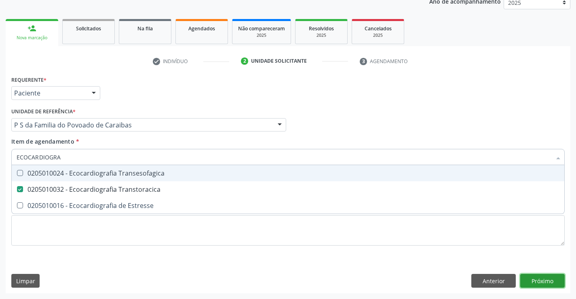
click at [546, 276] on div "Requerente * Paciente Profissional de Saúde Paciente Nenhum resultado encontrad…" at bounding box center [288, 184] width 565 height 220
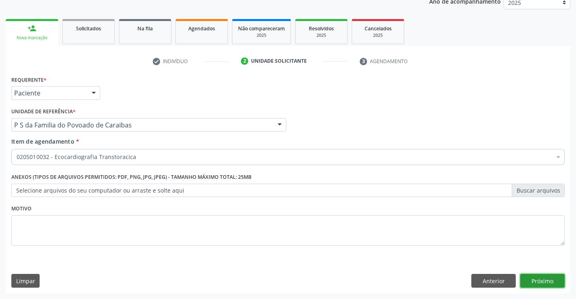
click at [538, 282] on button "Próximo" at bounding box center [542, 281] width 44 height 14
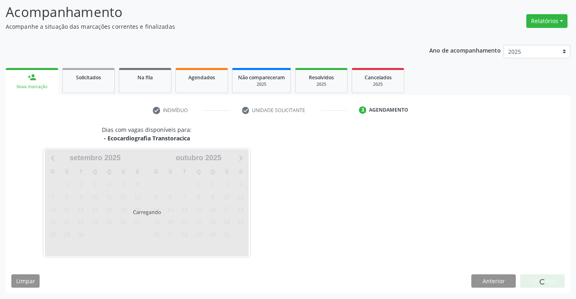
scroll to position [53, 0]
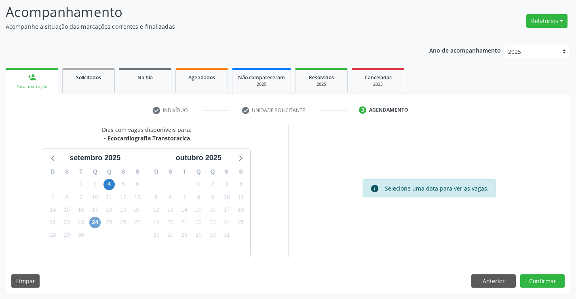
click at [97, 223] on span "24" at bounding box center [94, 222] width 11 height 11
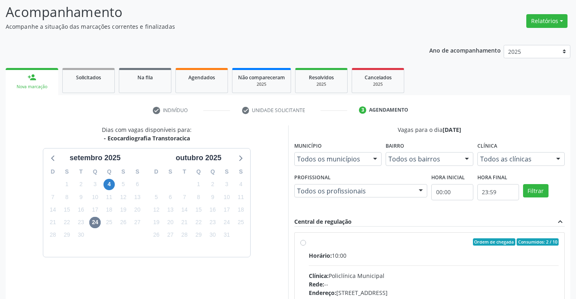
click at [306, 245] on input "Ordem de chegada Consumidos: 2 / 10 Horário: 10:00 Clínica: Policlínica Municip…" at bounding box center [303, 241] width 6 height 7
radio input "true"
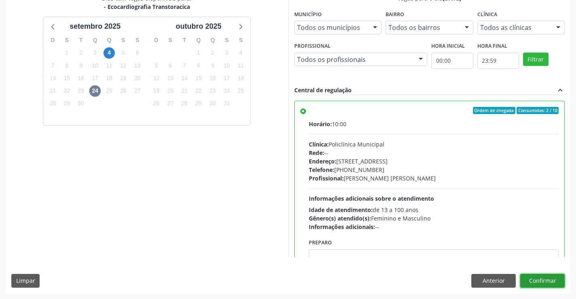
click at [537, 279] on button "Confirmar" at bounding box center [542, 281] width 44 height 14
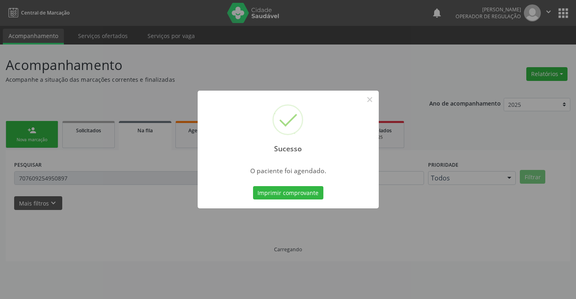
scroll to position [0, 0]
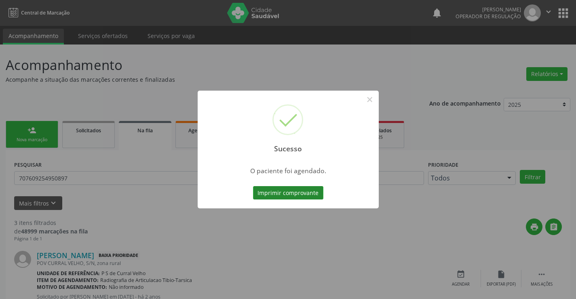
click at [316, 197] on button "Imprimir comprovante" at bounding box center [288, 193] width 70 height 14
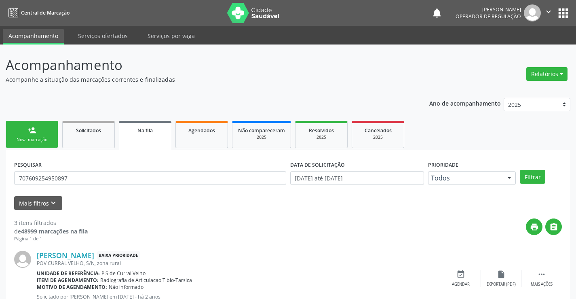
click at [23, 133] on link "person_add Nova marcação" at bounding box center [32, 134] width 53 height 27
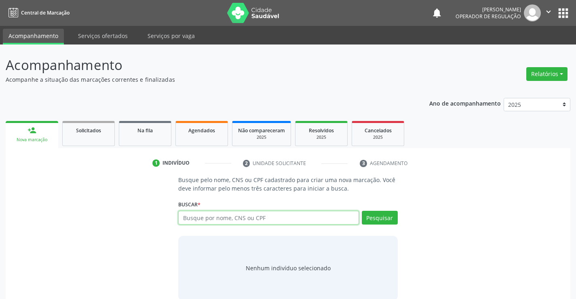
click at [249, 214] on input "text" at bounding box center [268, 218] width 180 height 14
type input "709200232642539"
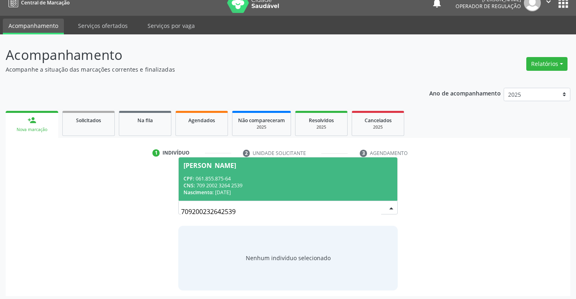
scroll to position [13, 0]
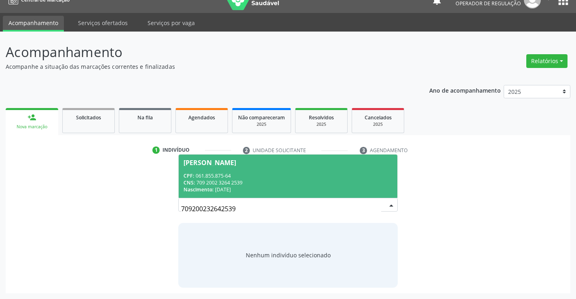
click at [254, 185] on div "CNS: 709 2002 3264 2539" at bounding box center [288, 182] width 209 height 7
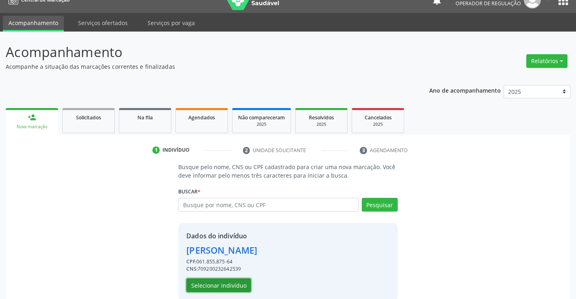
click at [229, 286] on button "Selecionar indivíduo" at bounding box center [218, 285] width 65 height 14
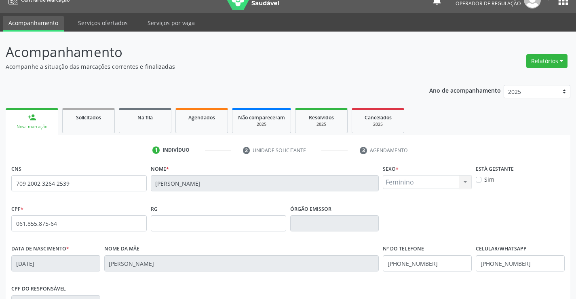
scroll to position [140, 0]
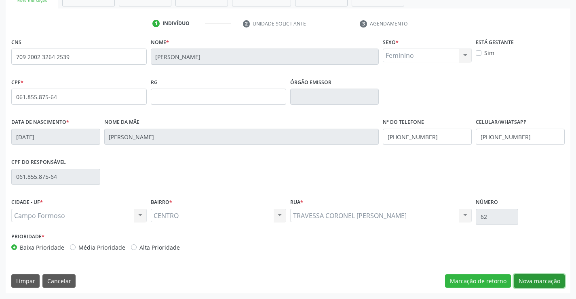
click at [535, 278] on button "Nova marcação" at bounding box center [539, 281] width 51 height 14
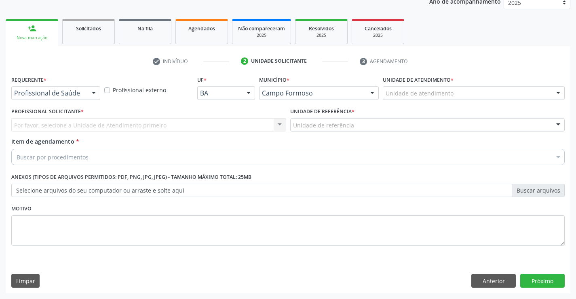
scroll to position [102, 0]
click at [87, 97] on div "Profissional de Saúde" at bounding box center [55, 93] width 89 height 14
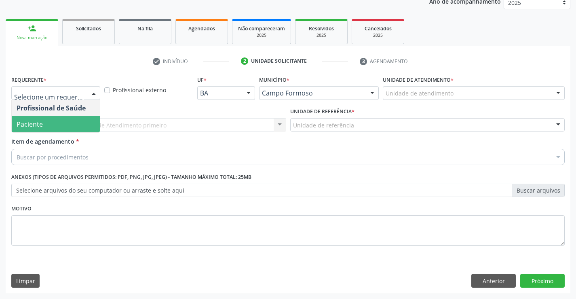
click at [54, 121] on span "Paciente" at bounding box center [56, 124] width 88 height 16
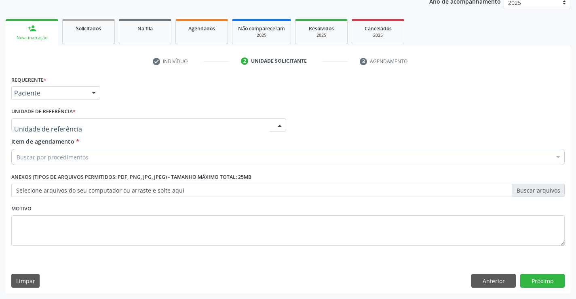
click at [121, 118] on div at bounding box center [148, 125] width 275 height 14
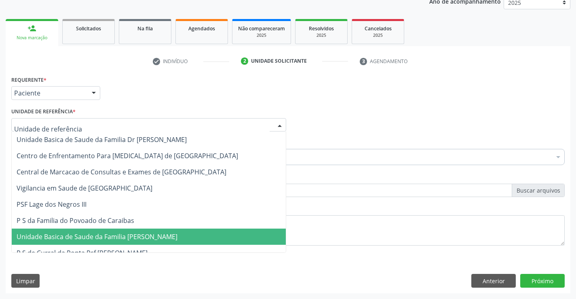
click at [121, 230] on span "Unidade Basica de Saude da Familia [PERSON_NAME]" at bounding box center [149, 236] width 274 height 16
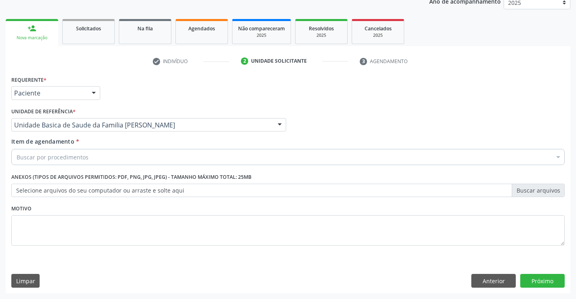
click at [106, 157] on div "Buscar por procedimentos" at bounding box center [288, 157] width 554 height 16
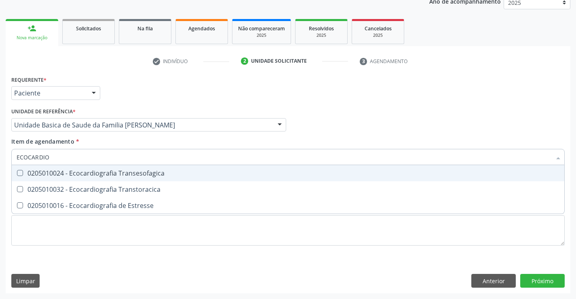
type input "ECOCARDIOG"
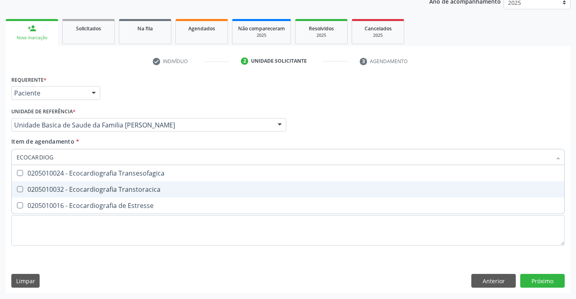
click at [107, 187] on div "0205010032 - Ecocardiografia Transtoracica" at bounding box center [288, 189] width 543 height 6
checkbox Transtoracica "true"
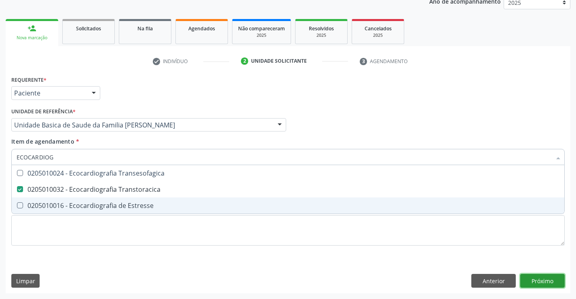
click at [543, 286] on button "Próximo" at bounding box center [542, 281] width 44 height 14
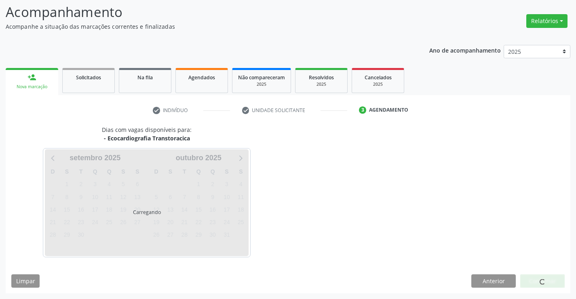
scroll to position [53, 0]
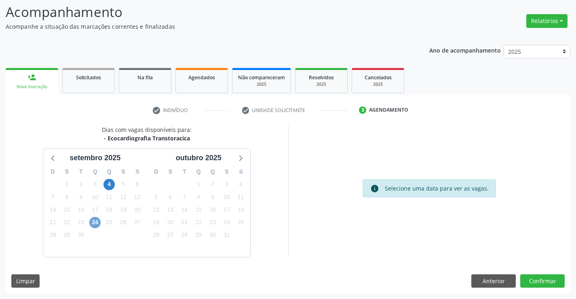
click at [95, 222] on span "24" at bounding box center [94, 222] width 11 height 11
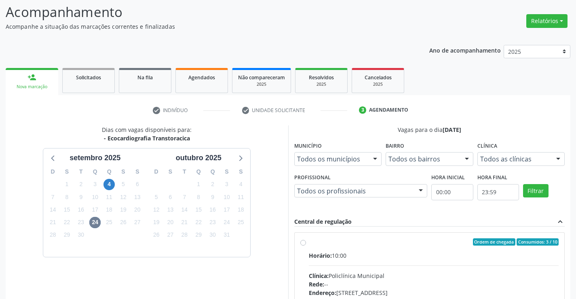
click at [306, 245] on input "Ordem de chegada Consumidos: 3 / 10 Horário: 10:00 Clínica: Policlínica Municip…" at bounding box center [303, 241] width 6 height 7
radio input "true"
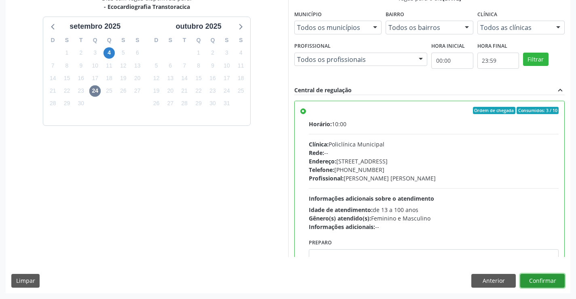
click at [537, 283] on button "Confirmar" at bounding box center [542, 281] width 44 height 14
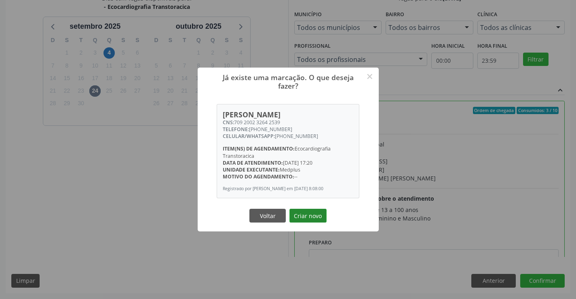
click at [296, 209] on button "Criar novo" at bounding box center [308, 216] width 37 height 14
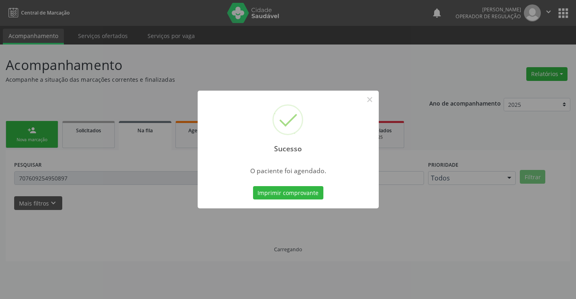
scroll to position [0, 0]
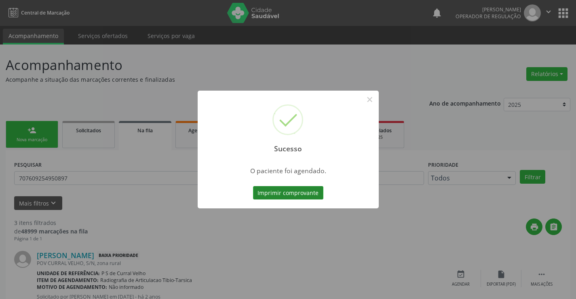
click at [304, 194] on button "Imprimir comprovante" at bounding box center [288, 193] width 70 height 14
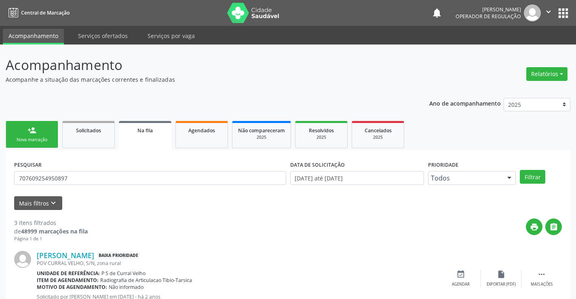
click at [41, 130] on link "person_add Nova marcação" at bounding box center [32, 134] width 53 height 27
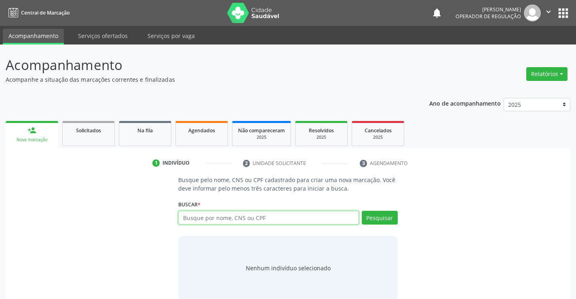
click at [213, 212] on input "text" at bounding box center [268, 218] width 180 height 14
type input "702301026023120"
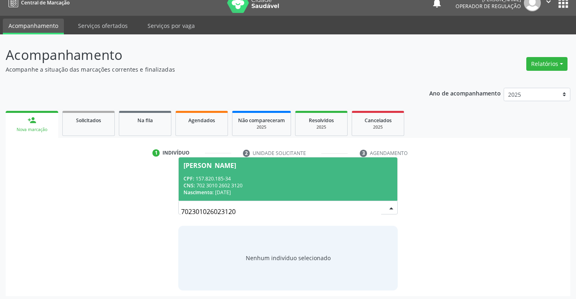
scroll to position [13, 0]
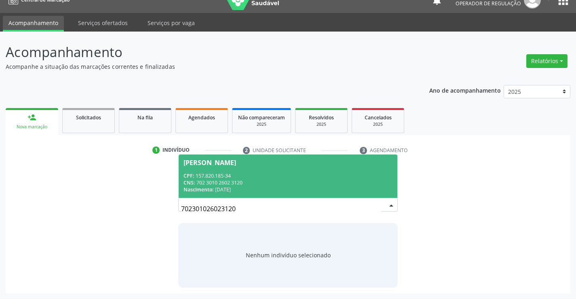
click at [254, 180] on div "CNS: 702 3010 2602 3120" at bounding box center [288, 182] width 209 height 7
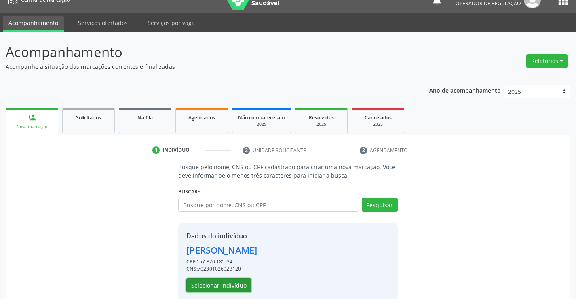
click at [223, 288] on button "Selecionar indivíduo" at bounding box center [218, 285] width 65 height 14
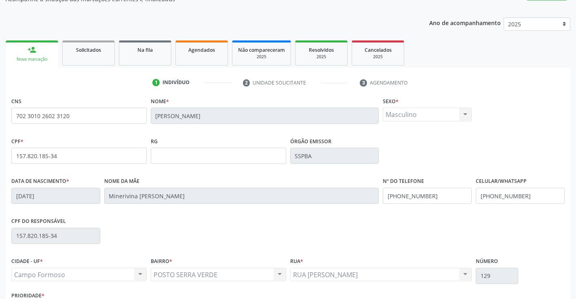
scroll to position [140, 0]
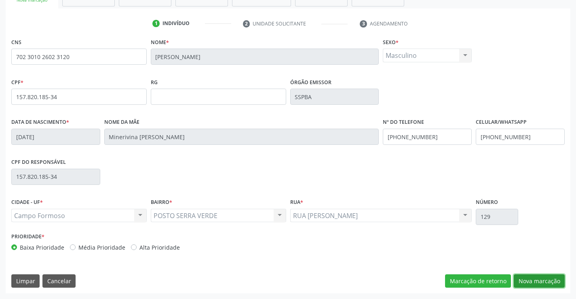
click at [531, 286] on button "Nova marcação" at bounding box center [539, 281] width 51 height 14
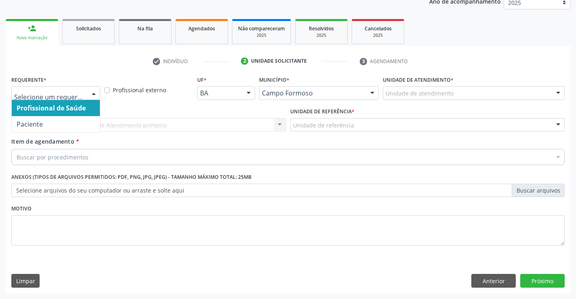
click at [93, 88] on div at bounding box center [94, 94] width 12 height 14
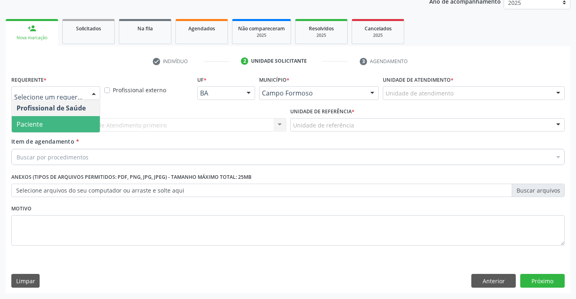
click at [53, 125] on span "Paciente" at bounding box center [56, 124] width 88 height 16
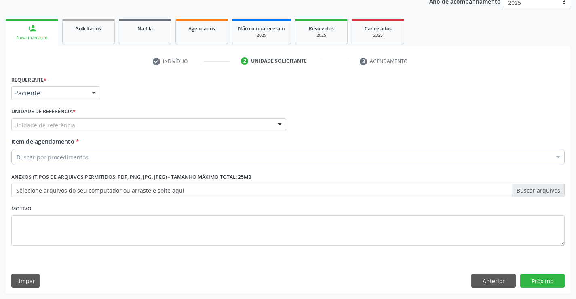
click at [87, 125] on div "Unidade de referência" at bounding box center [148, 125] width 275 height 14
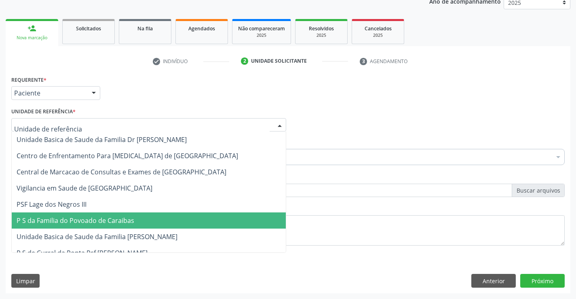
click at [89, 223] on span "P S da Familia do Povoado de Caraibas" at bounding box center [76, 220] width 118 height 9
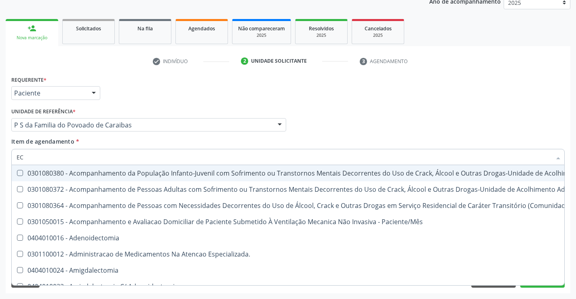
type input "ECO"
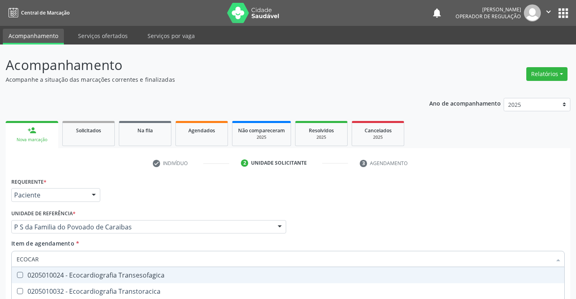
scroll to position [102, 0]
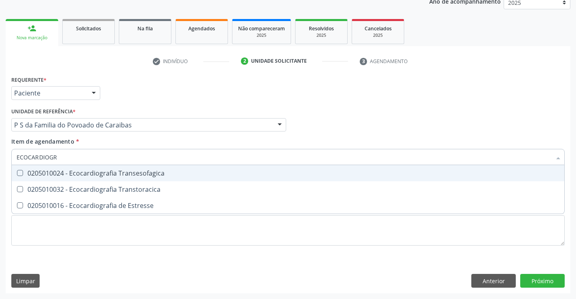
type input "ECOCARDIOGRA"
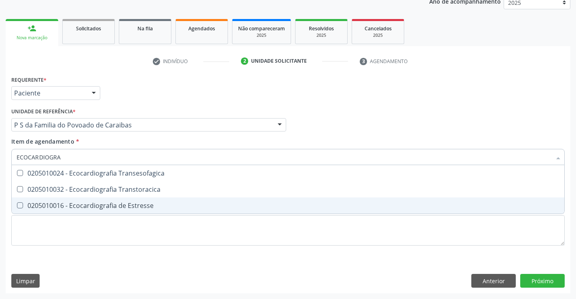
click at [95, 190] on div "0205010032 - Ecocardiografia Transtoracica" at bounding box center [288, 189] width 543 height 6
checkbox Transtoracica "true"
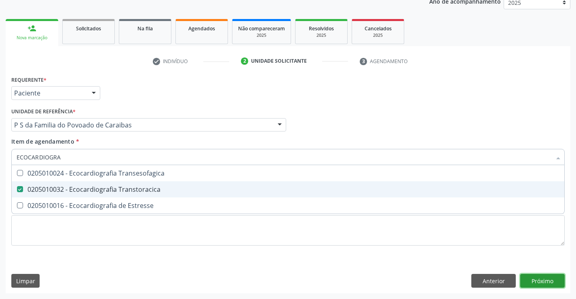
click at [541, 280] on div "Requerente * Paciente Profissional de Saúde Paciente Nenhum resultado encontrad…" at bounding box center [288, 184] width 565 height 220
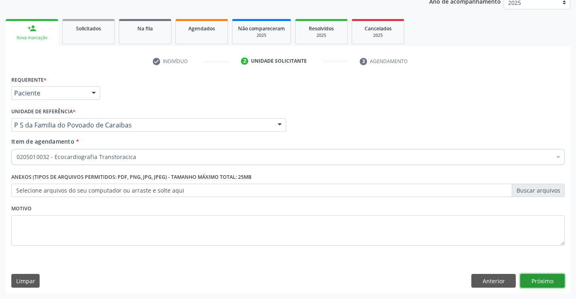
click at [541, 280] on button "Próximo" at bounding box center [542, 281] width 44 height 14
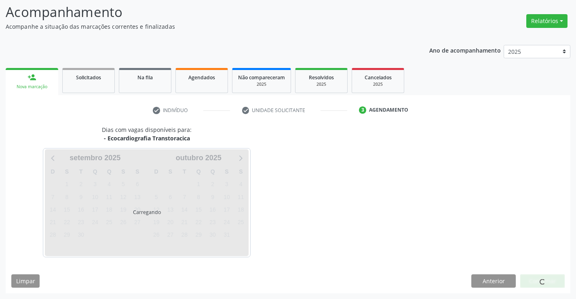
scroll to position [53, 0]
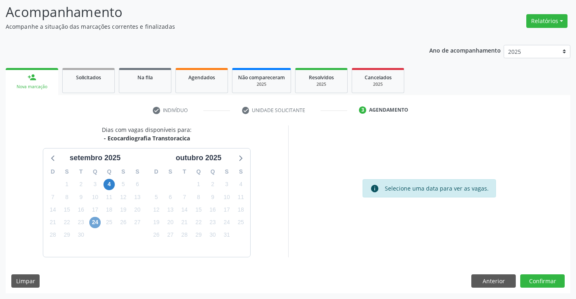
click at [95, 224] on span "24" at bounding box center [94, 222] width 11 height 11
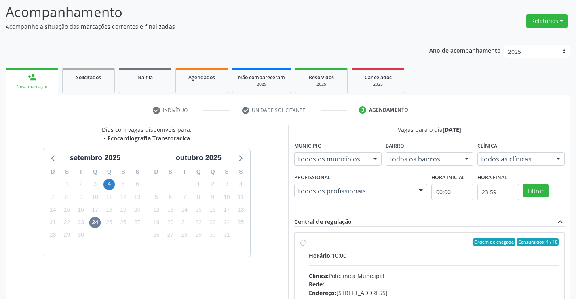
click at [306, 245] on input "Ordem de chegada Consumidos: 4 / 10 Horário: 10:00 Clínica: Policlínica Municip…" at bounding box center [303, 241] width 6 height 7
radio input "true"
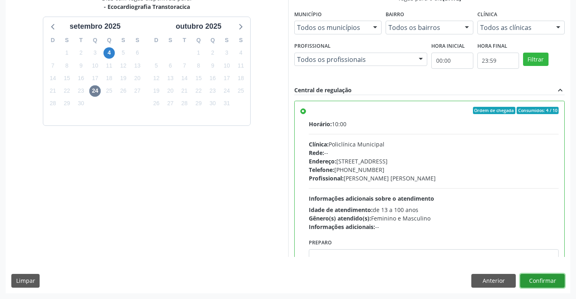
click at [546, 277] on button "Confirmar" at bounding box center [542, 281] width 44 height 14
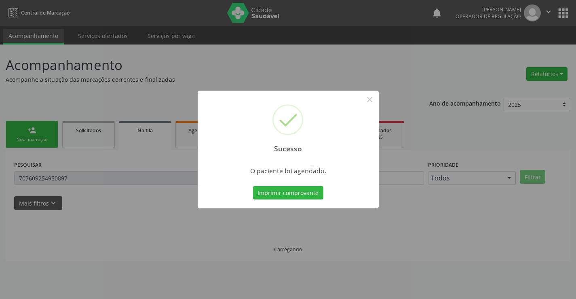
scroll to position [0, 0]
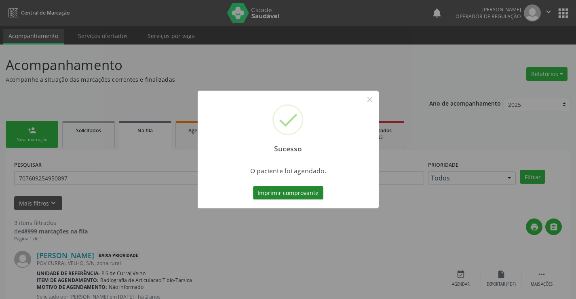
click at [299, 193] on button "Imprimir comprovante" at bounding box center [288, 193] width 70 height 14
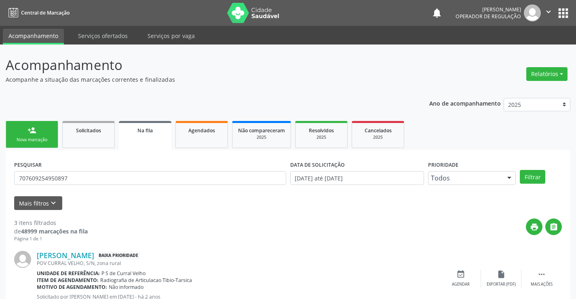
click at [25, 137] on div "Nova marcação" at bounding box center [32, 140] width 40 height 6
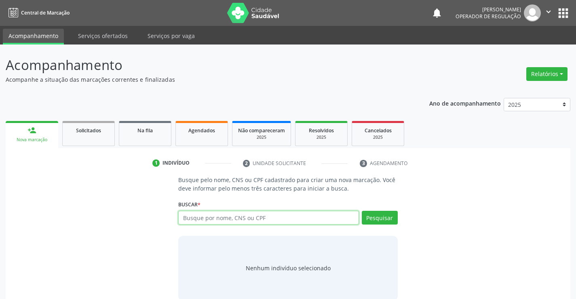
click at [206, 221] on input "text" at bounding box center [268, 218] width 180 height 14
type input "705402474470192"
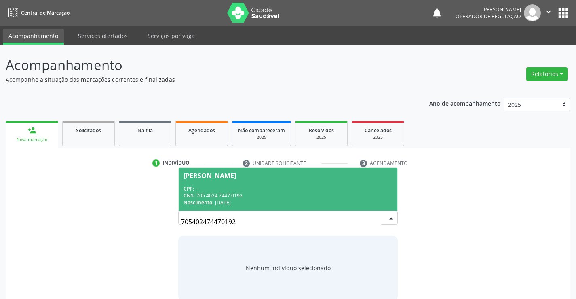
click at [225, 187] on div "CPF: --" at bounding box center [288, 188] width 209 height 7
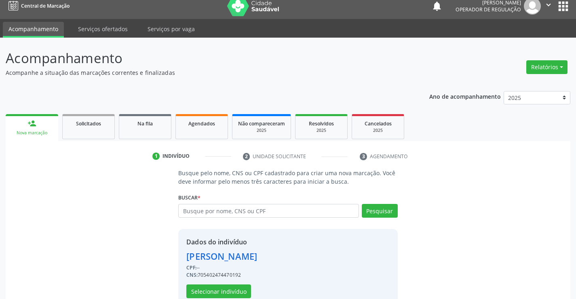
scroll to position [25, 0]
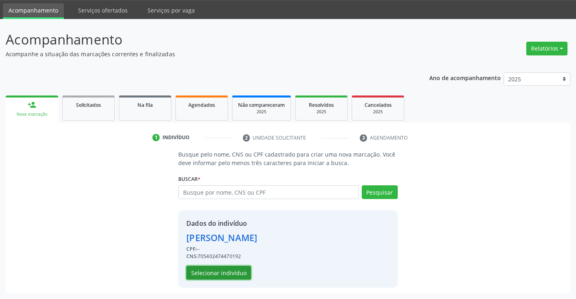
click at [220, 272] on button "Selecionar indivíduo" at bounding box center [218, 273] width 65 height 14
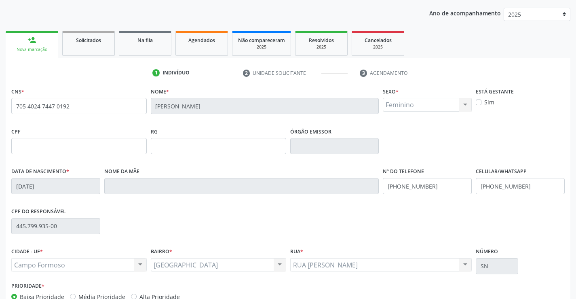
scroll to position [140, 0]
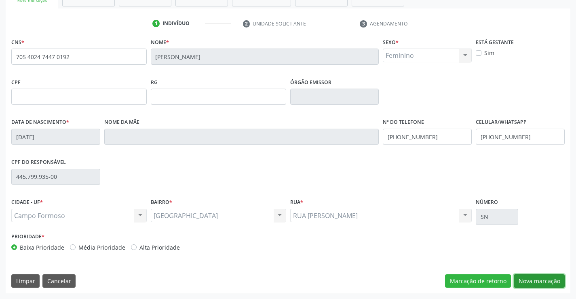
click at [544, 281] on button "Nova marcação" at bounding box center [539, 281] width 51 height 14
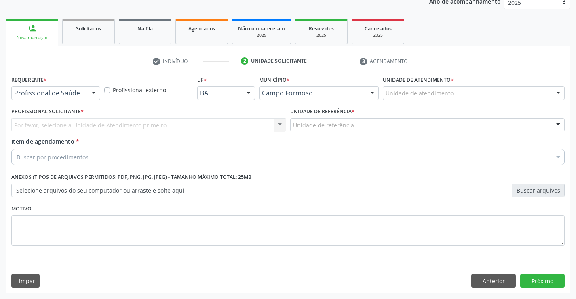
scroll to position [102, 0]
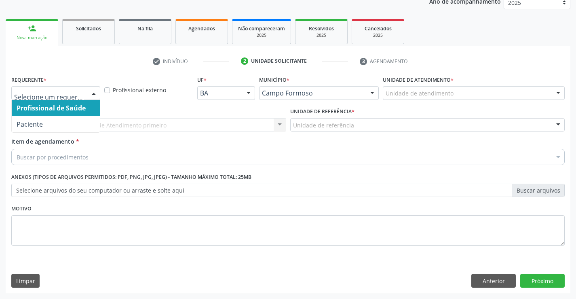
click at [93, 94] on div at bounding box center [94, 94] width 12 height 14
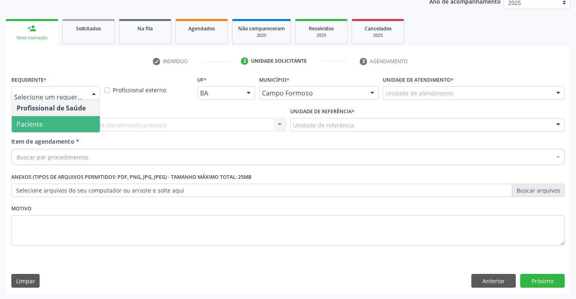
click at [46, 124] on span "Paciente" at bounding box center [56, 124] width 88 height 16
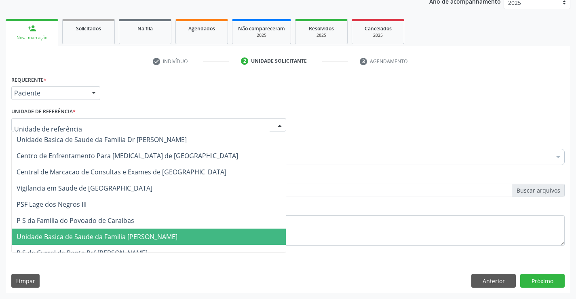
click at [80, 234] on span "Unidade Basica de Saude da Familia [PERSON_NAME]" at bounding box center [97, 236] width 161 height 9
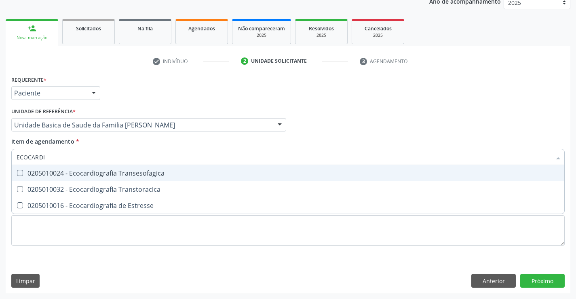
type input "ECOCARDIO"
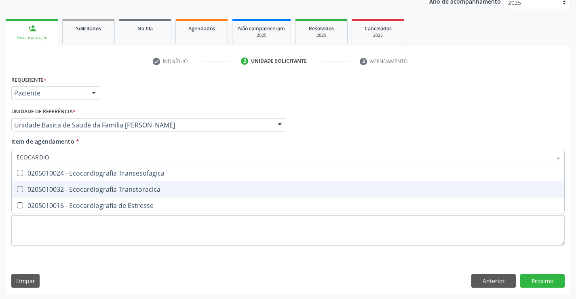
click at [80, 193] on div "0205010032 - Ecocardiografia Transtoracica" at bounding box center [288, 189] width 543 height 6
checkbox Transtoracica "true"
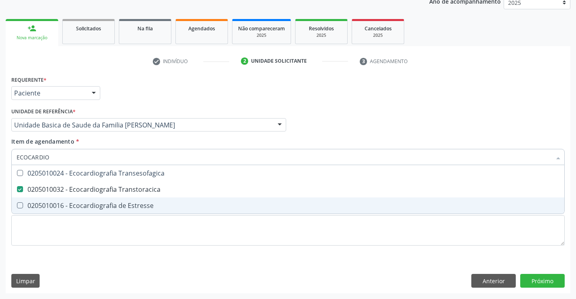
click at [567, 280] on div "Requerente * Paciente Profissional de Saúde Paciente Nenhum resultado encontrad…" at bounding box center [288, 184] width 565 height 220
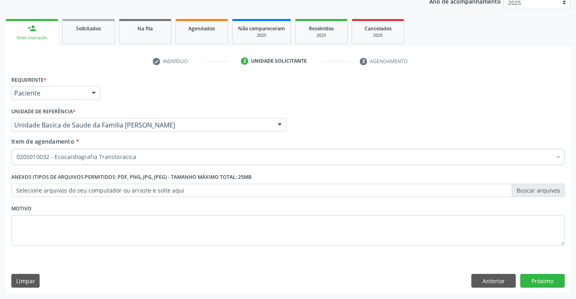
click at [556, 278] on span "0604320124 - Abatacepte 250 Mg Injetável (Por Frasco Ampola)." at bounding box center [331, 286] width 639 height 16
click at [535, 281] on button "Próximo" at bounding box center [542, 281] width 44 height 14
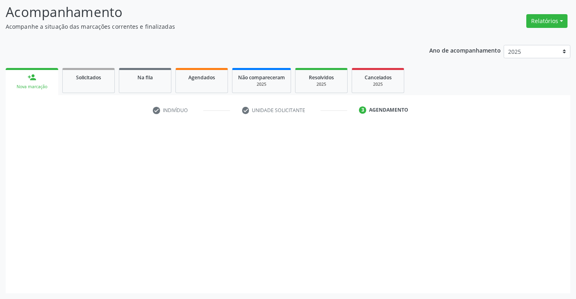
scroll to position [53, 0]
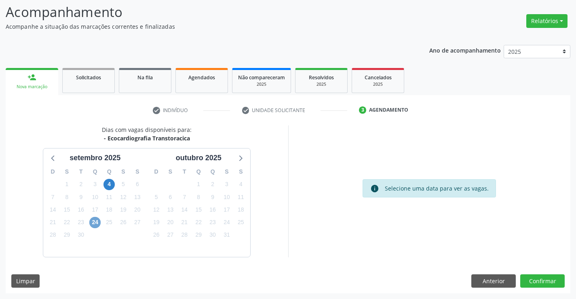
click at [92, 219] on span "24" at bounding box center [94, 222] width 11 height 11
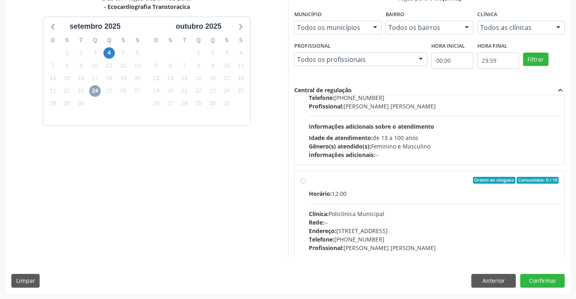
scroll to position [121, 0]
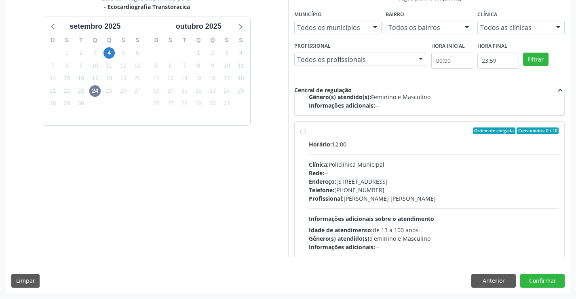
click at [404, 205] on div "Horário: 12:00 Clínica: Policlínica Municipal Rede: -- Endereço: Predio, nº 386…" at bounding box center [434, 195] width 250 height 111
click at [306, 135] on input "Ordem de chegada Consumidos: 0 / 10 Horário: 12:00 Clínica: Policlínica Municip…" at bounding box center [303, 130] width 6 height 7
radio input "true"
click at [530, 279] on button "Confirmar" at bounding box center [542, 281] width 44 height 14
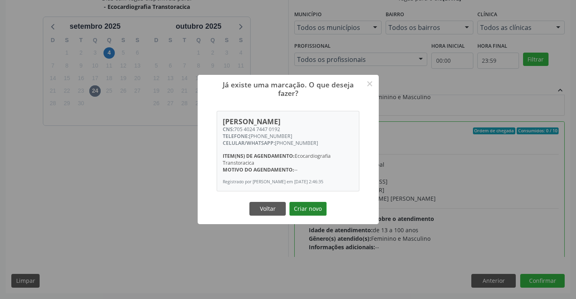
click at [311, 209] on button "Criar novo" at bounding box center [308, 209] width 37 height 14
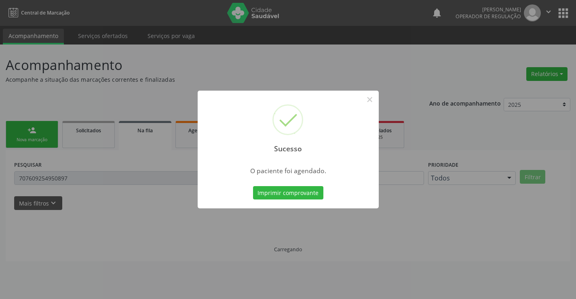
scroll to position [0, 0]
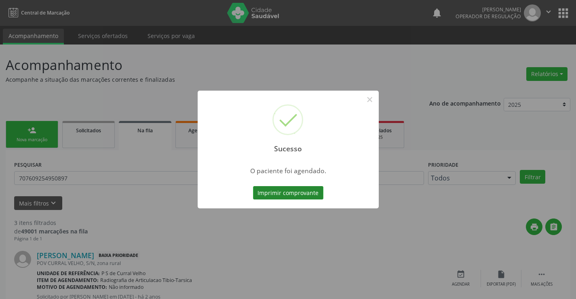
click at [296, 187] on button "Imprimir comprovante" at bounding box center [288, 193] width 70 height 14
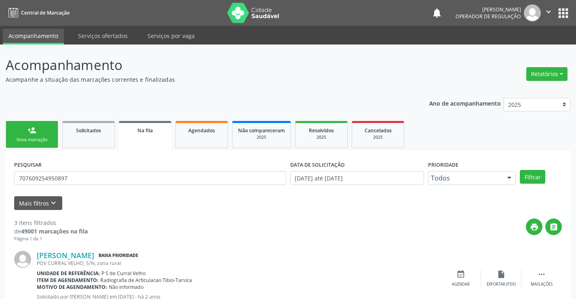
click at [44, 130] on link "person_add Nova marcação" at bounding box center [32, 134] width 53 height 27
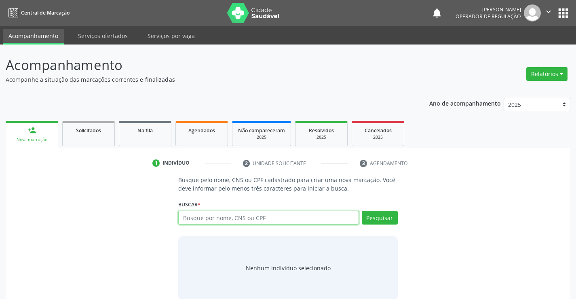
click at [209, 218] on input "text" at bounding box center [268, 218] width 180 height 14
type input "709101225854730"
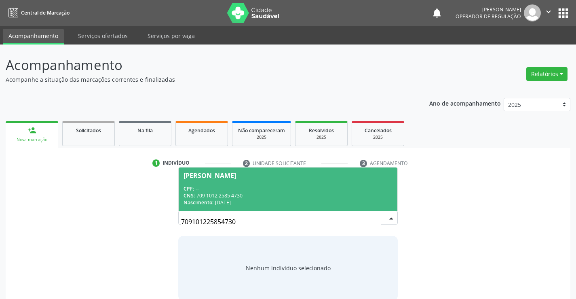
click at [210, 188] on div "CPF: --" at bounding box center [288, 188] width 209 height 7
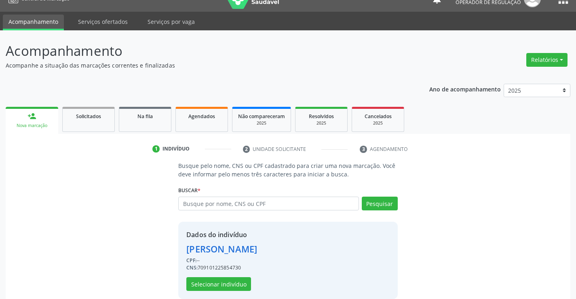
scroll to position [25, 0]
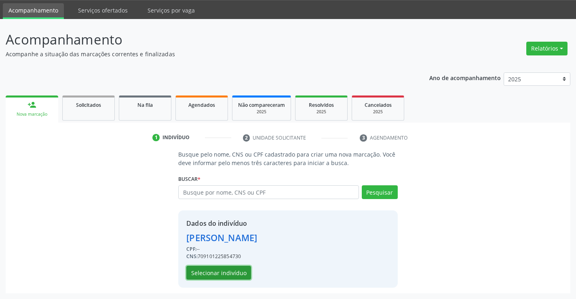
click at [237, 271] on button "Selecionar indivíduo" at bounding box center [218, 273] width 65 height 14
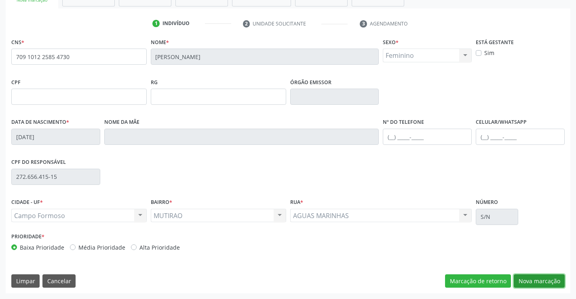
click at [533, 286] on button "Nova marcação" at bounding box center [539, 281] width 51 height 14
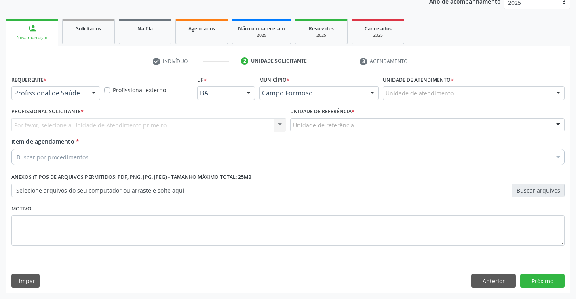
scroll to position [102, 0]
click at [84, 92] on div "Profissional de Saúde" at bounding box center [55, 93] width 89 height 14
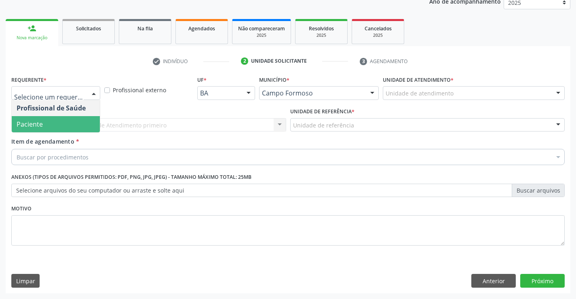
click at [50, 125] on span "Paciente" at bounding box center [56, 124] width 88 height 16
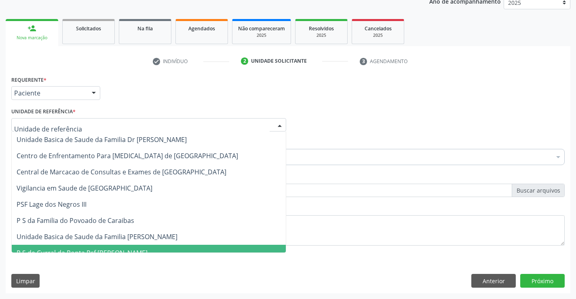
click at [94, 246] on span "P S de Curral da Ponta Psf [PERSON_NAME]" at bounding box center [149, 253] width 274 height 16
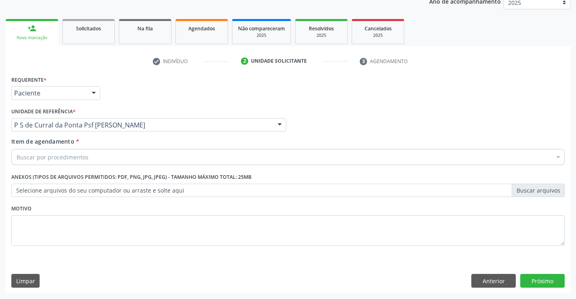
click at [93, 157] on div "Buscar por procedimentos" at bounding box center [288, 157] width 554 height 16
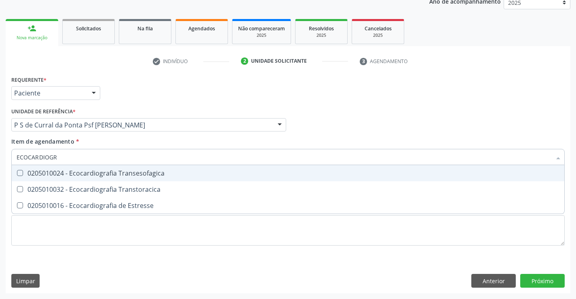
type input "ECOCARDIOGRA"
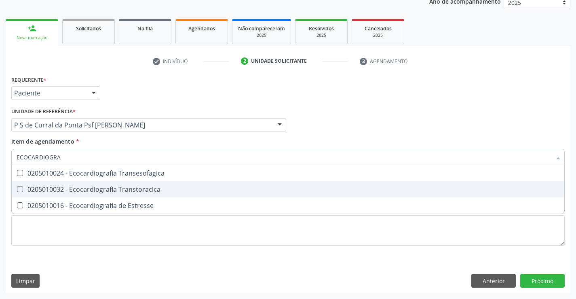
click at [77, 194] on span "0205010032 - Ecocardiografia Transtoracica" at bounding box center [288, 189] width 553 height 16
checkbox Transtoracica "true"
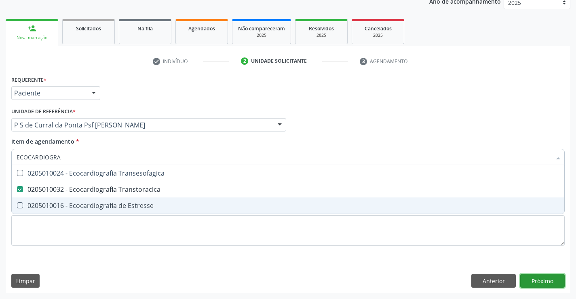
click at [527, 281] on div "Requerente * Paciente Profissional de Saúde Paciente Nenhum resultado encontrad…" at bounding box center [288, 184] width 565 height 220
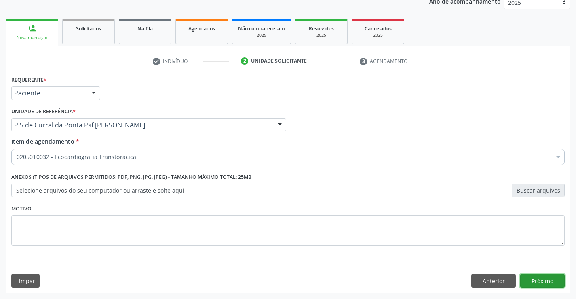
click at [542, 282] on button "Próximo" at bounding box center [542, 281] width 44 height 14
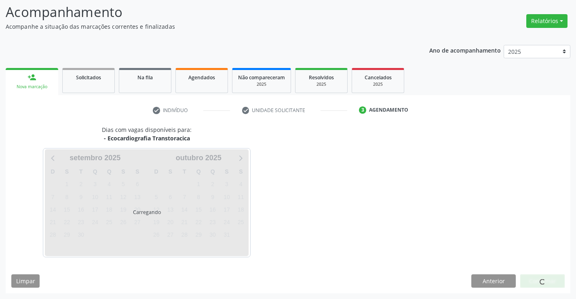
scroll to position [53, 0]
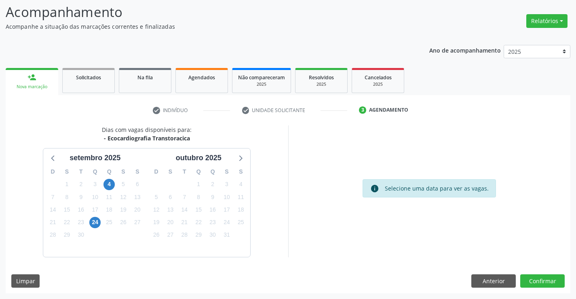
click at [89, 222] on div "24" at bounding box center [95, 222] width 14 height 13
click at [97, 222] on span "24" at bounding box center [94, 222] width 11 height 11
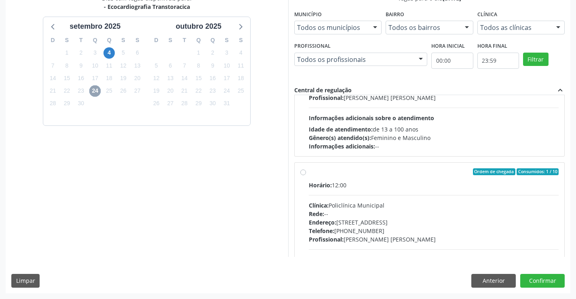
scroll to position [81, 0]
click at [382, 212] on div "Rede: --" at bounding box center [434, 213] width 250 height 8
click at [306, 175] on input "Ordem de chegada Consumidos: 1 / 10 Horário: 12:00 Clínica: Policlínica Municip…" at bounding box center [303, 171] width 6 height 7
radio input "true"
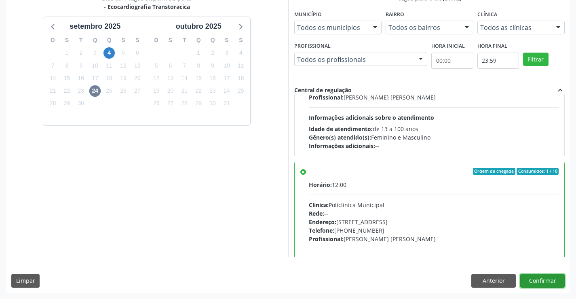
click at [537, 278] on button "Confirmar" at bounding box center [542, 281] width 44 height 14
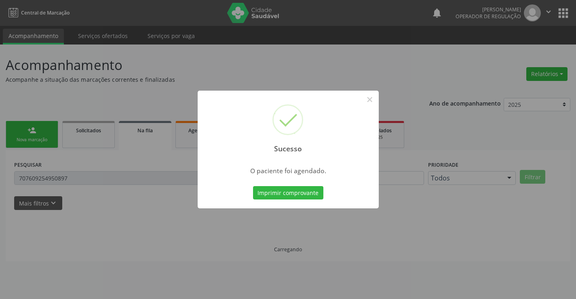
scroll to position [0, 0]
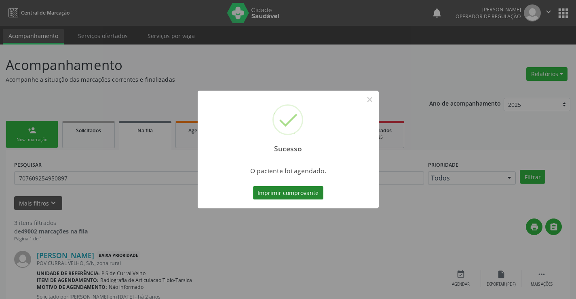
click at [286, 193] on button "Imprimir comprovante" at bounding box center [288, 193] width 70 height 14
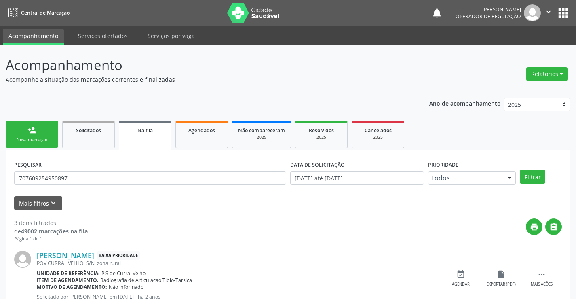
click at [48, 138] on div "Nova marcação" at bounding box center [32, 140] width 40 height 6
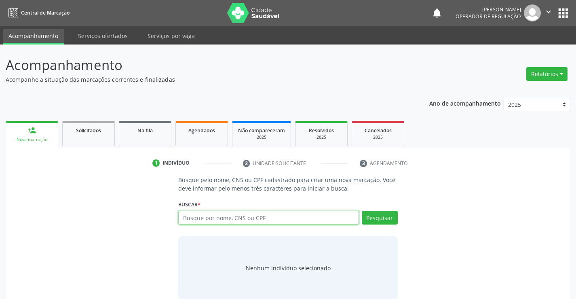
click at [226, 220] on input "text" at bounding box center [268, 218] width 180 height 14
type input "706907163239039"
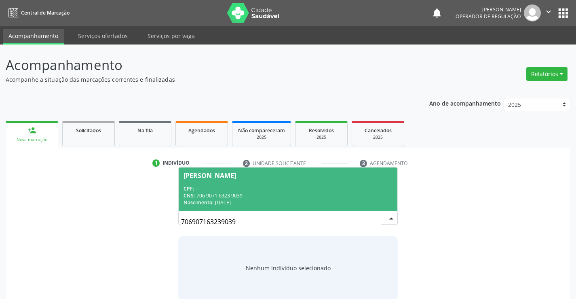
click at [231, 197] on div "CNS: 706 9071 6323 9039" at bounding box center [288, 195] width 209 height 7
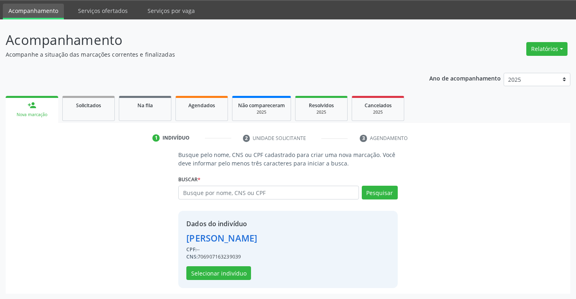
scroll to position [25, 0]
click at [227, 268] on button "Selecionar indivíduo" at bounding box center [218, 273] width 65 height 14
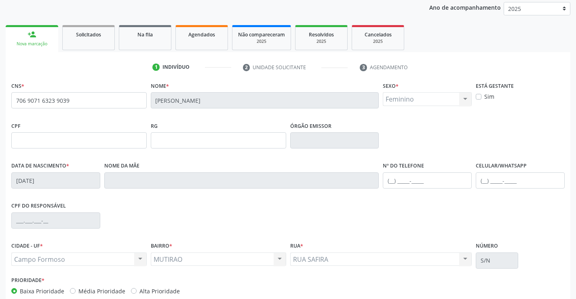
scroll to position [140, 0]
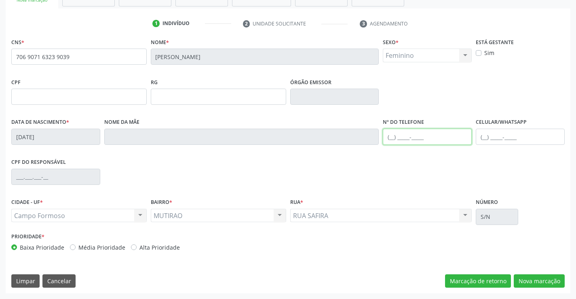
click at [396, 138] on input "text" at bounding box center [427, 137] width 89 height 16
type input "(74) 99107-2084"
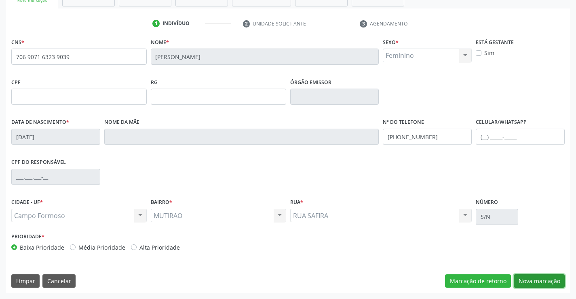
drag, startPoint x: 532, startPoint y: 277, endPoint x: 58, endPoint y: 91, distance: 509.3
click at [532, 278] on button "Nova marcação" at bounding box center [539, 281] width 51 height 14
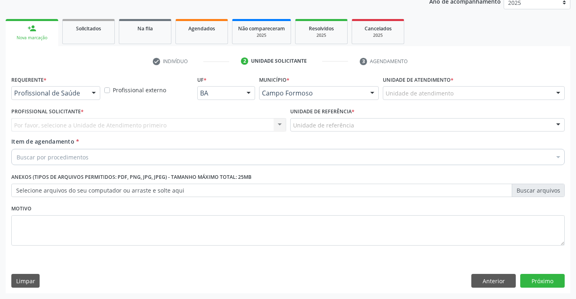
scroll to position [102, 0]
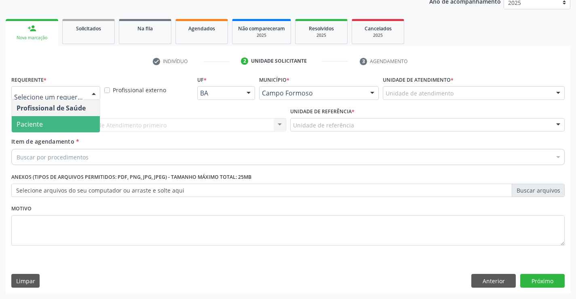
click at [58, 125] on span "Paciente" at bounding box center [56, 124] width 88 height 16
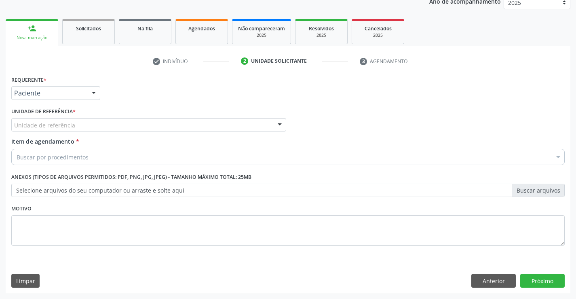
click at [104, 128] on div "Unidade de referência" at bounding box center [148, 125] width 275 height 14
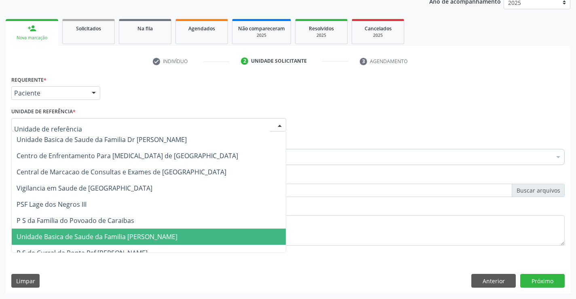
click at [109, 239] on span "Unidade Basica de Saude da Familia [PERSON_NAME]" at bounding box center [97, 236] width 161 height 9
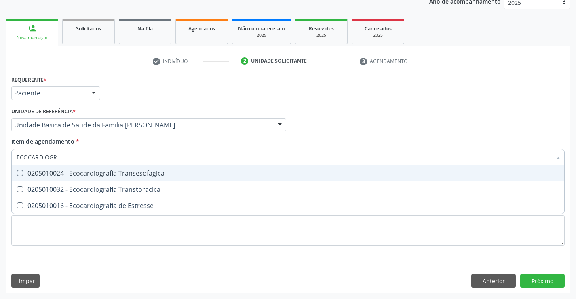
type input "ECOCARDIOGRA"
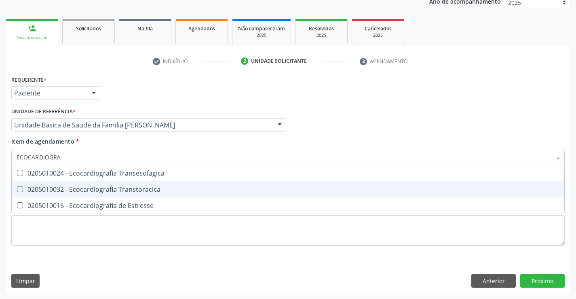
click at [78, 186] on div "0205010032 - Ecocardiografia Transtoracica" at bounding box center [288, 189] width 543 height 6
checkbox Transtoracica "true"
click at [545, 283] on div "Requerente * Paciente Profissional de Saúde Paciente Nenhum resultado encontrad…" at bounding box center [288, 184] width 565 height 220
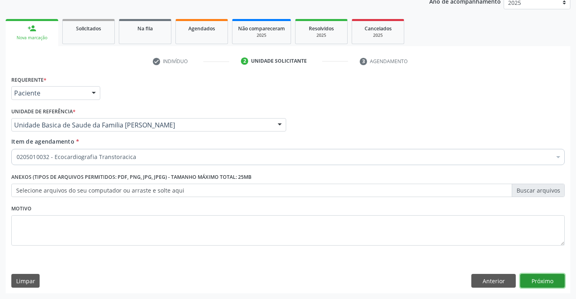
click at [528, 279] on button "Próximo" at bounding box center [542, 281] width 44 height 14
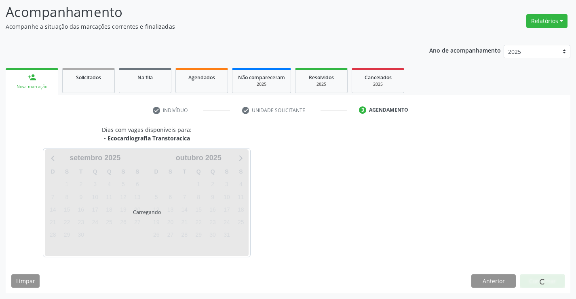
scroll to position [53, 0]
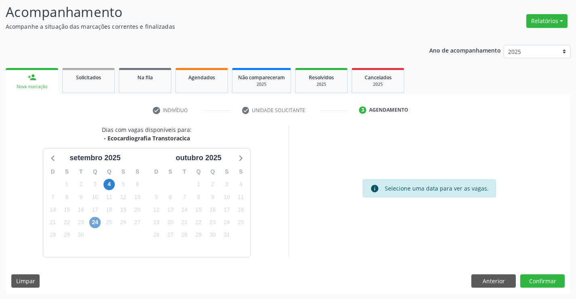
click at [93, 222] on span "24" at bounding box center [94, 222] width 11 height 11
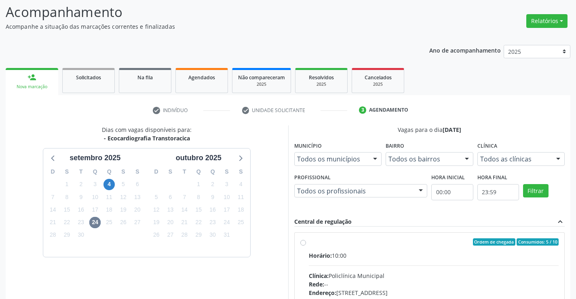
click at [372, 256] on div "Horário: 10:00" at bounding box center [434, 255] width 250 height 8
click at [306, 245] on input "Ordem de chegada Consumidos: 5 / 10 Horário: 10:00 Clínica: Policlínica Municip…" at bounding box center [303, 241] width 6 height 7
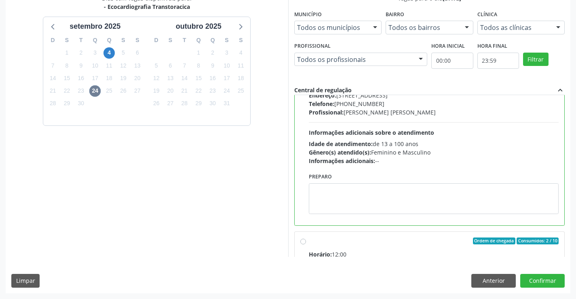
scroll to position [121, 0]
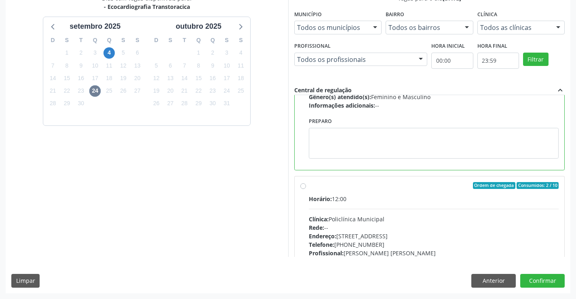
click at [396, 216] on div "Clínica: Policlínica Municipal" at bounding box center [434, 219] width 250 height 8
click at [306, 189] on input "Ordem de chegada Consumidos: 2 / 10 Horário: 12:00 Clínica: Policlínica Municip…" at bounding box center [303, 185] width 6 height 7
radio input "false"
radio input "true"
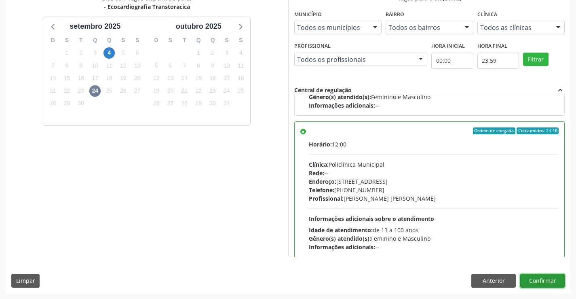
click at [533, 280] on button "Confirmar" at bounding box center [542, 281] width 44 height 14
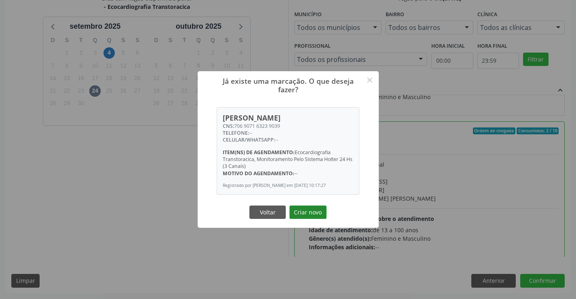
click at [308, 217] on button "Criar novo" at bounding box center [308, 212] width 37 height 14
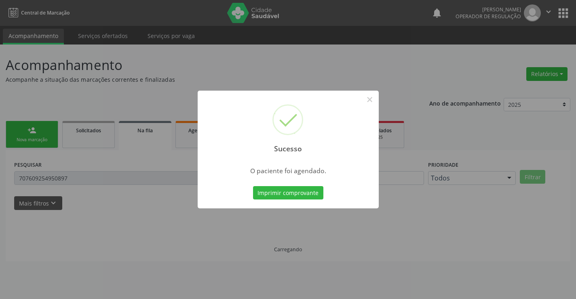
scroll to position [0, 0]
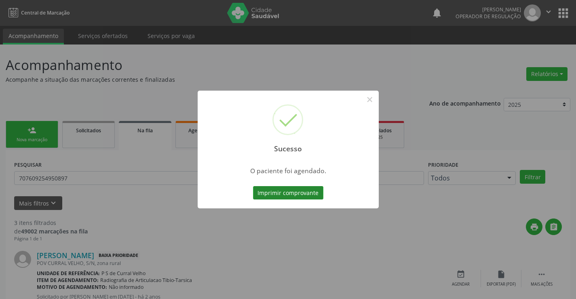
click at [304, 193] on button "Imprimir comprovante" at bounding box center [288, 193] width 70 height 14
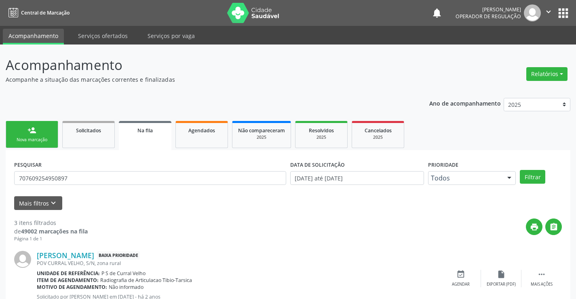
click at [36, 140] on div "Nova marcação" at bounding box center [32, 140] width 40 height 6
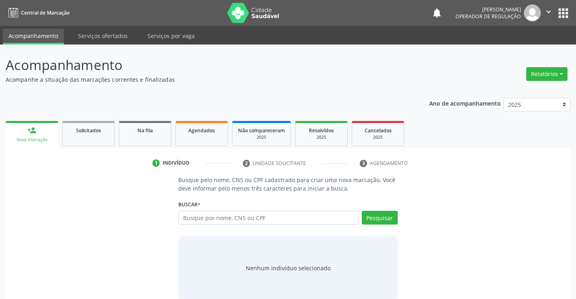
click at [207, 209] on div "Buscar * Busque por nome, CNS ou CPF Nenhum resultado encontrado para: " " Digi…" at bounding box center [287, 214] width 219 height 32
click at [205, 215] on input "text" at bounding box center [268, 218] width 180 height 14
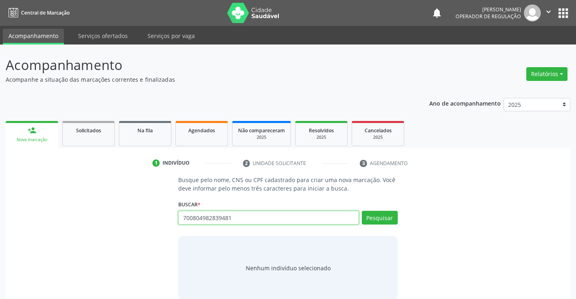
type input "700804982839481"
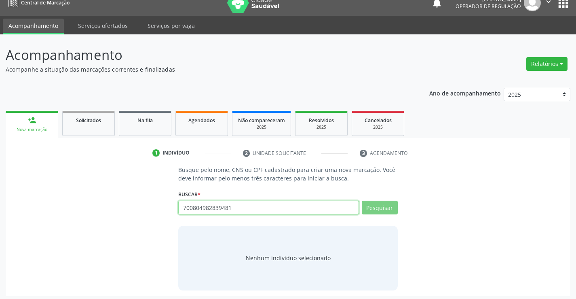
scroll to position [13, 0]
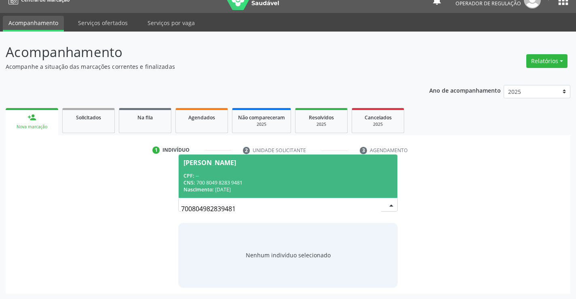
click at [271, 186] on div "Nascimento: 01/12/1958" at bounding box center [288, 189] width 209 height 7
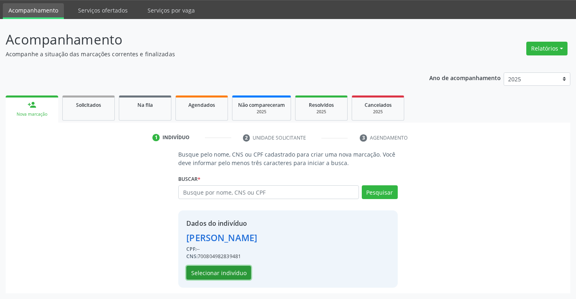
click at [215, 271] on button "Selecionar indivíduo" at bounding box center [218, 273] width 65 height 14
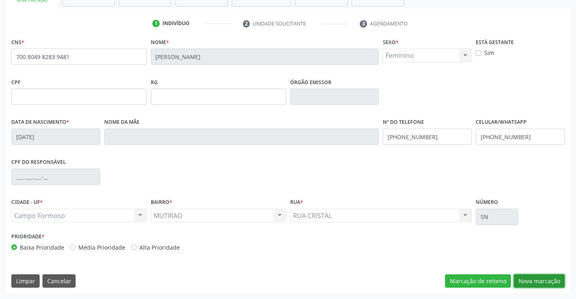
click at [537, 278] on button "Nova marcação" at bounding box center [539, 281] width 51 height 14
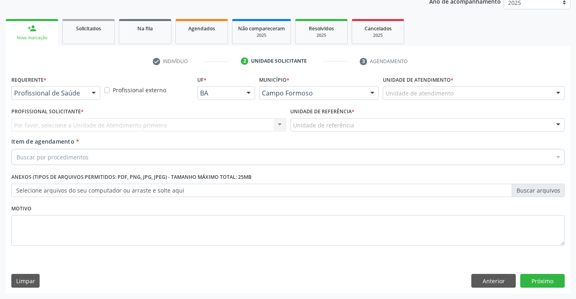
scroll to position [102, 0]
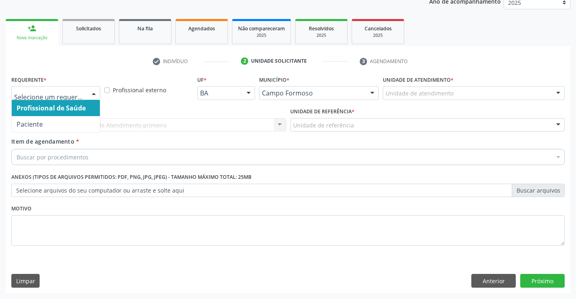
click at [88, 95] on div at bounding box center [94, 94] width 12 height 14
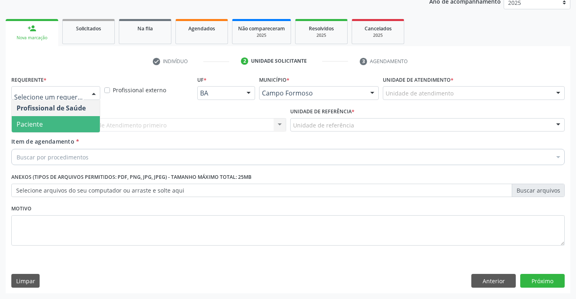
click at [47, 129] on span "Paciente" at bounding box center [56, 124] width 88 height 16
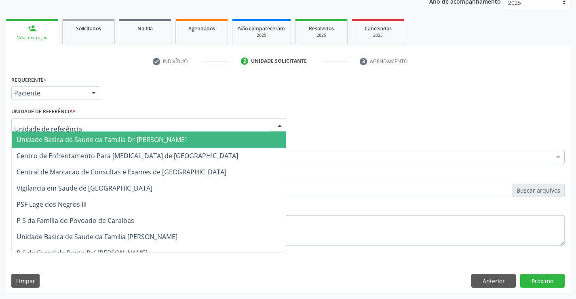
click at [102, 125] on div at bounding box center [148, 125] width 275 height 14
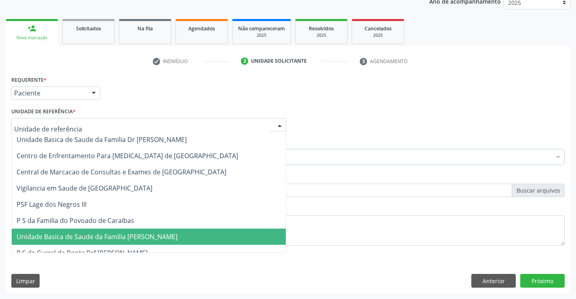
click at [99, 231] on span "Unidade Basica de Saude da Familia [PERSON_NAME]" at bounding box center [149, 236] width 274 height 16
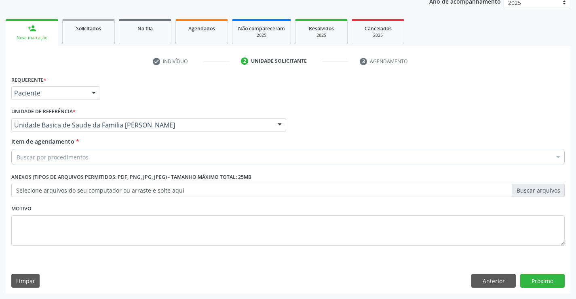
click at [90, 156] on div "Buscar por procedimentos" at bounding box center [288, 157] width 554 height 16
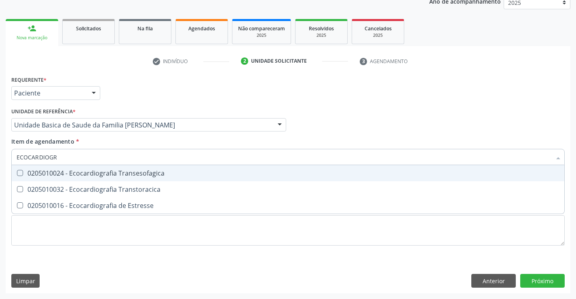
type input "ECOCARDIOGRA"
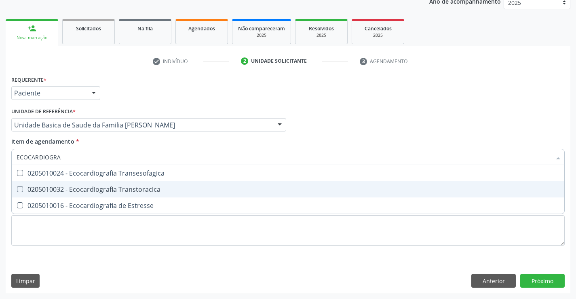
click at [87, 190] on div "0205010032 - Ecocardiografia Transtoracica" at bounding box center [288, 189] width 543 height 6
checkbox Transtoracica "true"
click at [541, 282] on div "Requerente * Paciente Profissional de Saúde Paciente Nenhum resultado encontrad…" at bounding box center [288, 184] width 565 height 220
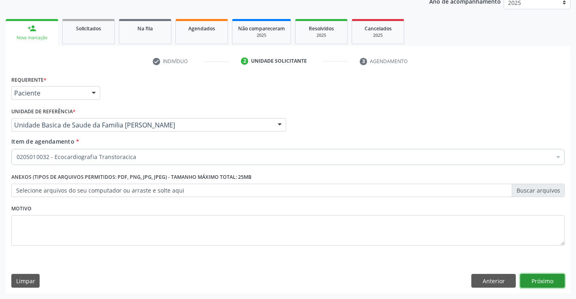
click at [543, 277] on button "Próximo" at bounding box center [542, 281] width 44 height 14
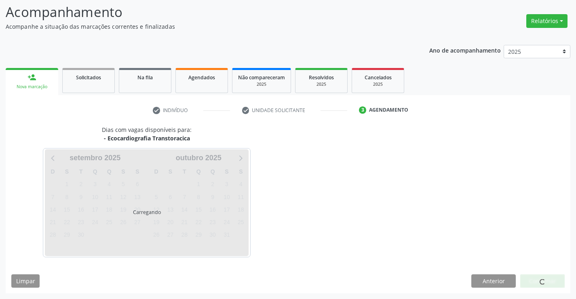
scroll to position [53, 0]
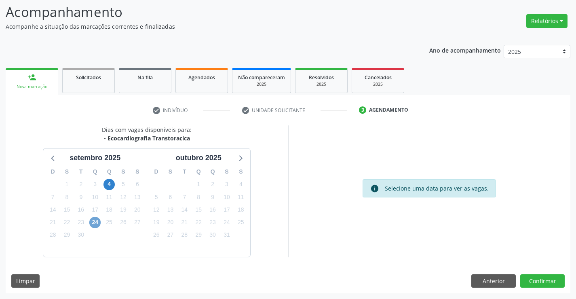
click at [91, 221] on span "24" at bounding box center [94, 222] width 11 height 11
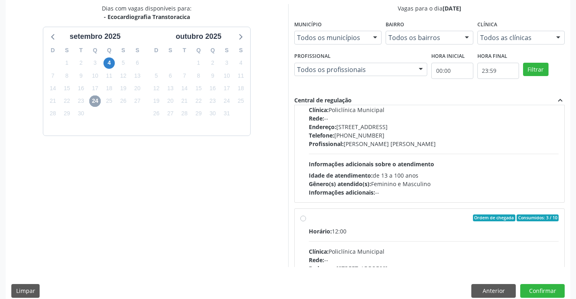
scroll to position [121, 0]
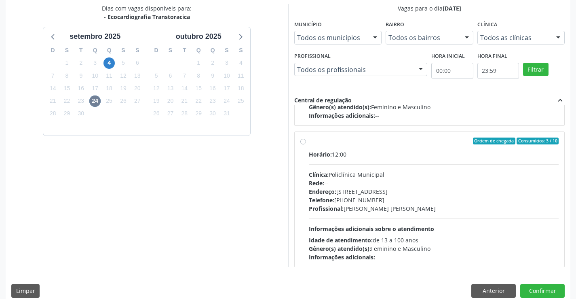
click at [421, 227] on span "Informações adicionais sobre o atendimento" at bounding box center [371, 229] width 125 height 8
click at [306, 145] on input "Ordem de chegada Consumidos: 3 / 10 Horário: 12:00 Clínica: Policlínica Municip…" at bounding box center [303, 141] width 6 height 7
radio input "true"
click at [527, 286] on button "Confirmar" at bounding box center [542, 291] width 44 height 14
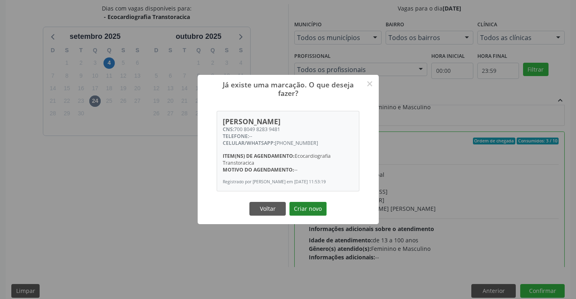
click at [318, 211] on button "Criar novo" at bounding box center [308, 209] width 37 height 14
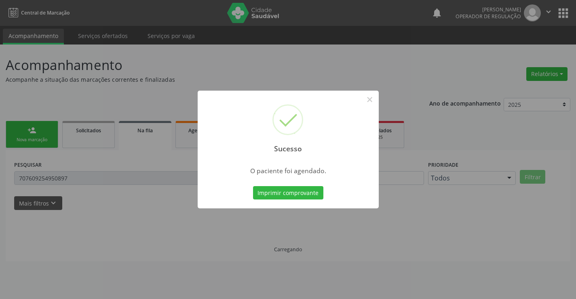
scroll to position [0, 0]
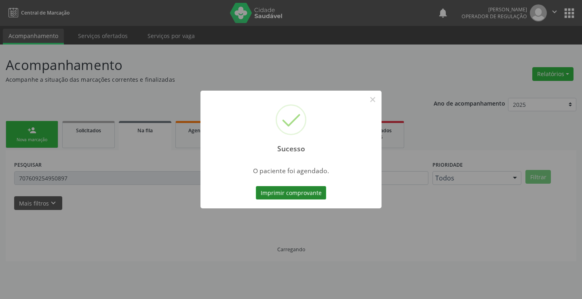
click at [295, 192] on button "Imprimir comprovante" at bounding box center [291, 193] width 70 height 14
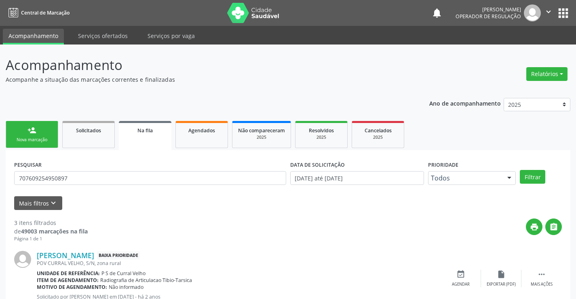
click at [51, 137] on div "Nova marcação" at bounding box center [32, 140] width 40 height 6
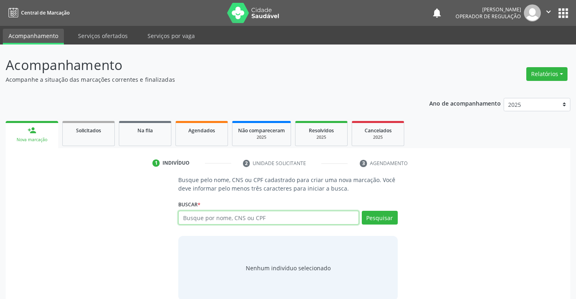
click at [223, 222] on input "text" at bounding box center [268, 218] width 180 height 14
type input "706006869930647"
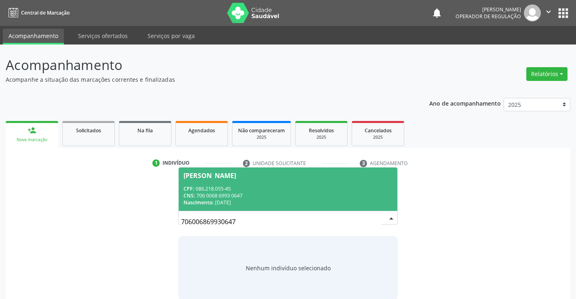
click at [236, 176] on div "Beatriz Cavalcante da Silva" at bounding box center [210, 175] width 53 height 6
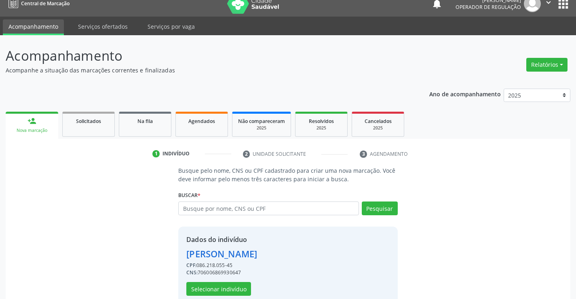
scroll to position [25, 0]
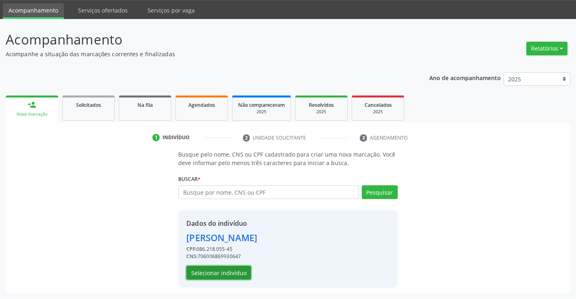
click at [225, 275] on button "Selecionar indivíduo" at bounding box center [218, 273] width 65 height 14
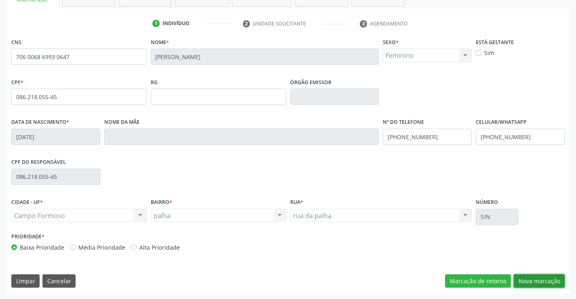
click at [535, 286] on button "Nova marcação" at bounding box center [539, 281] width 51 height 14
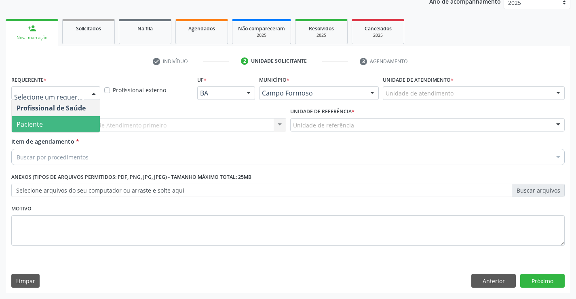
click at [46, 130] on span "Paciente" at bounding box center [56, 124] width 88 height 16
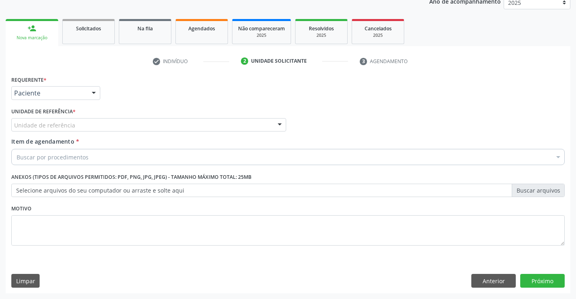
click at [125, 125] on div "Unidade de referência" at bounding box center [148, 125] width 275 height 14
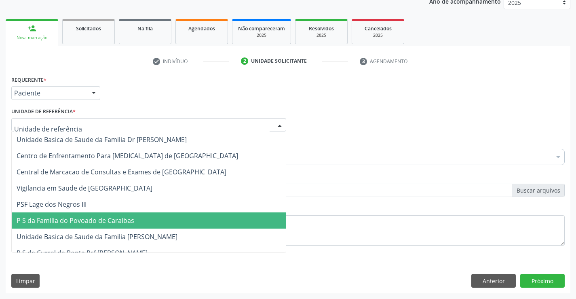
click at [121, 223] on span "P S da Familia do Povoado de Caraibas" at bounding box center [76, 220] width 118 height 9
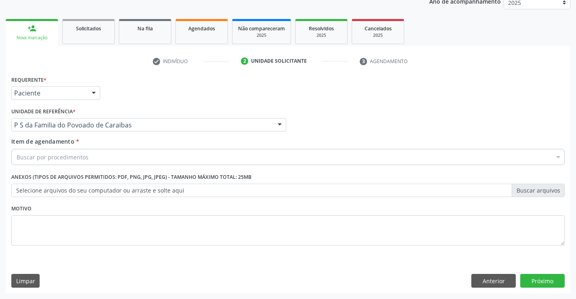
click at [89, 154] on div "Buscar por procedimentos" at bounding box center [288, 157] width 554 height 16
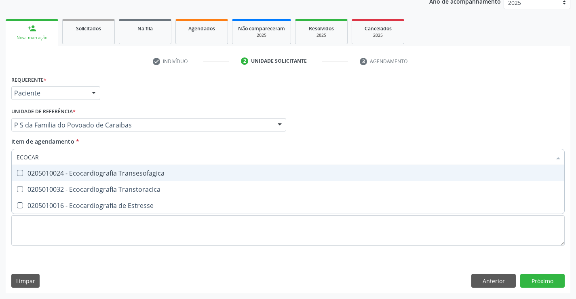
type input "ECOCARD"
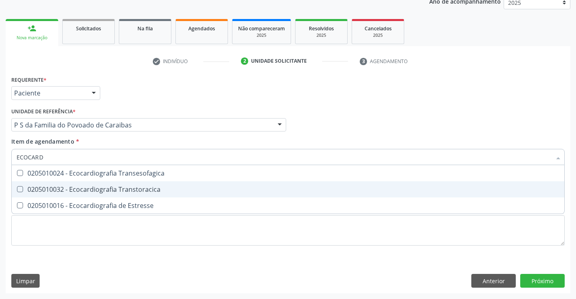
click at [72, 186] on div "0205010032 - Ecocardiografia Transtoracica" at bounding box center [288, 189] width 543 height 6
checkbox Transtoracica "true"
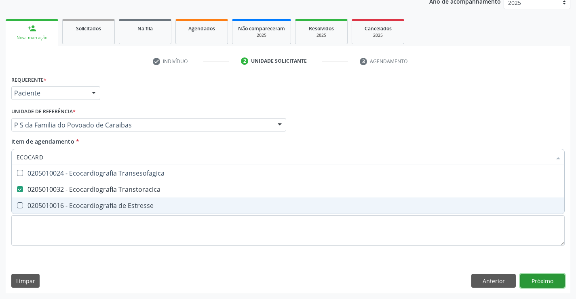
click at [548, 283] on div "Requerente * Paciente Profissional de Saúde Paciente Nenhum resultado encontrad…" at bounding box center [288, 184] width 565 height 220
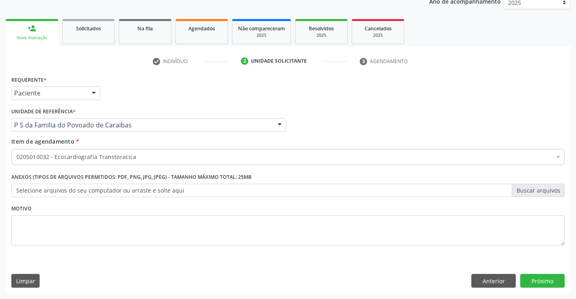
click at [545, 272] on div "Requerente * Paciente Profissional de Saúde Paciente Nenhum resultado encontrad…" at bounding box center [288, 184] width 565 height 220
click at [540, 277] on button "Próximo" at bounding box center [542, 281] width 44 height 14
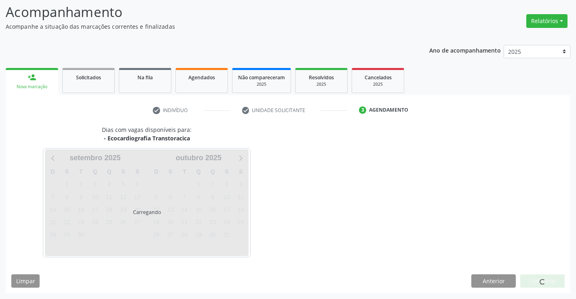
scroll to position [53, 0]
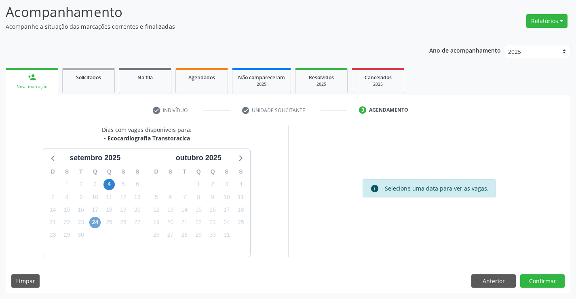
click at [98, 221] on span "24" at bounding box center [94, 222] width 11 height 11
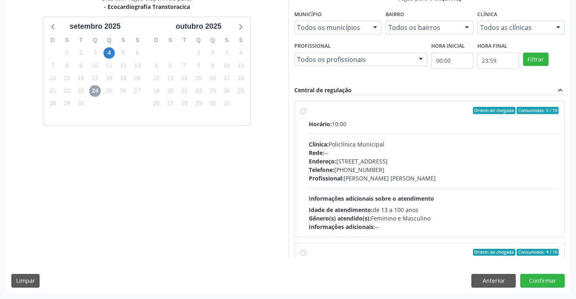
scroll to position [81, 0]
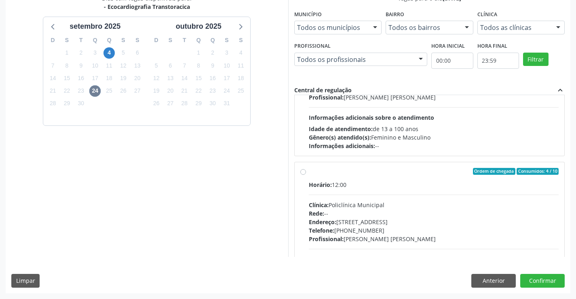
click at [372, 228] on div "Telefone: [PHONE_NUMBER]" at bounding box center [434, 230] width 250 height 8
click at [306, 175] on input "Ordem de chegada Consumidos: 4 / 10 Horário: 12:00 Clínica: Policlínica Municip…" at bounding box center [303, 171] width 6 height 7
radio input "true"
click at [542, 277] on button "Confirmar" at bounding box center [542, 281] width 44 height 14
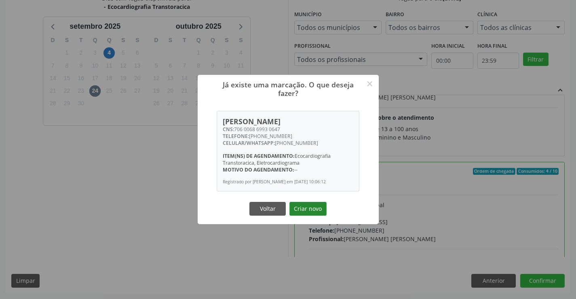
click at [311, 207] on button "Criar novo" at bounding box center [308, 209] width 37 height 14
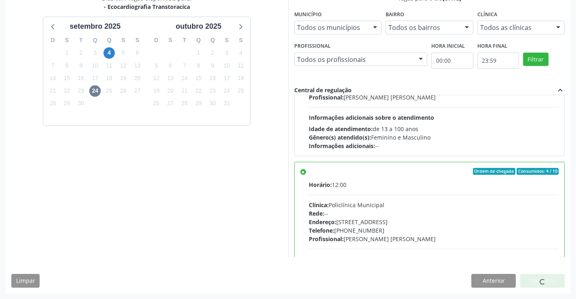
scroll to position [0, 0]
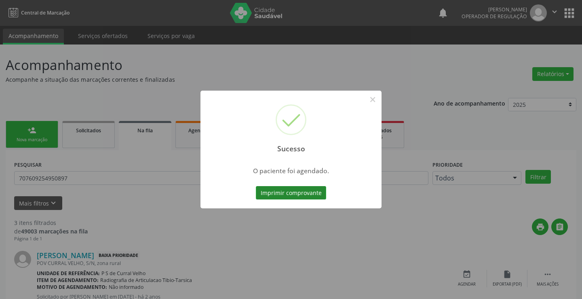
click at [290, 193] on button "Imprimir comprovante" at bounding box center [291, 193] width 70 height 14
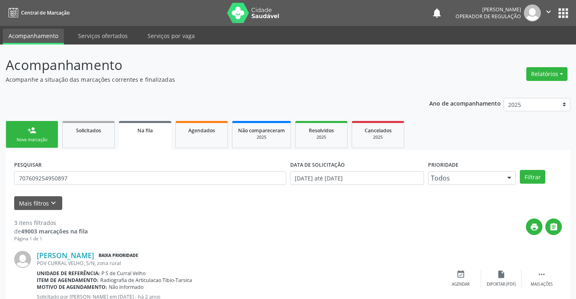
click at [28, 127] on div "person_add" at bounding box center [32, 130] width 9 height 9
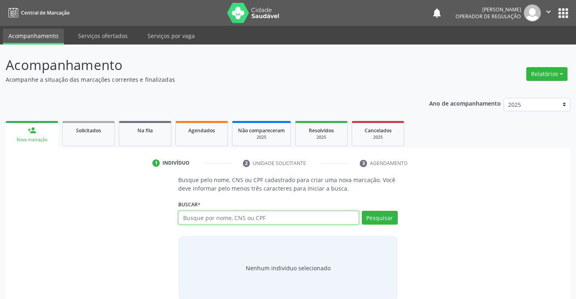
click at [243, 217] on input "text" at bounding box center [268, 218] width 180 height 14
type input "705006657623254"
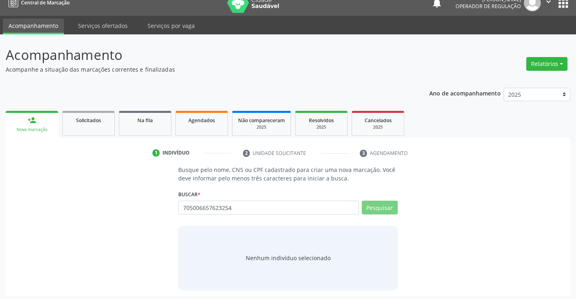
scroll to position [13, 0]
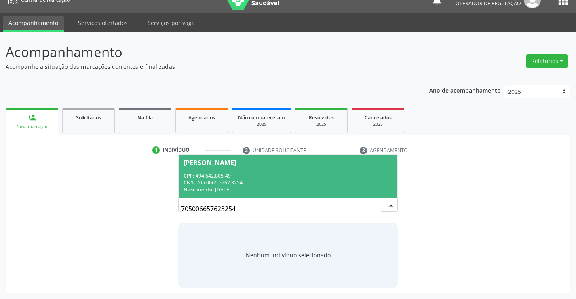
click at [281, 171] on span "Maria Gorete dos Santos CPF: 494.642.805-49 CNS: 705 0066 5762 3254 Nascimento:…" at bounding box center [288, 175] width 218 height 43
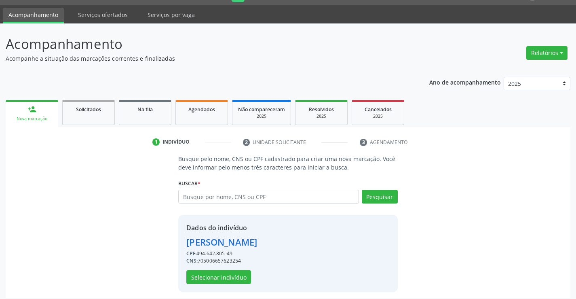
scroll to position [25, 0]
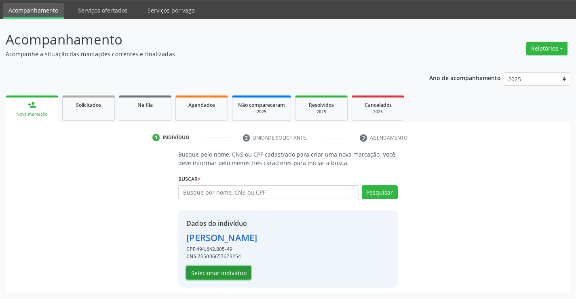
click at [236, 271] on button "Selecionar indivíduo" at bounding box center [218, 273] width 65 height 14
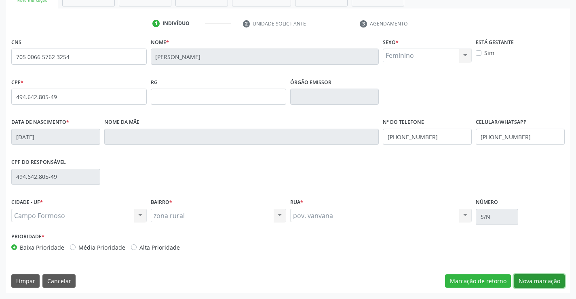
click at [550, 280] on button "Nova marcação" at bounding box center [539, 281] width 51 height 14
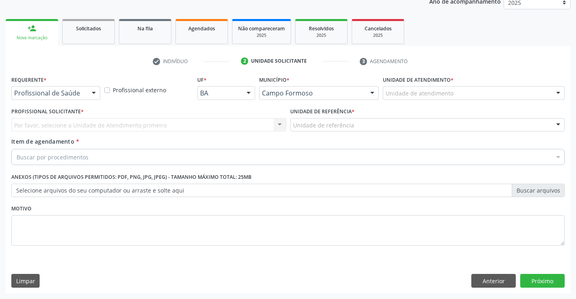
scroll to position [102, 0]
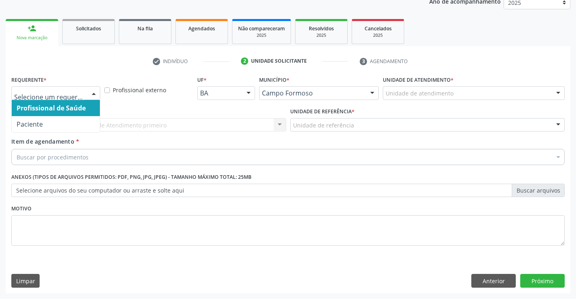
click at [93, 95] on div at bounding box center [94, 94] width 12 height 14
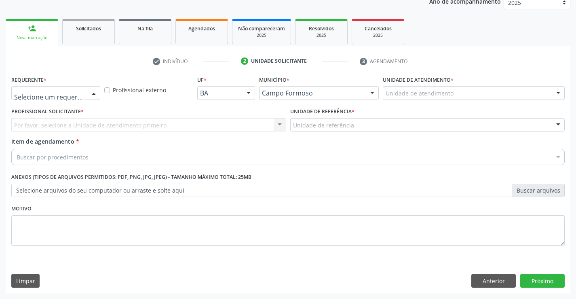
click at [92, 91] on div at bounding box center [94, 94] width 12 height 14
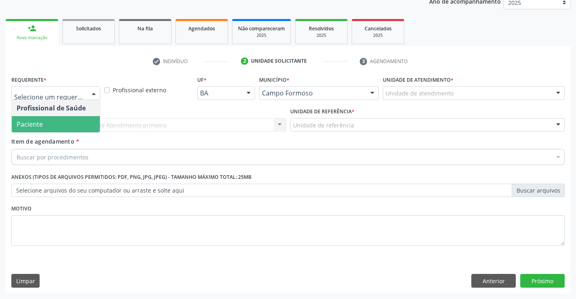
click at [83, 125] on span "Paciente" at bounding box center [56, 124] width 88 height 16
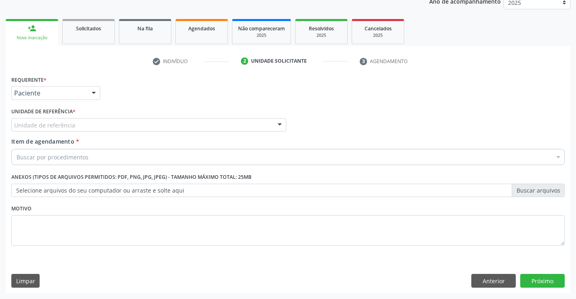
click at [95, 126] on div "Unidade de referência" at bounding box center [148, 125] width 275 height 14
click at [14, 126] on input "text" at bounding box center [14, 129] width 0 height 16
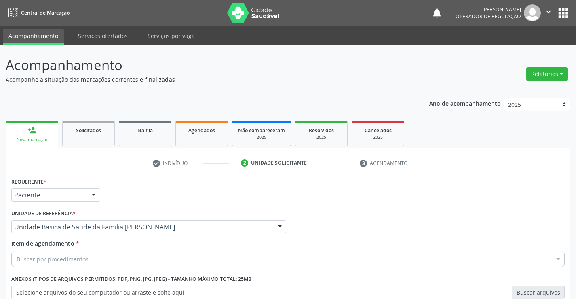
scroll to position [102, 0]
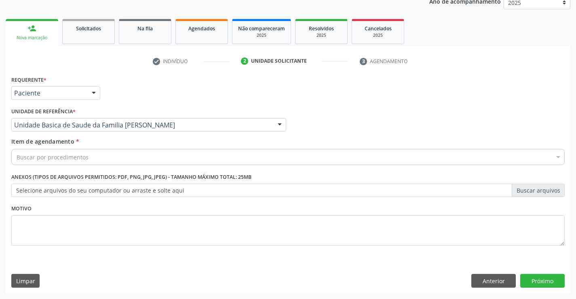
click at [133, 160] on div "Buscar por procedimentos" at bounding box center [288, 157] width 554 height 16
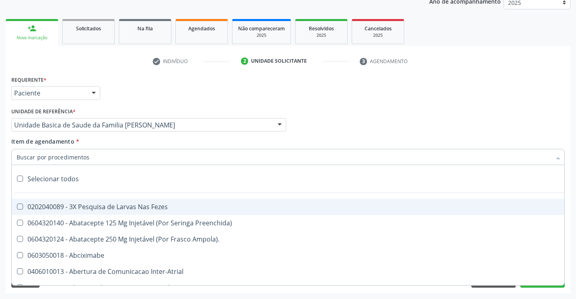
click at [136, 160] on input "Item de agendamento *" at bounding box center [284, 157] width 535 height 16
click at [146, 157] on input "Item de agendamento *" at bounding box center [284, 157] width 535 height 16
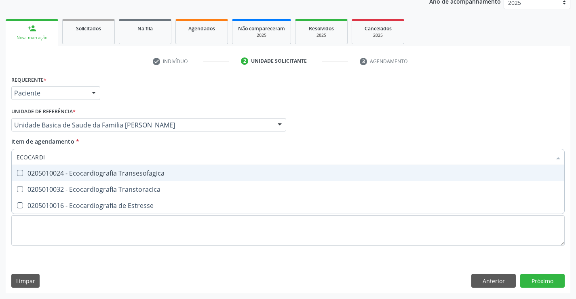
type input "ECOCARDIO"
click at [135, 188] on div "0205010032 - Ecocardiografia Transtoracica" at bounding box center [288, 189] width 543 height 6
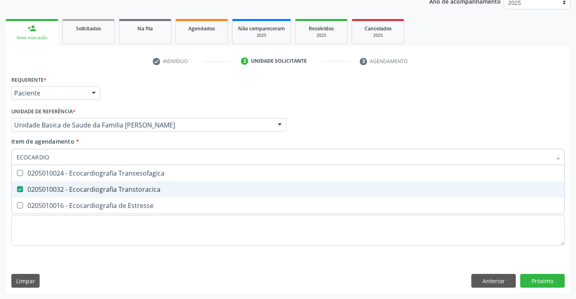
drag, startPoint x: 135, startPoint y: 188, endPoint x: 94, endPoint y: 190, distance: 40.5
click at [135, 188] on div "0205010032 - Ecocardiografia Transtoracica" at bounding box center [288, 189] width 543 height 6
click at [189, 193] on div "0205010032 - Ecocardiografia Transtoracica" at bounding box center [288, 189] width 543 height 6
checkbox Transtoracica "true"
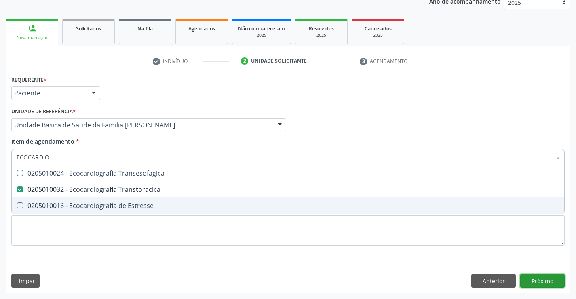
click at [544, 281] on div "Requerente * Paciente Profissional de Saúde Paciente Nenhum resultado encontrad…" at bounding box center [288, 184] width 565 height 220
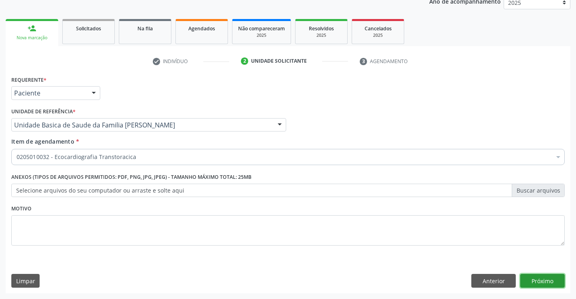
click at [539, 281] on button "Próximo" at bounding box center [542, 281] width 44 height 14
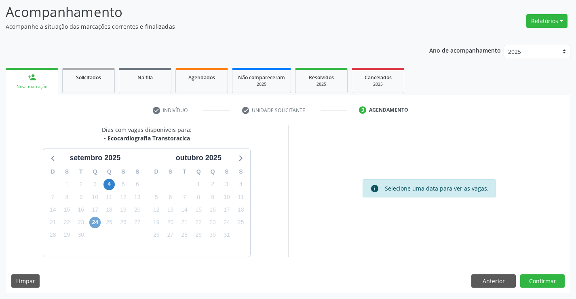
click at [97, 223] on span "24" at bounding box center [94, 222] width 11 height 11
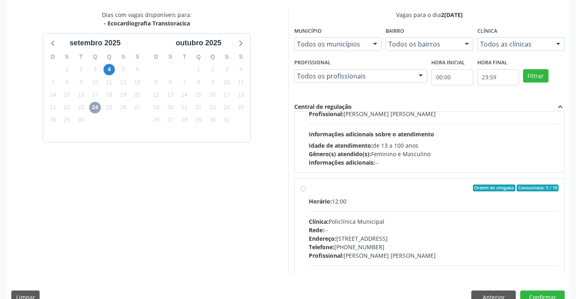
scroll to position [184, 0]
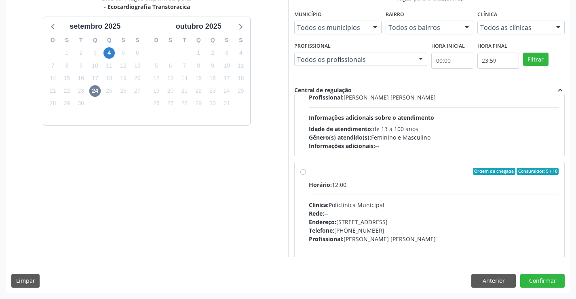
click at [436, 216] on div "Rede: --" at bounding box center [434, 213] width 250 height 8
click at [306, 175] on input "Ordem de chegada Consumidos: 5 / 10 Horário: 12:00 Clínica: Policlínica Municip…" at bounding box center [303, 171] width 6 height 7
radio input "true"
click at [535, 279] on button "Confirmar" at bounding box center [542, 281] width 44 height 14
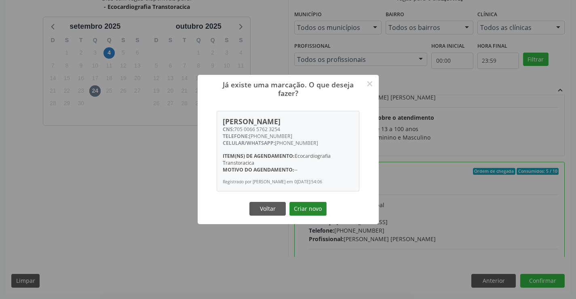
click at [309, 215] on button "Criar novo" at bounding box center [308, 209] width 37 height 14
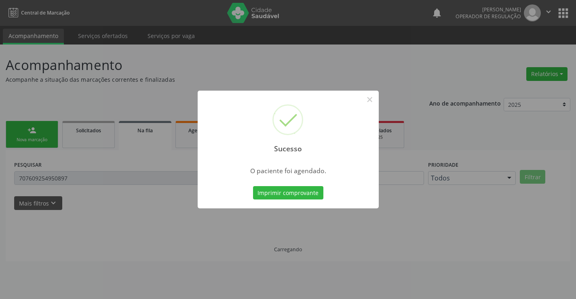
scroll to position [0, 0]
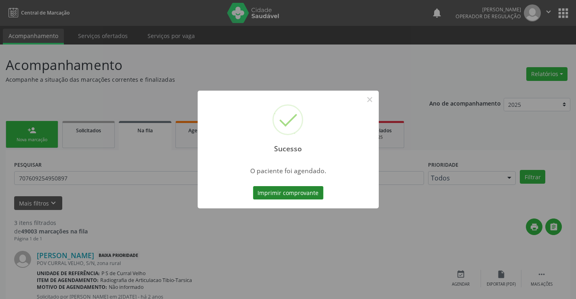
click at [268, 191] on button "Imprimir comprovante" at bounding box center [288, 193] width 70 height 14
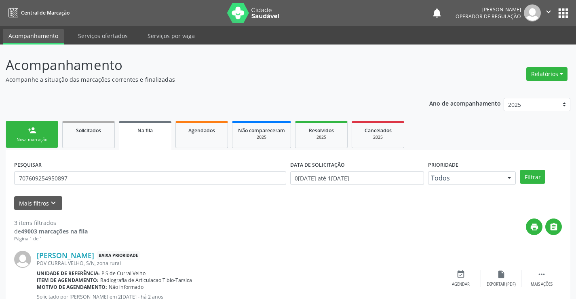
click at [29, 134] on div "person_add" at bounding box center [32, 130] width 9 height 9
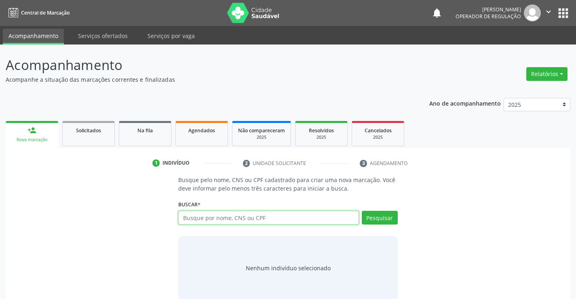
click at [225, 221] on input "text" at bounding box center [268, 218] width 180 height 14
type input "708600079758384"
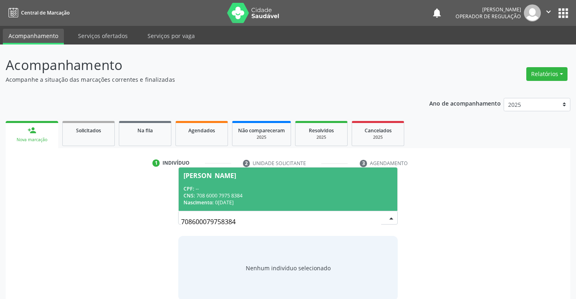
click at [278, 190] on div "CPF: --" at bounding box center [288, 188] width 209 height 7
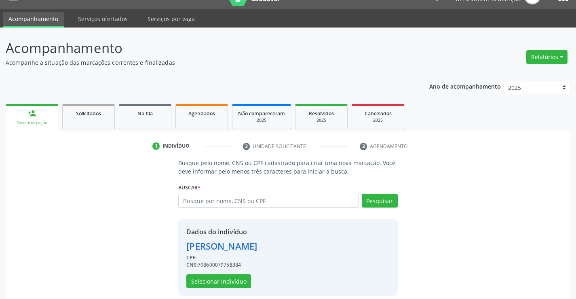
scroll to position [25, 0]
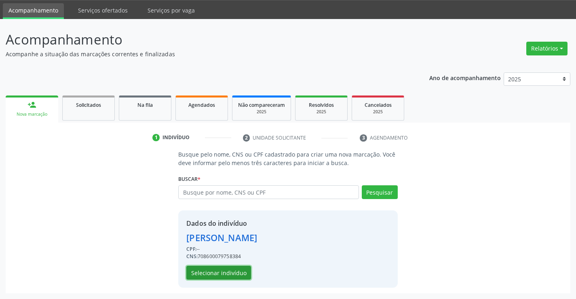
click at [218, 269] on button "Selecionar indivíduo" at bounding box center [218, 273] width 65 height 14
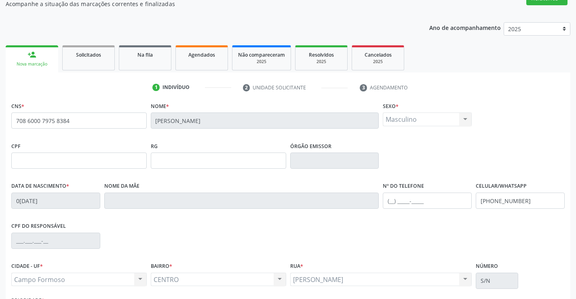
scroll to position [140, 0]
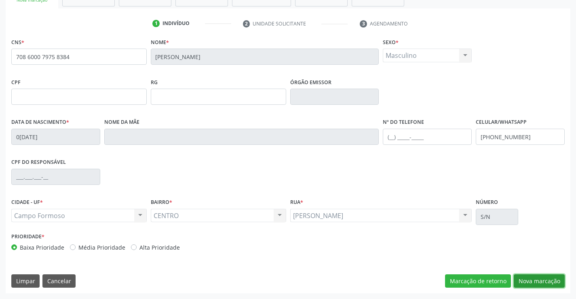
click at [547, 279] on button "Nova marcação" at bounding box center [539, 281] width 51 height 14
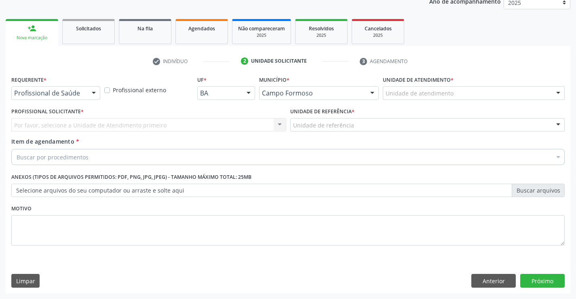
scroll to position [102, 0]
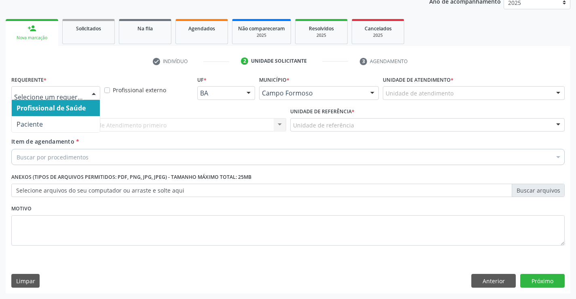
click at [90, 90] on div at bounding box center [94, 94] width 12 height 14
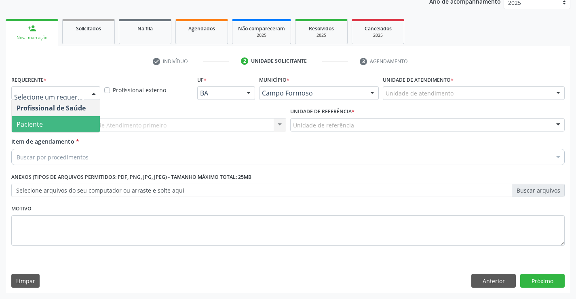
click at [47, 123] on span "Paciente" at bounding box center [56, 124] width 88 height 16
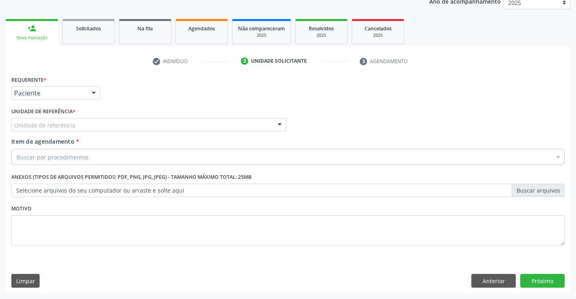
click at [109, 123] on div "Unidade de referência" at bounding box center [148, 125] width 275 height 14
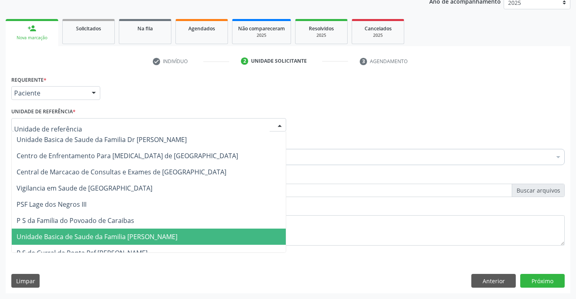
click at [128, 239] on span "Unidade Basica de Saude da Familia [PERSON_NAME]" at bounding box center [97, 236] width 161 height 9
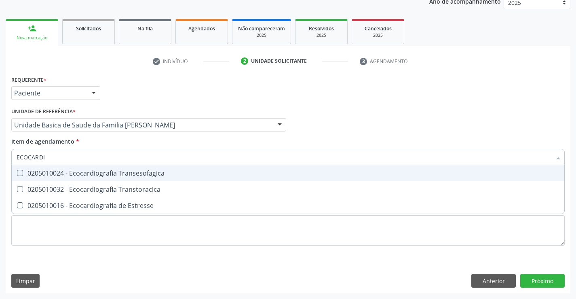
type input "ECOCARDIO"
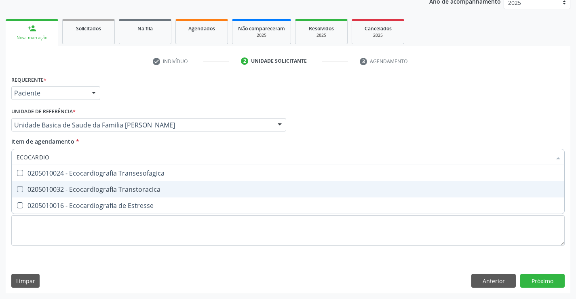
click at [49, 186] on div "0205010032 - Ecocardiografia Transtoracica" at bounding box center [288, 189] width 543 height 6
checkbox Transtoracica "true"
click at [544, 277] on div "Requerente * Paciente Profissional de Saúde Paciente Nenhum resultado encontrad…" at bounding box center [288, 184] width 565 height 220
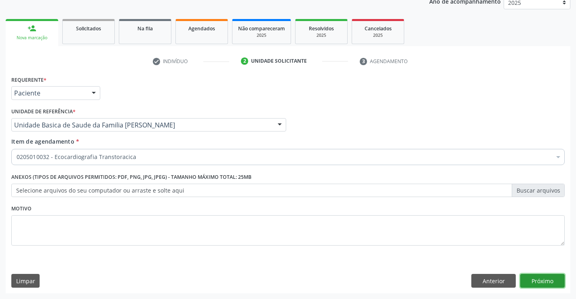
click at [532, 285] on button "Próximo" at bounding box center [542, 281] width 44 height 14
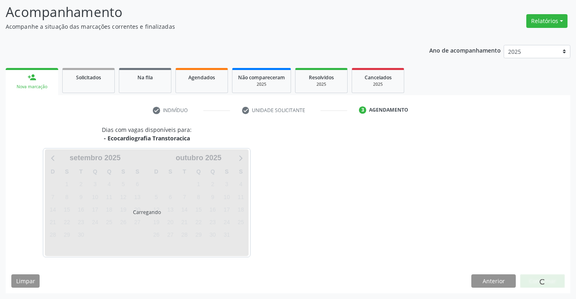
scroll to position [53, 0]
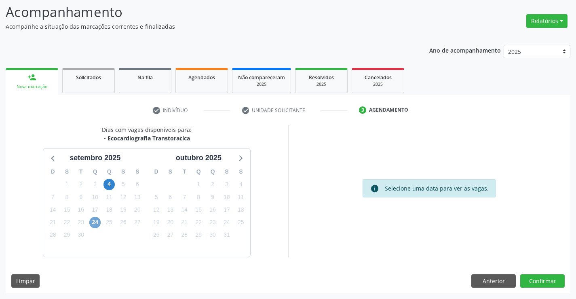
click at [96, 221] on span "24" at bounding box center [94, 222] width 11 height 11
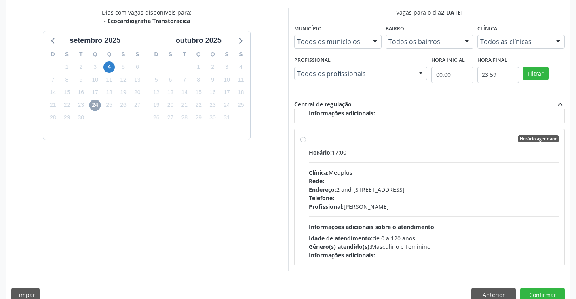
scroll to position [184, 0]
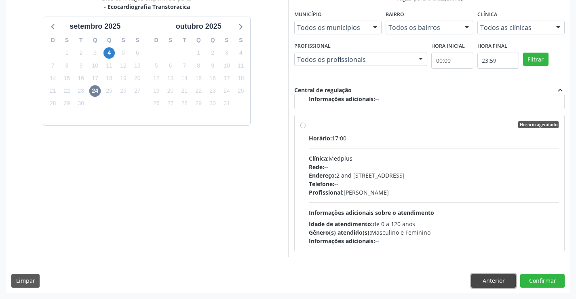
click at [494, 283] on button "Anterior" at bounding box center [494, 281] width 44 height 14
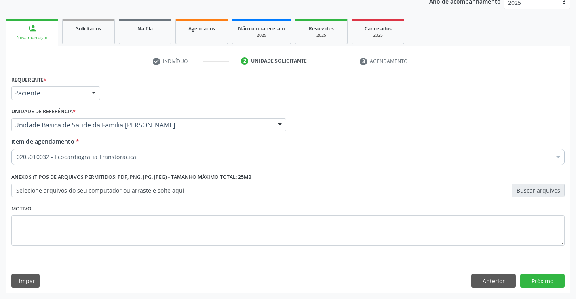
scroll to position [102, 0]
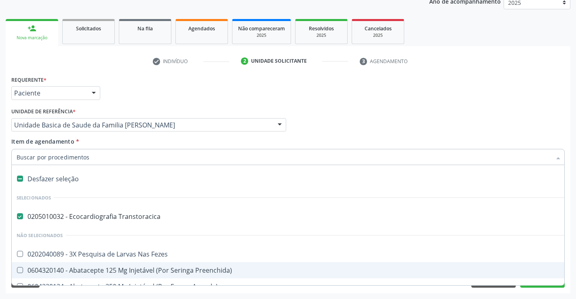
click at [479, 96] on div "Requerente * Paciente Profissional de Saúde Paciente Nenhum resultado encontrad…" at bounding box center [288, 90] width 558 height 32
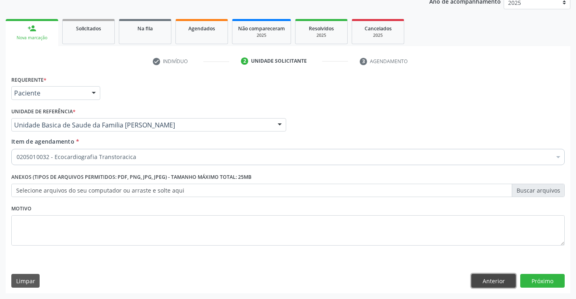
click at [501, 282] on button "Anterior" at bounding box center [494, 281] width 44 height 14
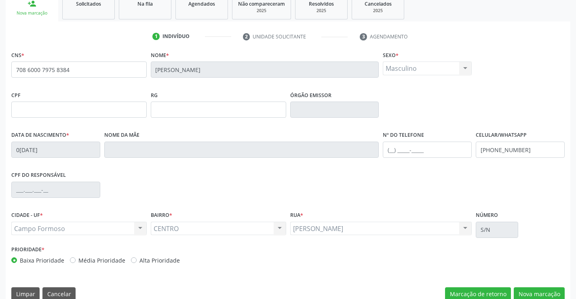
scroll to position [140, 0]
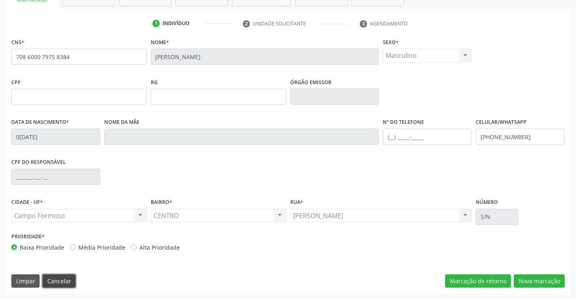
click at [64, 281] on button "Cancelar" at bounding box center [58, 281] width 33 height 14
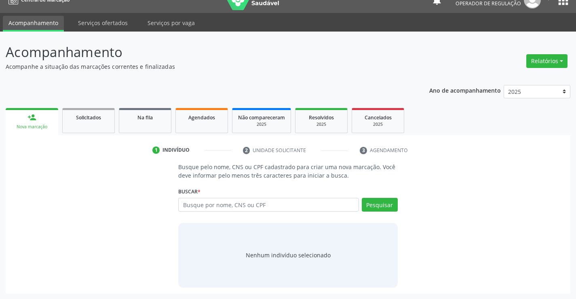
scroll to position [13, 0]
click at [258, 206] on input "text" at bounding box center [268, 205] width 180 height 14
type input "704308588174795"
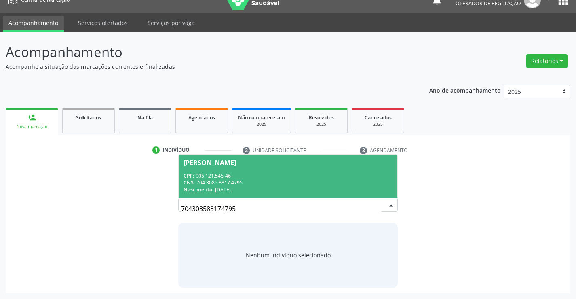
click at [267, 183] on div "CNS: 704 3085 8817 4795" at bounding box center [288, 182] width 209 height 7
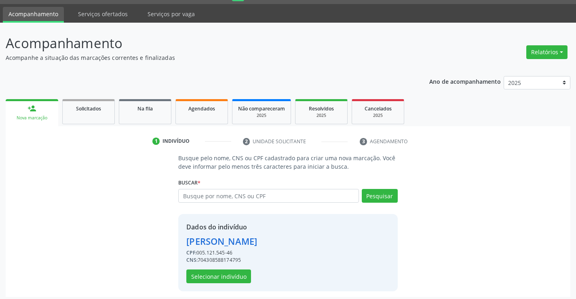
scroll to position [25, 0]
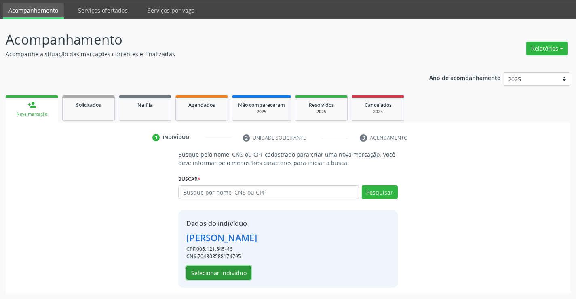
click at [209, 274] on button "Selecionar indivíduo" at bounding box center [218, 273] width 65 height 14
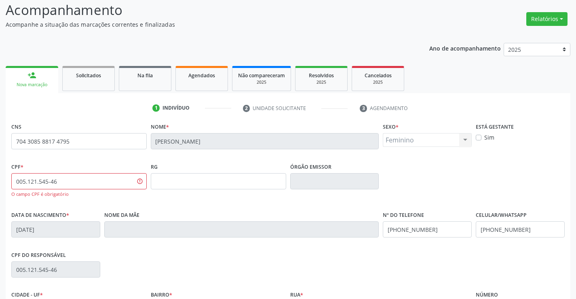
scroll to position [147, 0]
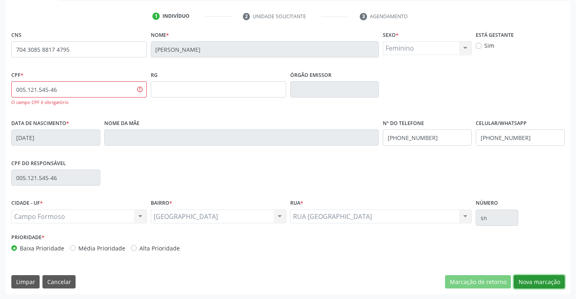
click at [531, 275] on button "Nova marcação" at bounding box center [539, 282] width 51 height 14
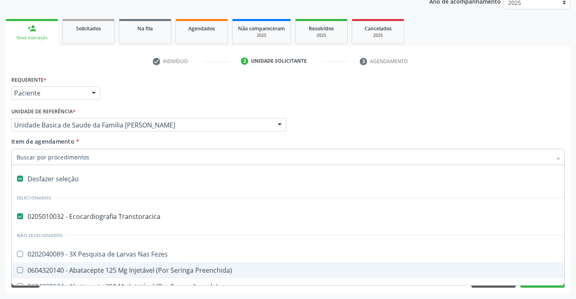
drag, startPoint x: 3, startPoint y: 163, endPoint x: 60, endPoint y: 150, distance: 58.7
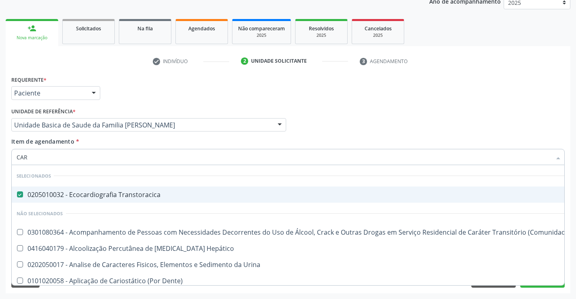
type input "CARD"
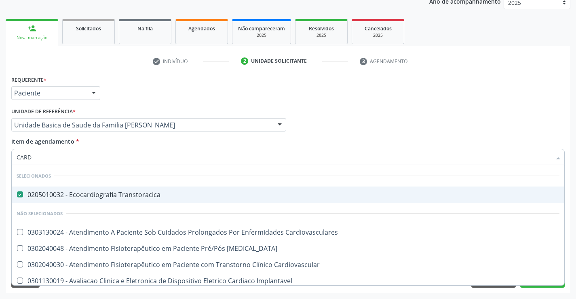
click at [134, 193] on div "0205010032 - Ecocardiografia Transtoracica" at bounding box center [288, 194] width 543 height 6
checkbox Transtoracica "false"
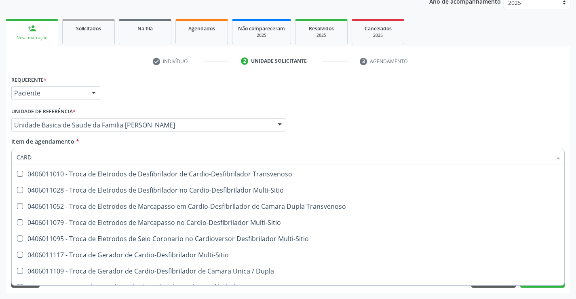
scroll to position [1573, 0]
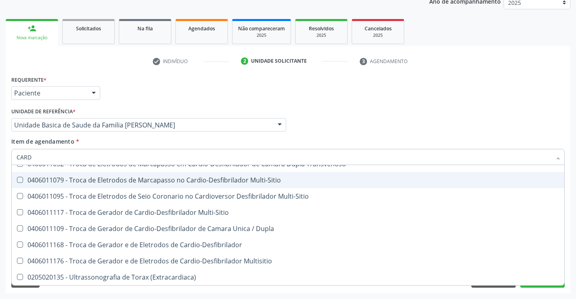
drag, startPoint x: 42, startPoint y: 154, endPoint x: 17, endPoint y: 159, distance: 24.7
click at [17, 159] on input "CARD" at bounding box center [284, 157] width 535 height 16
type input "CARDIO"
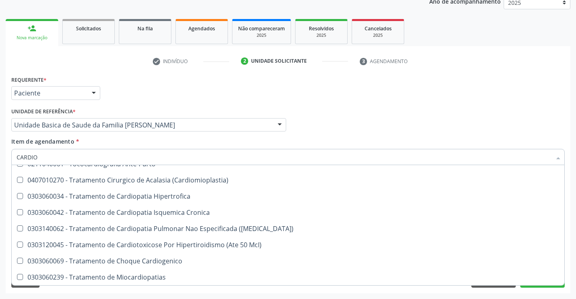
scroll to position [360, 0]
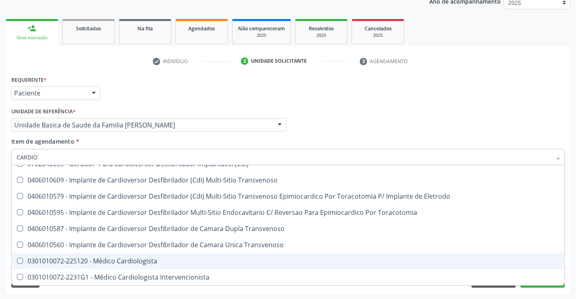
click at [157, 261] on div "0301010072-225120 - Médico Cardiologista" at bounding box center [288, 261] width 543 height 6
checkbox Cardiologista "true"
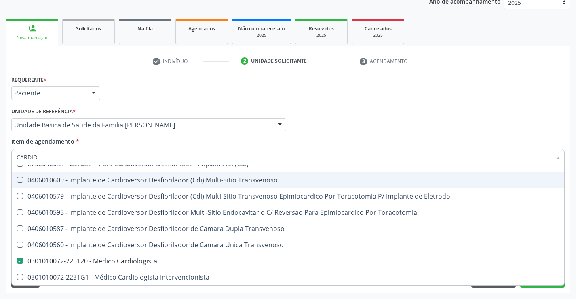
click at [410, 106] on div "Profissional Solicitante Por favor, selecione a Unidade de Atendimento primeiro…" at bounding box center [288, 122] width 558 height 32
checkbox Transtoracica "true"
checkbox Cardiologista "false"
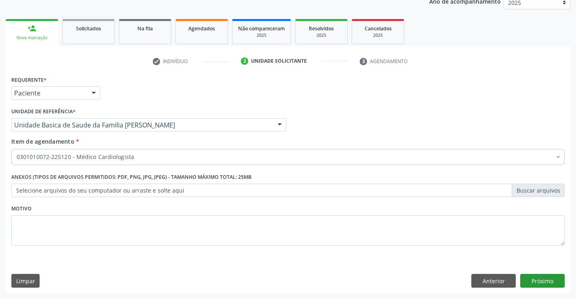
scroll to position [0, 0]
click at [549, 279] on button "Próximo" at bounding box center [542, 281] width 44 height 14
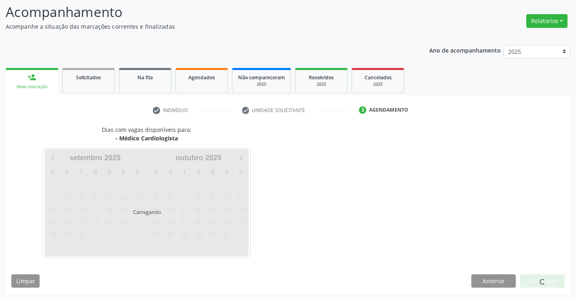
scroll to position [53, 0]
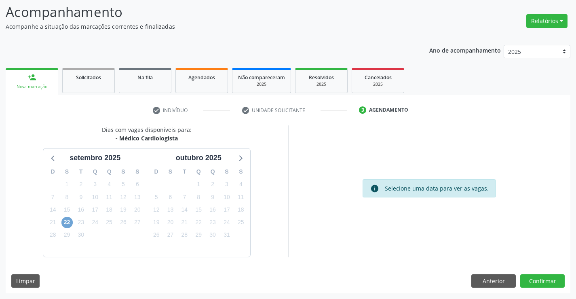
click at [70, 222] on span "22" at bounding box center [66, 222] width 11 height 11
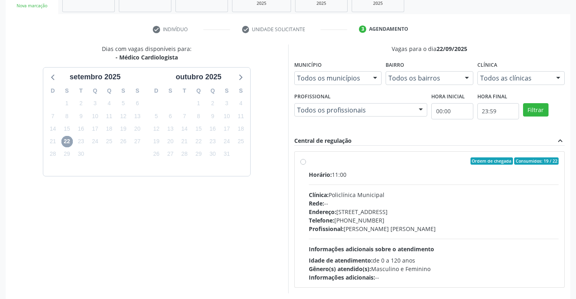
scroll to position [170, 0]
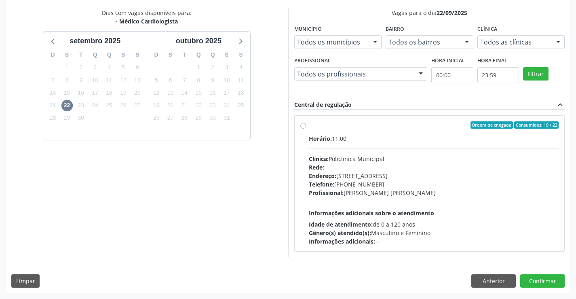
click at [365, 181] on div "Telefone: [PHONE_NUMBER]" at bounding box center [434, 184] width 250 height 8
click at [306, 129] on input "Ordem de chegada Consumidos: 19 / 22 Horário: 11:00 Clínica: Policlínica Munici…" at bounding box center [303, 124] width 6 height 7
radio input "true"
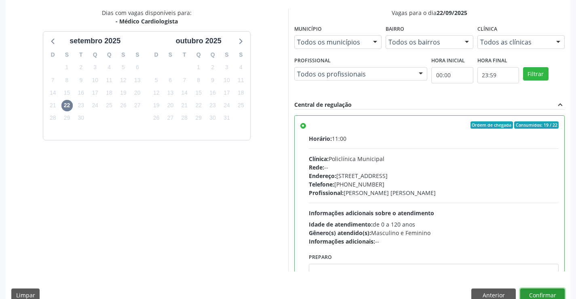
click at [539, 293] on button "Confirmar" at bounding box center [542, 295] width 44 height 14
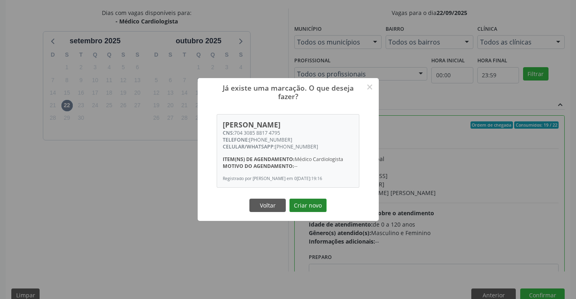
click at [303, 209] on button "Criar novo" at bounding box center [308, 206] width 37 height 14
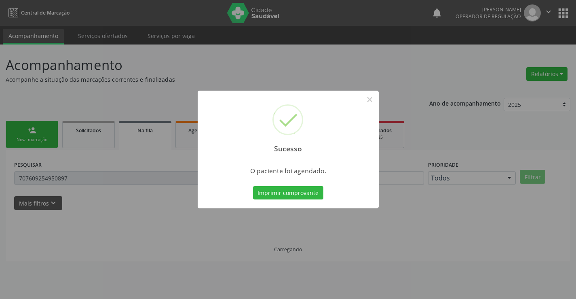
scroll to position [0, 0]
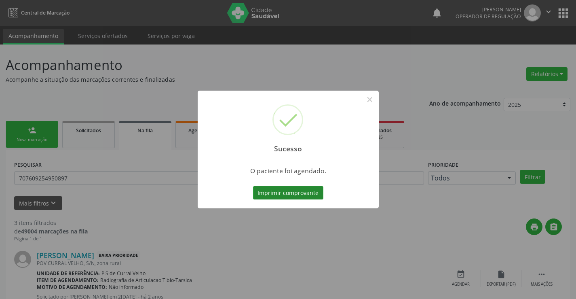
click at [307, 194] on button "Imprimir comprovante" at bounding box center [288, 193] width 70 height 14
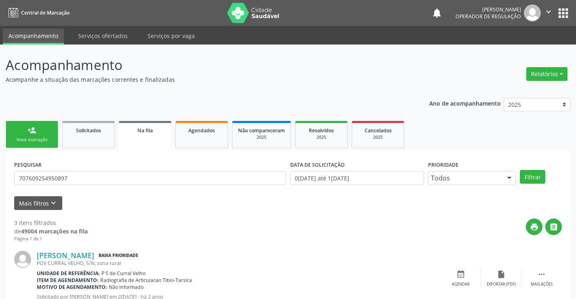
click at [545, 12] on icon "" at bounding box center [548, 11] width 9 height 9
click at [512, 49] on link "Sair" at bounding box center [528, 49] width 56 height 11
